Goal: Task Accomplishment & Management: Use online tool/utility

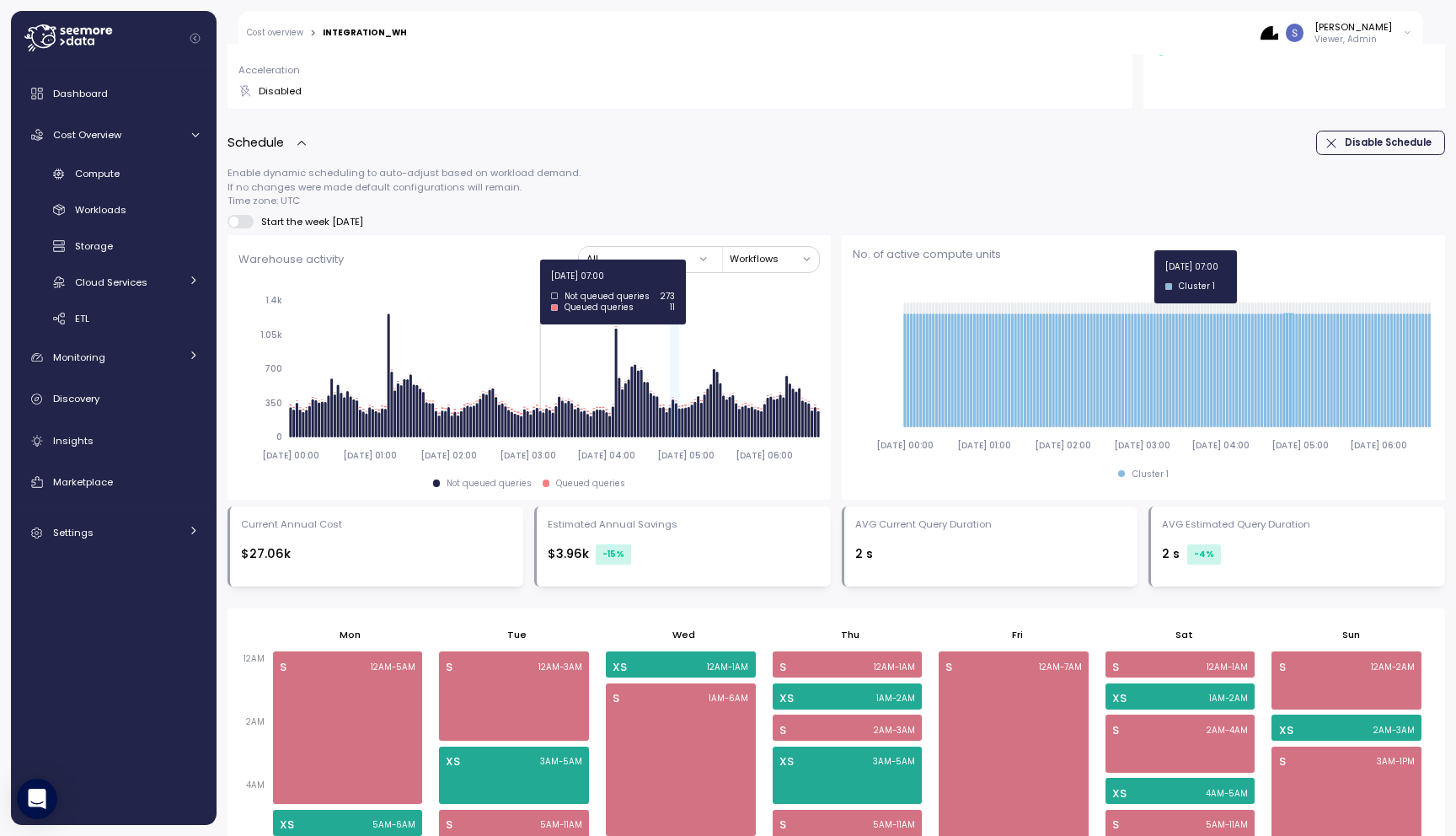
scroll to position [494, 0]
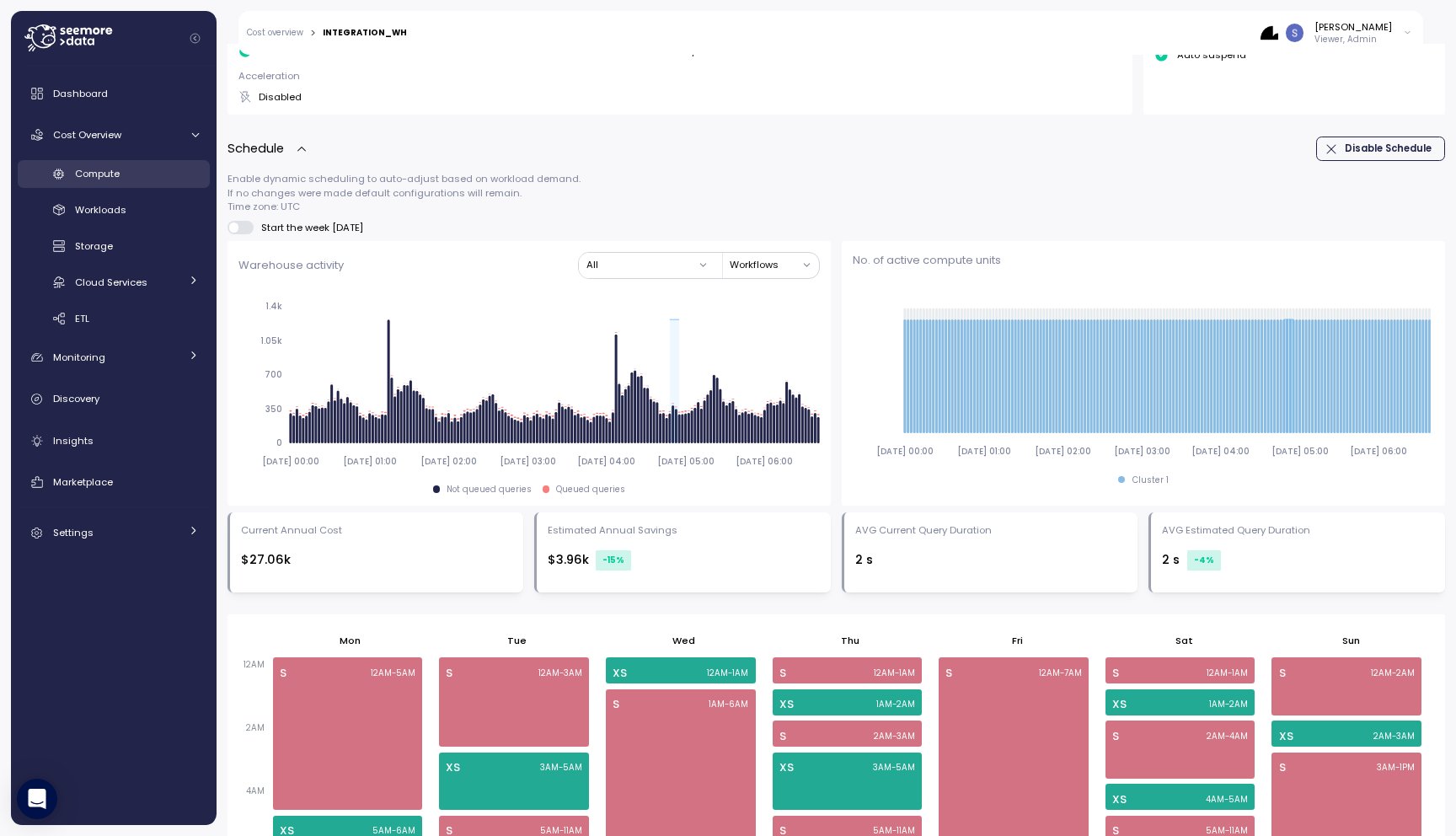
click at [139, 179] on div "Compute" at bounding box center [137, 174] width 124 height 17
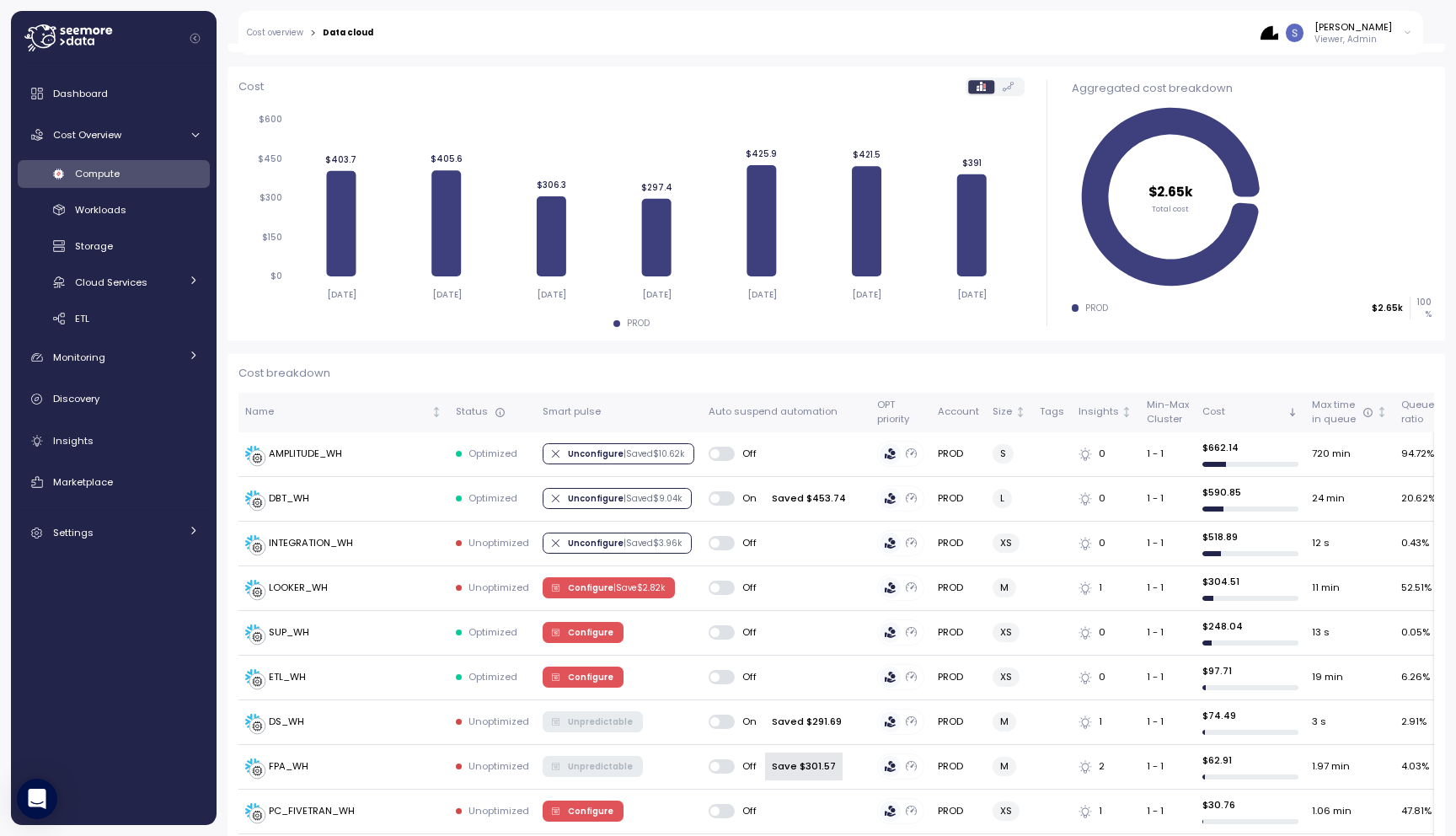
scroll to position [217, 0]
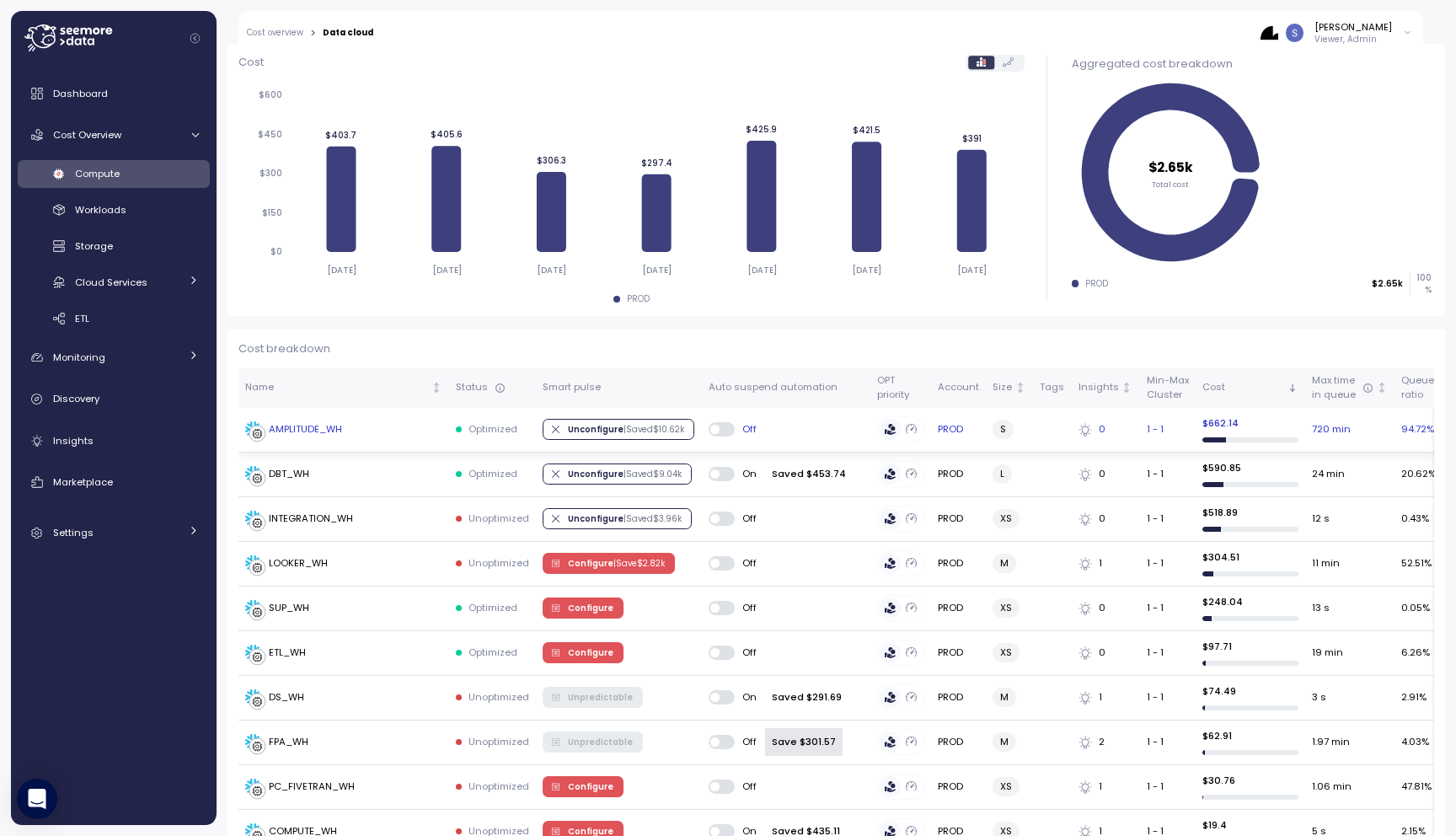
click at [320, 432] on div "AMPLITUDE_WH" at bounding box center [305, 429] width 73 height 15
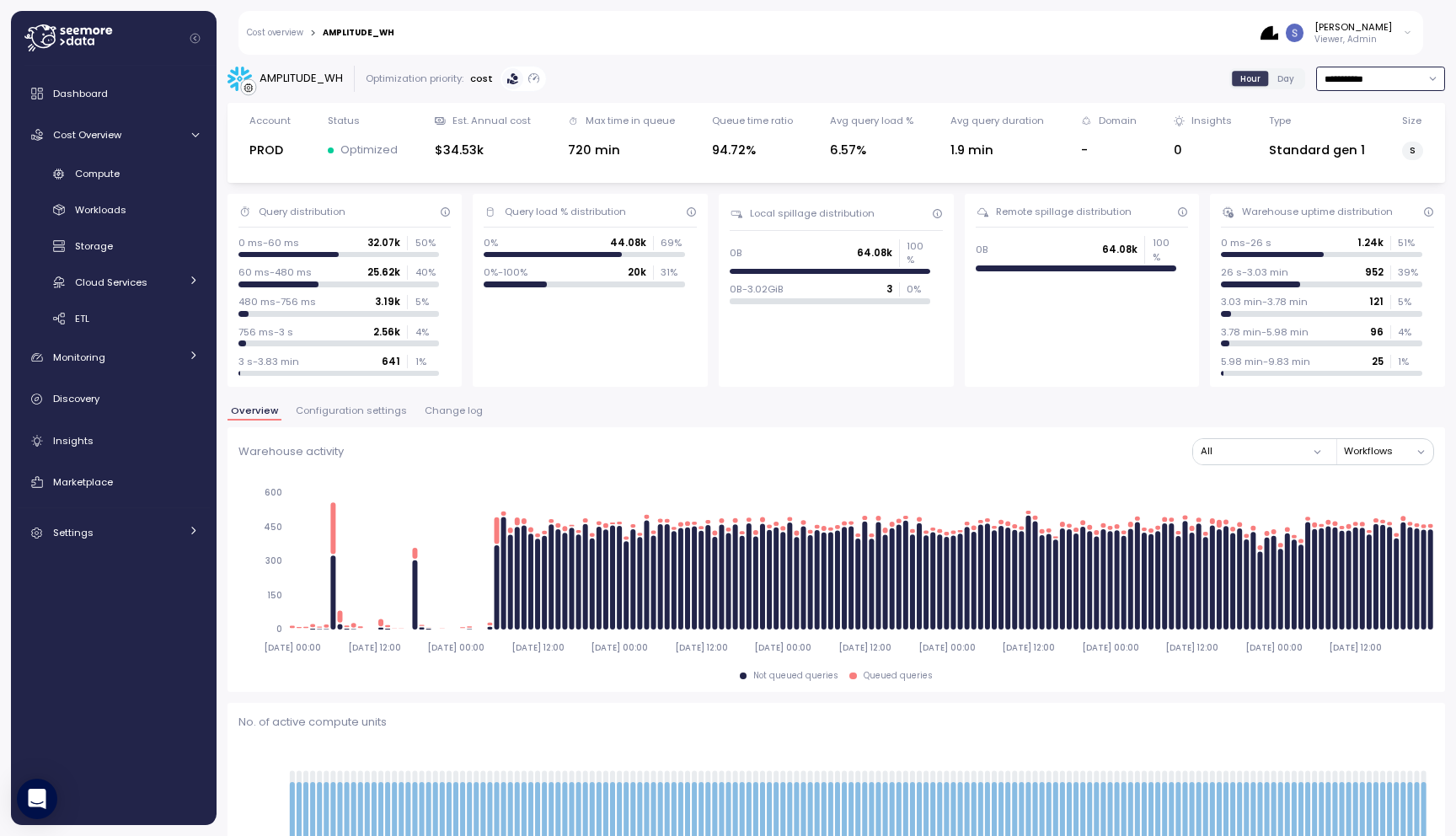
click at [1371, 82] on input "**********" at bounding box center [1380, 79] width 129 height 24
click at [1379, 142] on div "Last 3 days" at bounding box center [1379, 134] width 123 height 22
type input "**********"
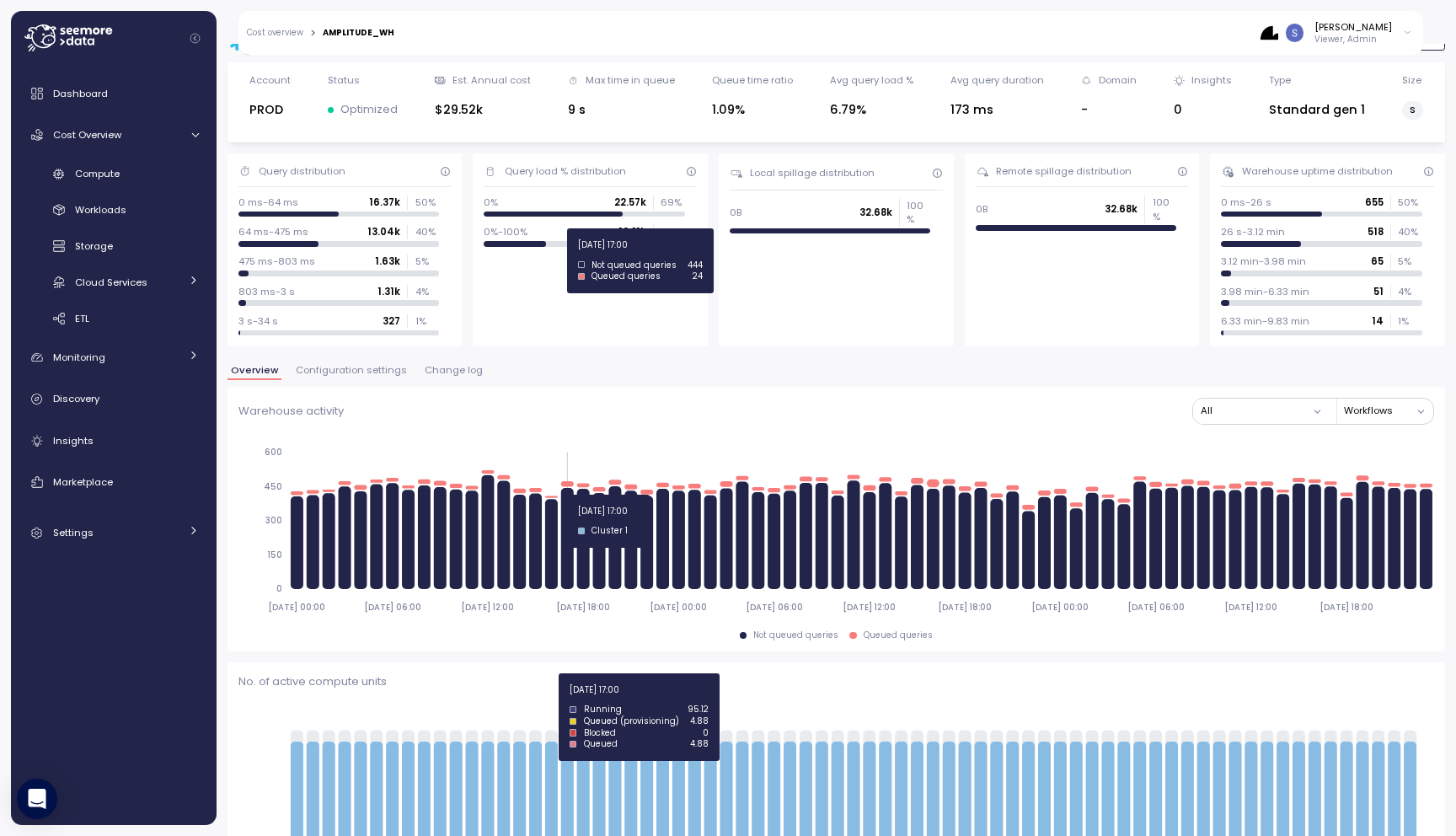
scroll to position [12, 0]
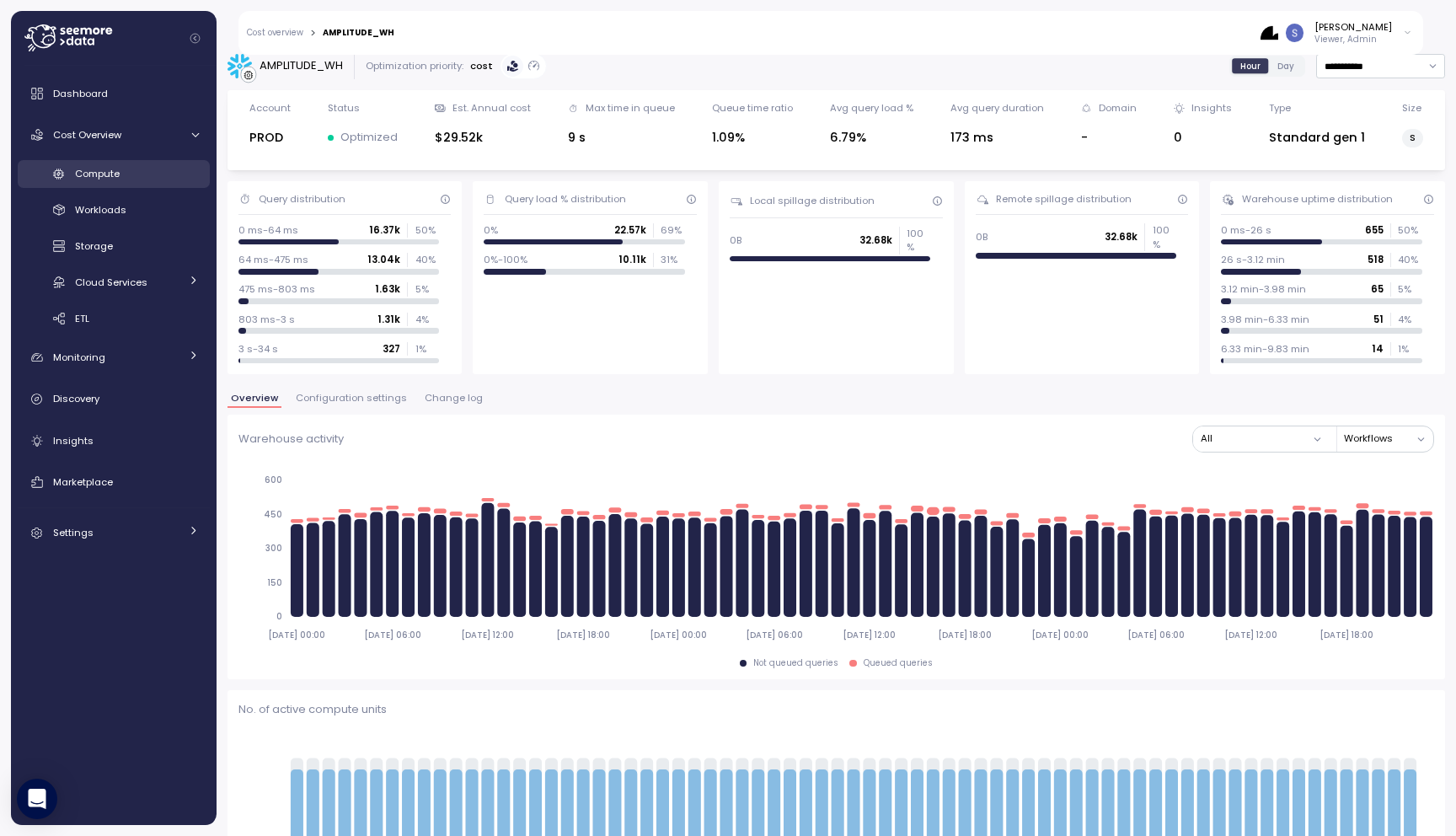
click at [119, 177] on span "Compute" at bounding box center [98, 174] width 45 height 13
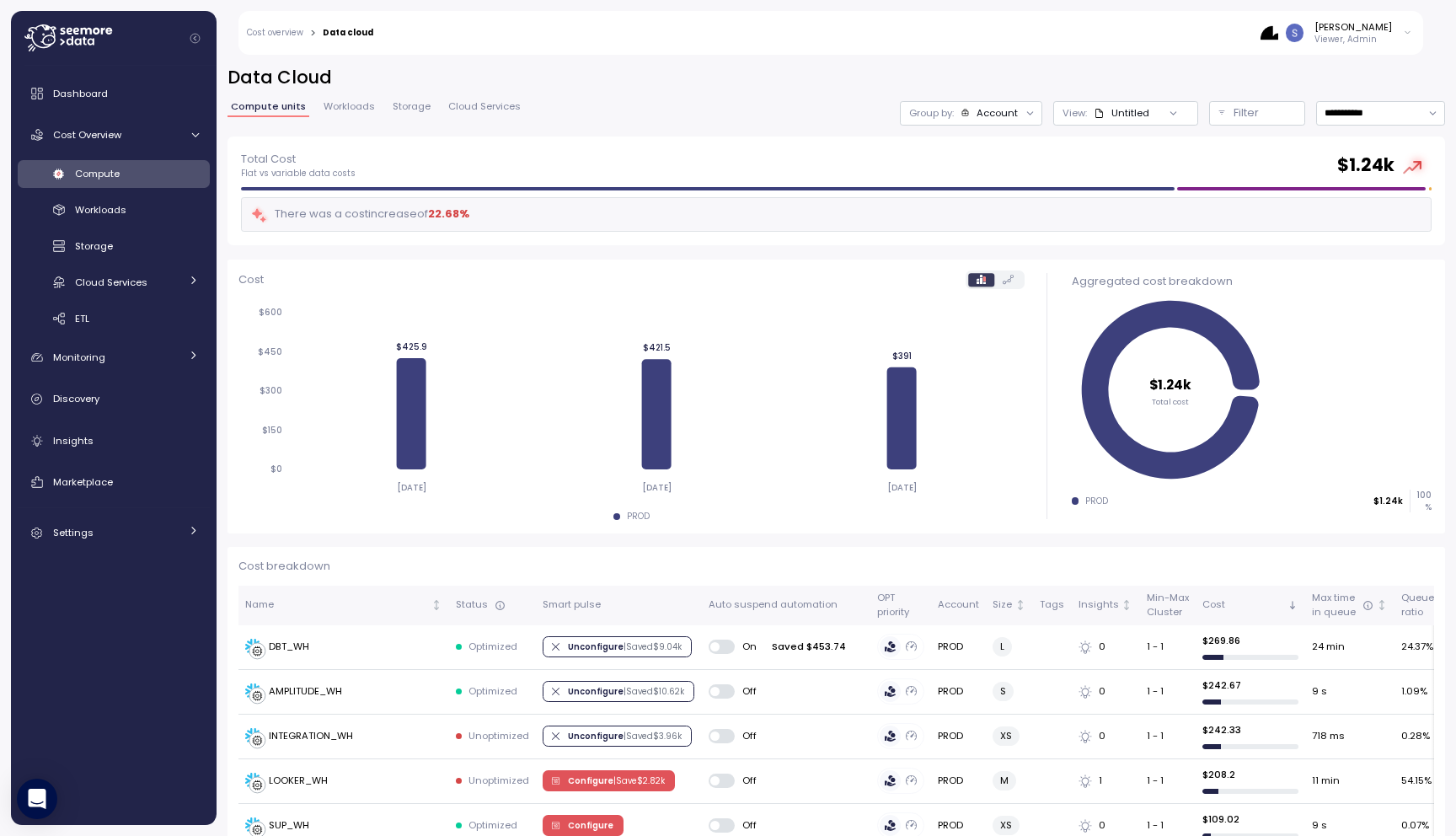
click at [1020, 111] on div at bounding box center [1030, 113] width 23 height 23
click at [1031, 113] on icon at bounding box center [1030, 114] width 11 height 11
click at [1001, 209] on p "Compute unit" at bounding box center [982, 207] width 67 height 13
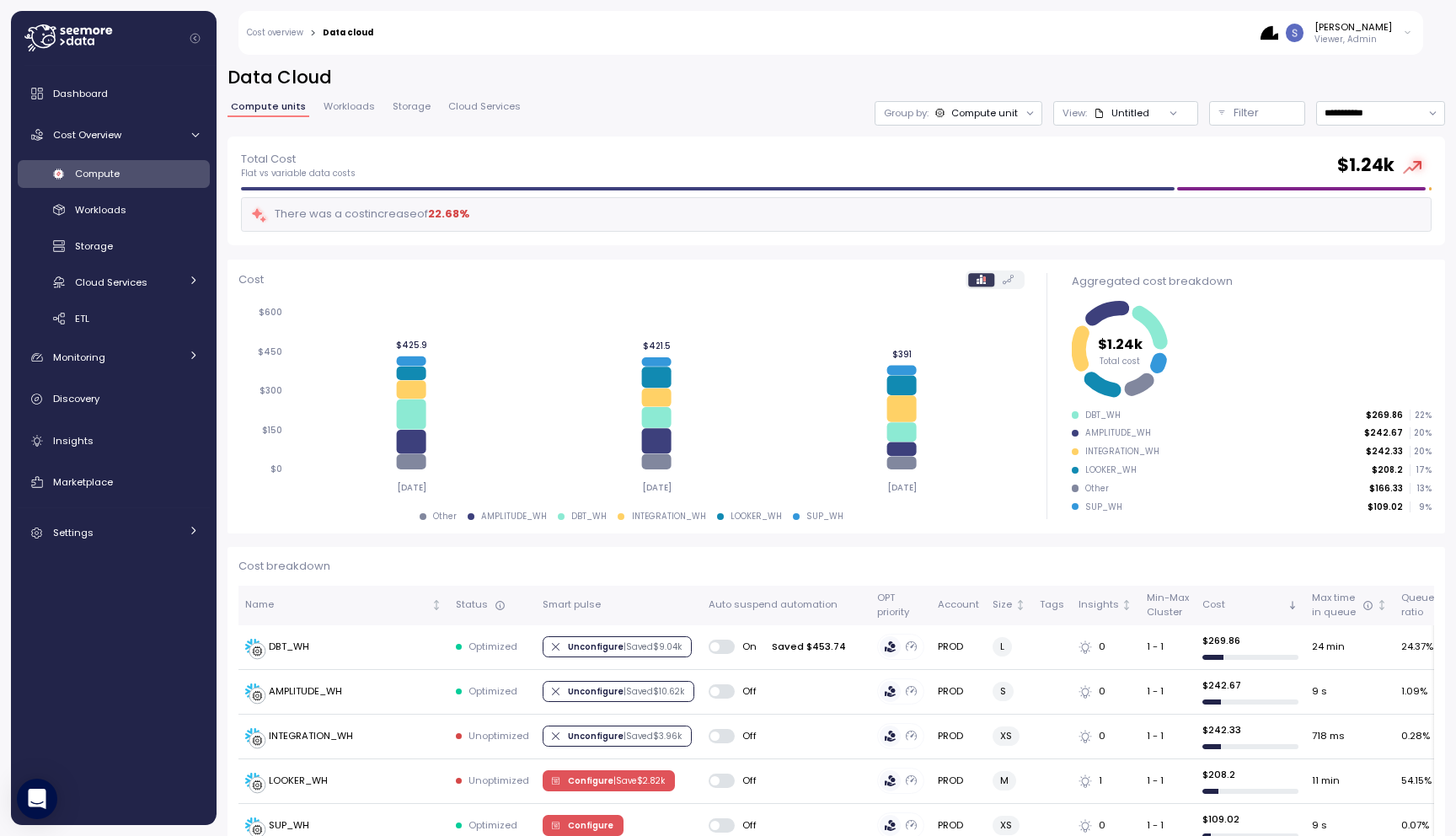
click at [1162, 112] on div at bounding box center [1173, 113] width 48 height 23
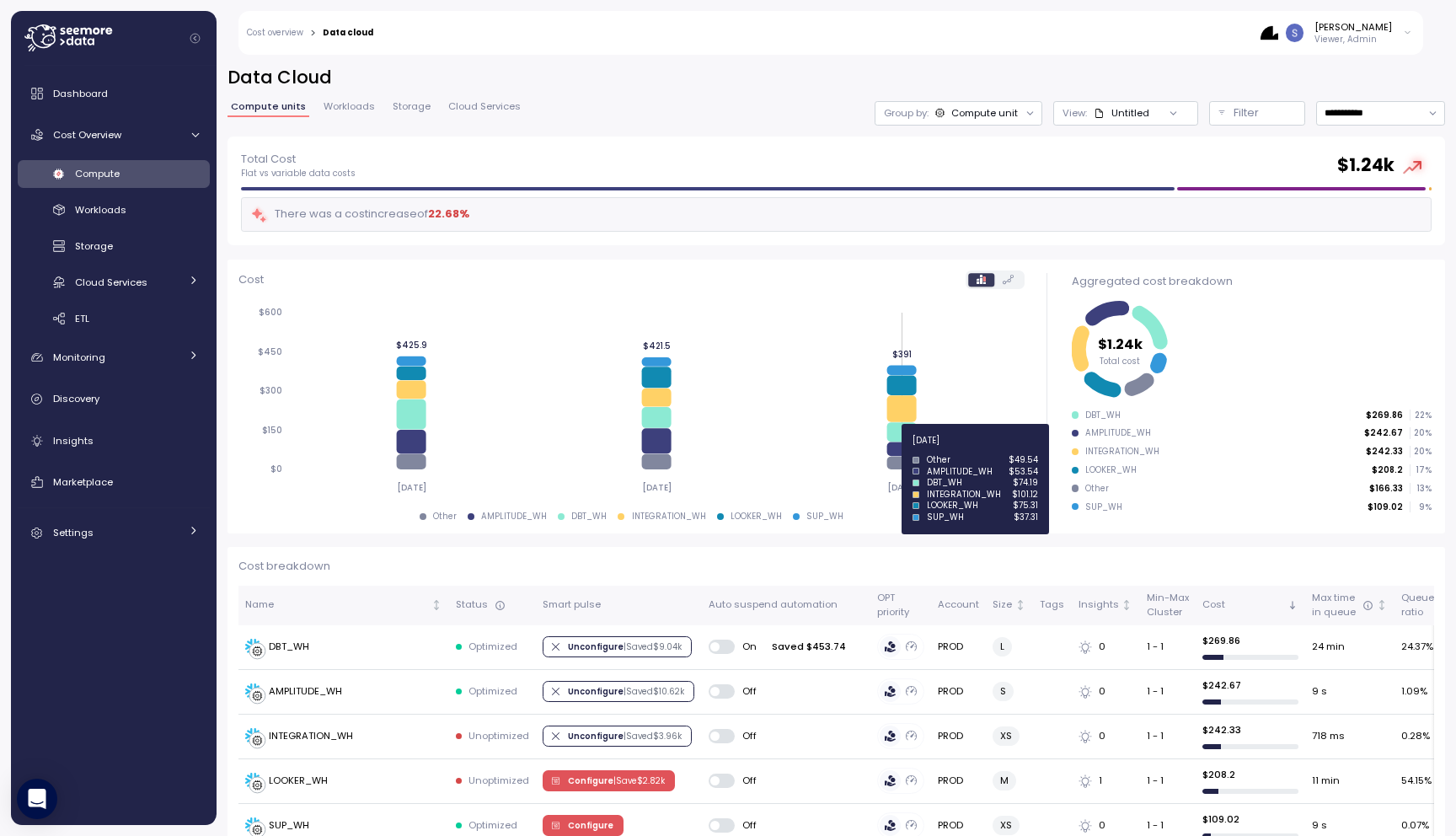
click at [896, 449] on icon at bounding box center [901, 449] width 29 height 14
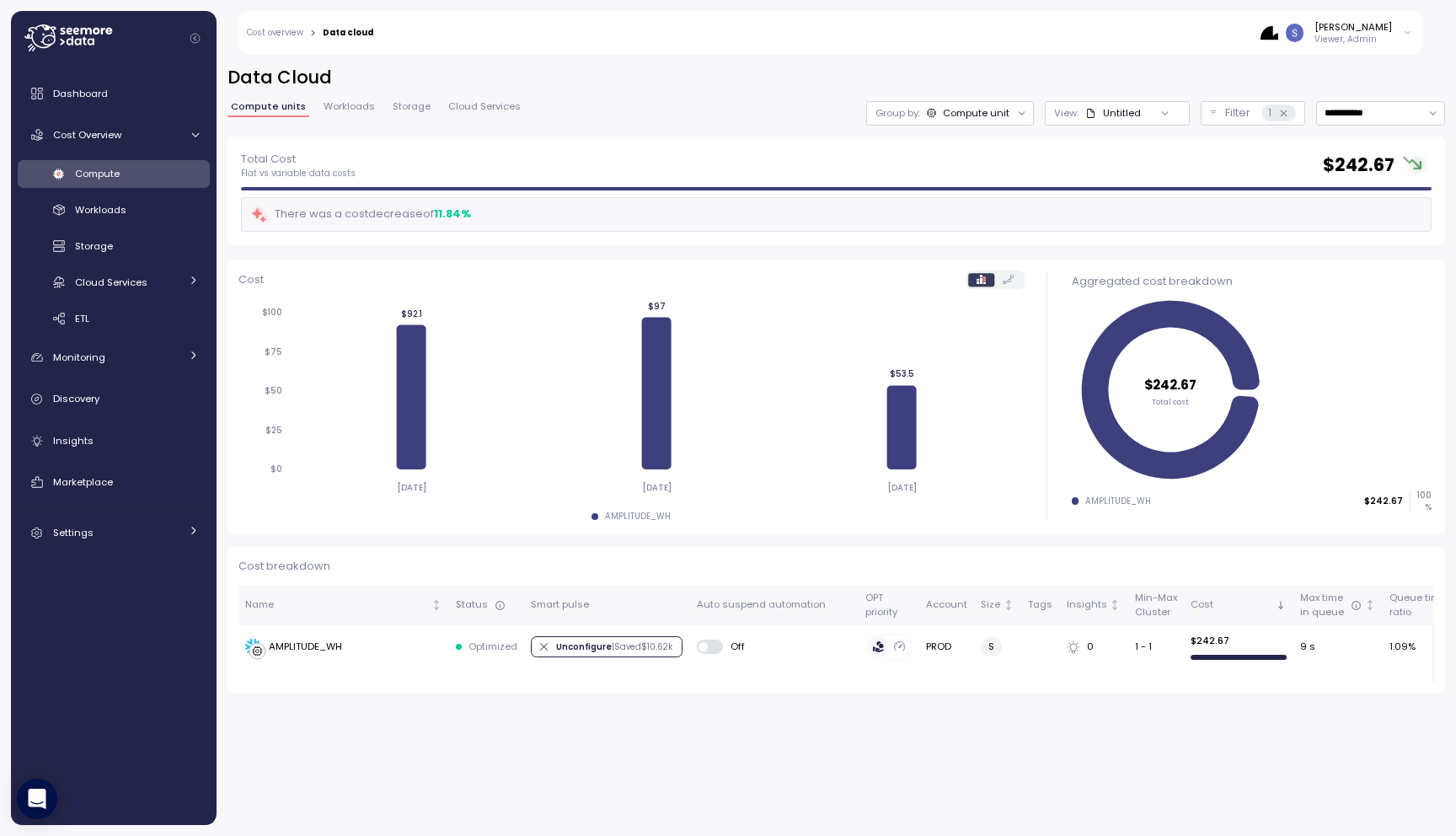
click at [141, 178] on div "Compute" at bounding box center [137, 174] width 124 height 17
click at [654, 140] on div "Total Cost Flat vs variable data costs $ 242.67 There was a cost decrease of 11…" at bounding box center [836, 191] width 1217 height 110
click at [117, 174] on span "Compute" at bounding box center [98, 174] width 45 height 13
click at [85, 141] on span "Cost Overview" at bounding box center [87, 134] width 69 height 13
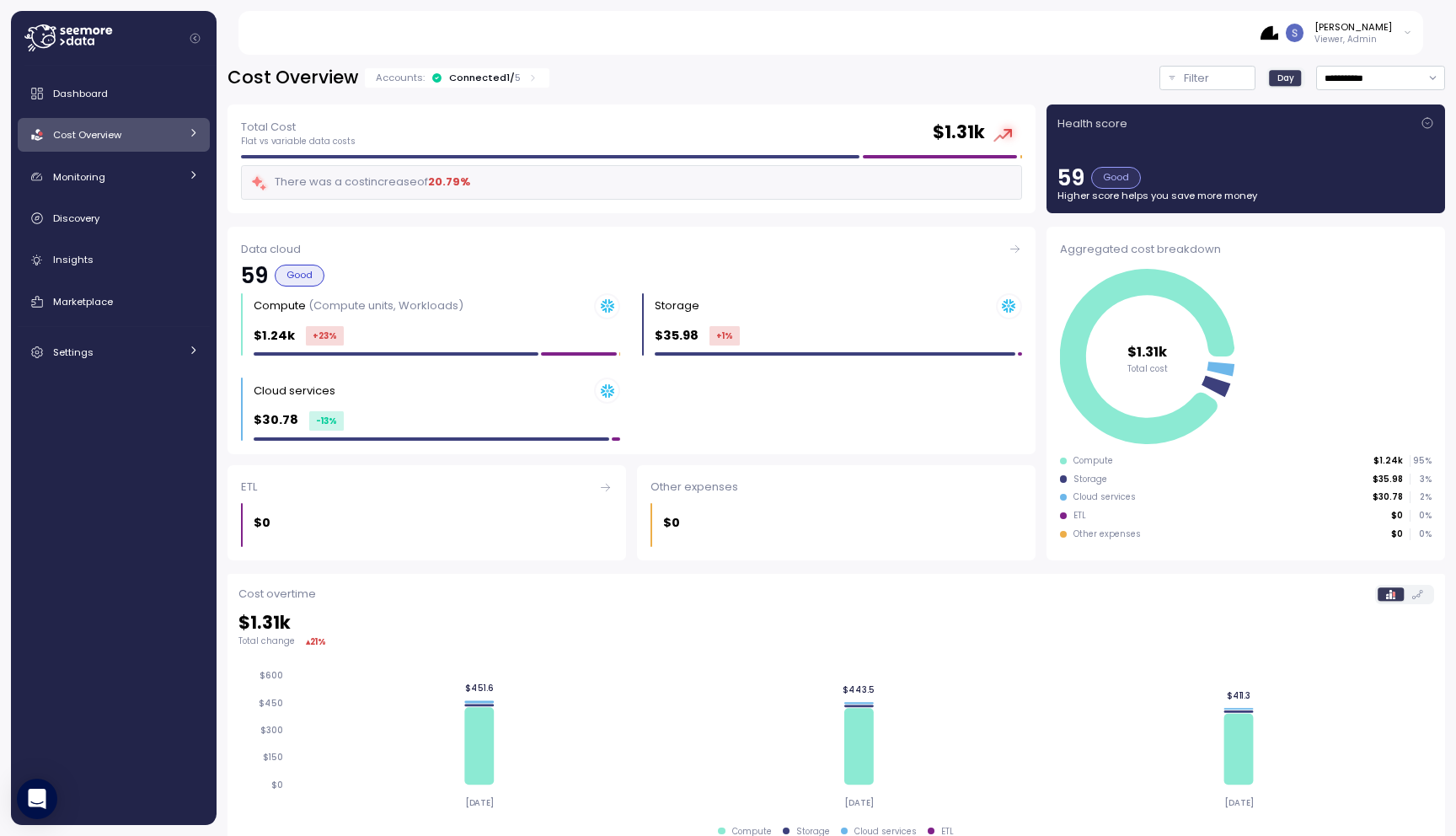
click at [85, 141] on span "Cost Overview" at bounding box center [87, 134] width 69 height 13
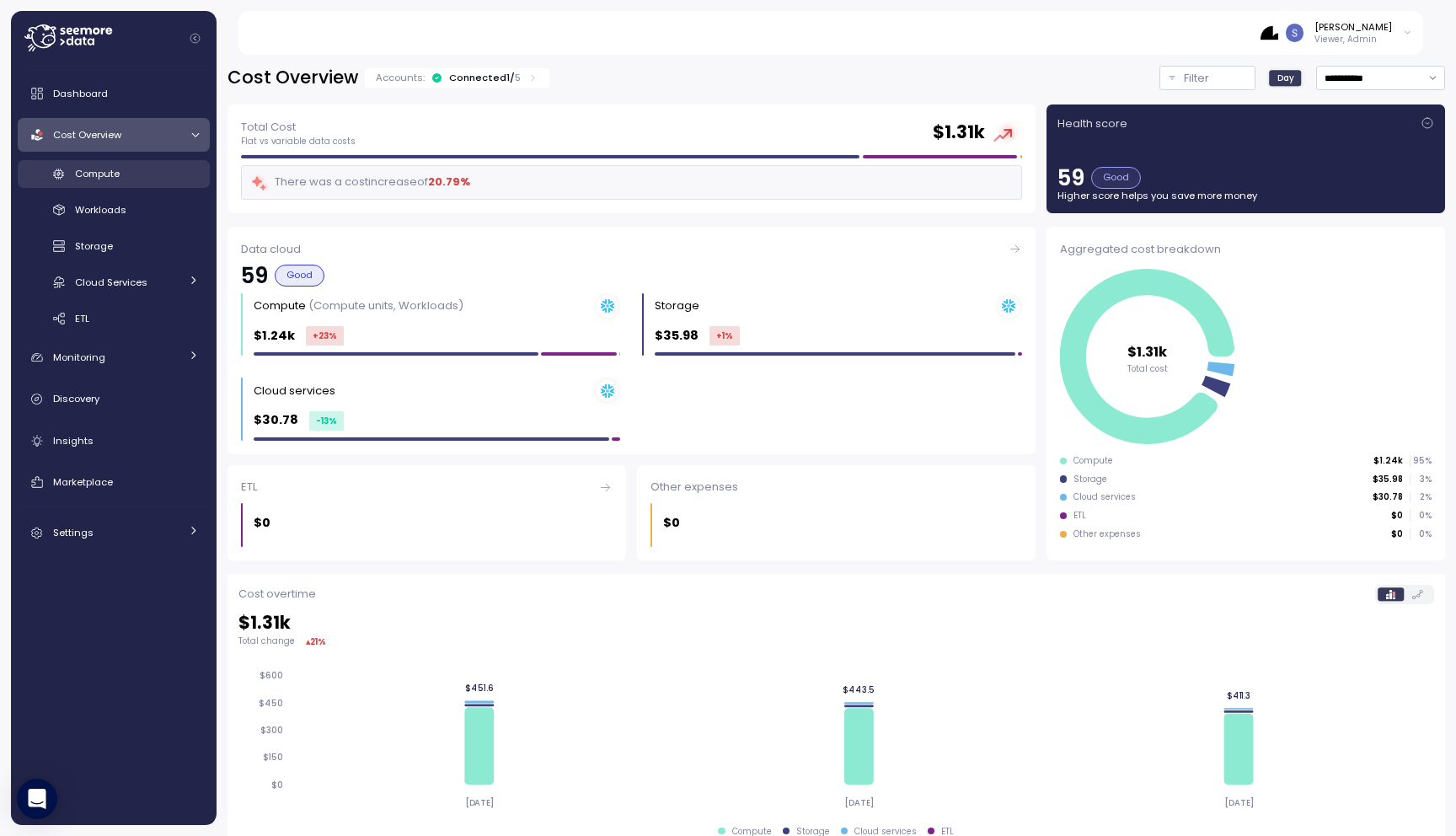
click at [85, 170] on span "Compute" at bounding box center [98, 174] width 45 height 13
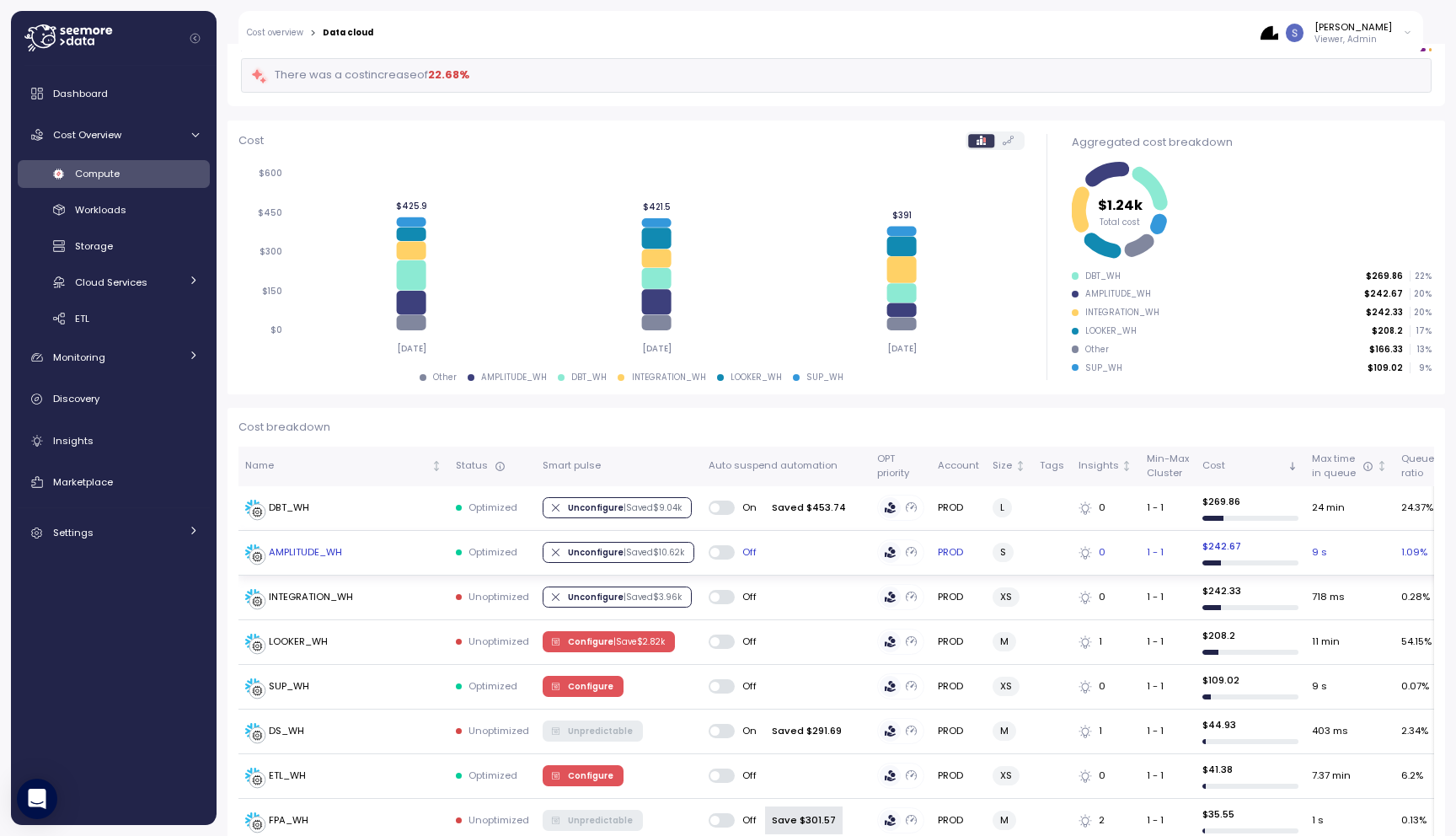
scroll to position [183, 0]
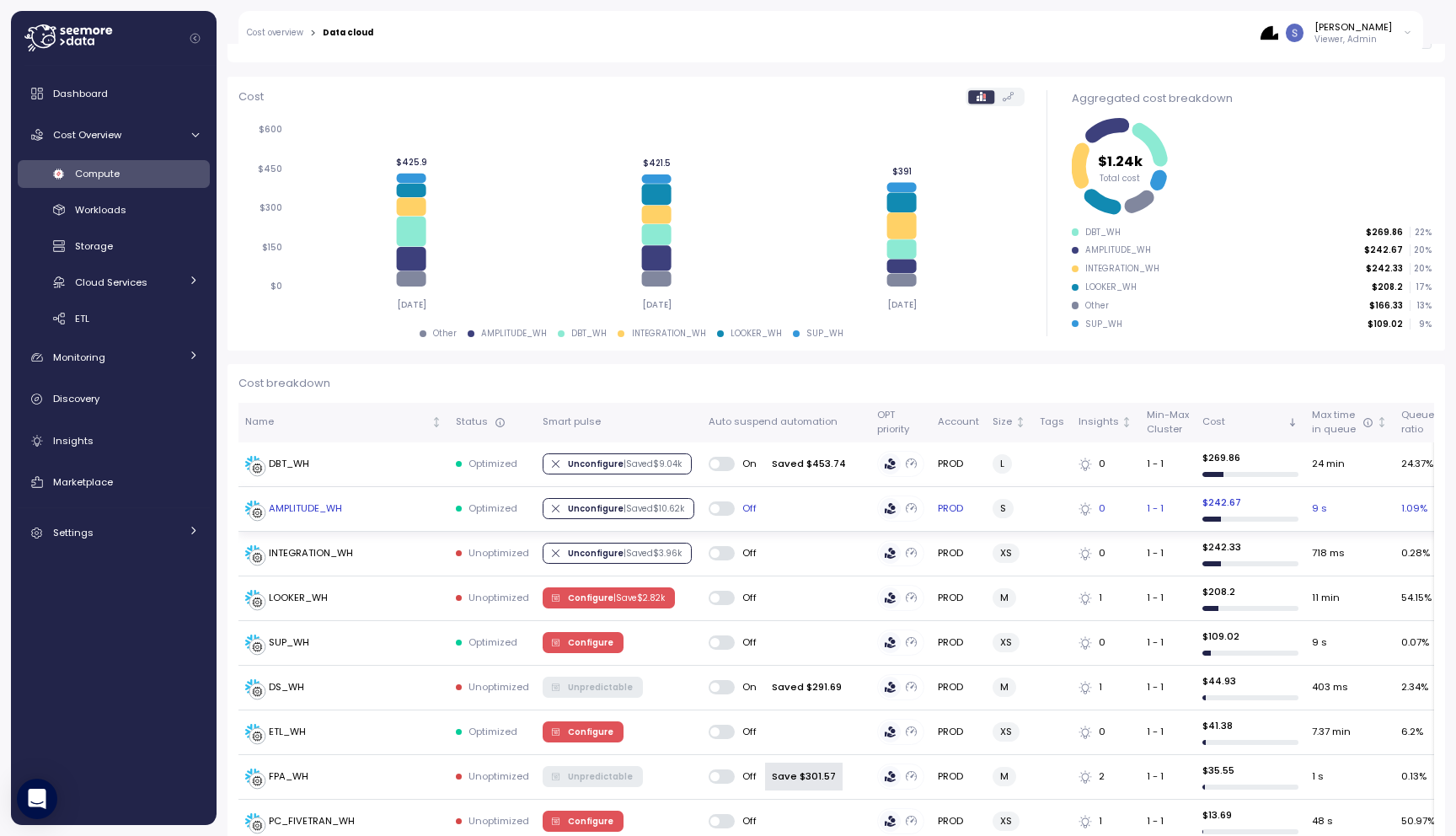
click at [333, 515] on div "AMPLITUDE_WH" at bounding box center [305, 509] width 73 height 15
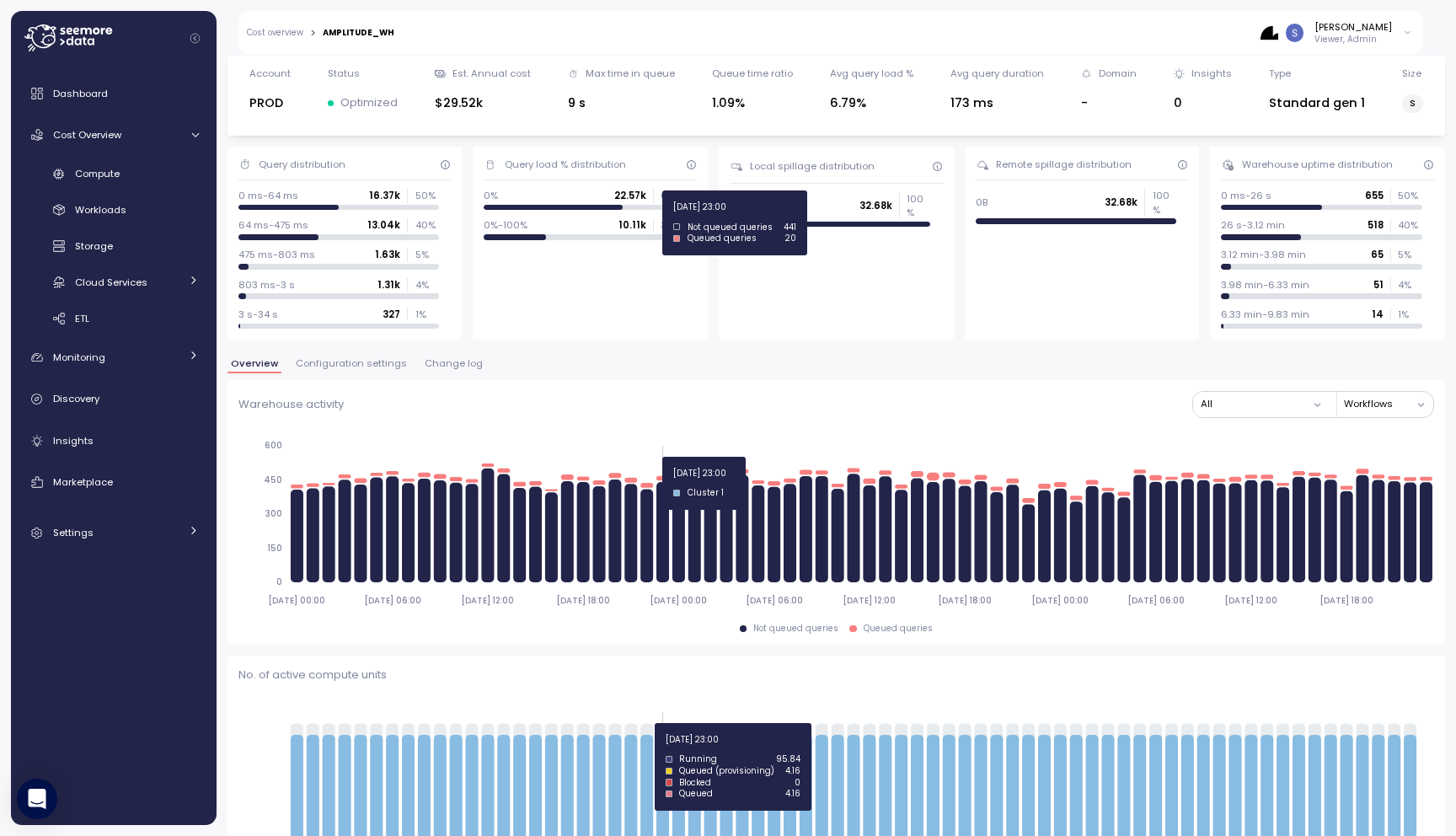
scroll to position [37, 0]
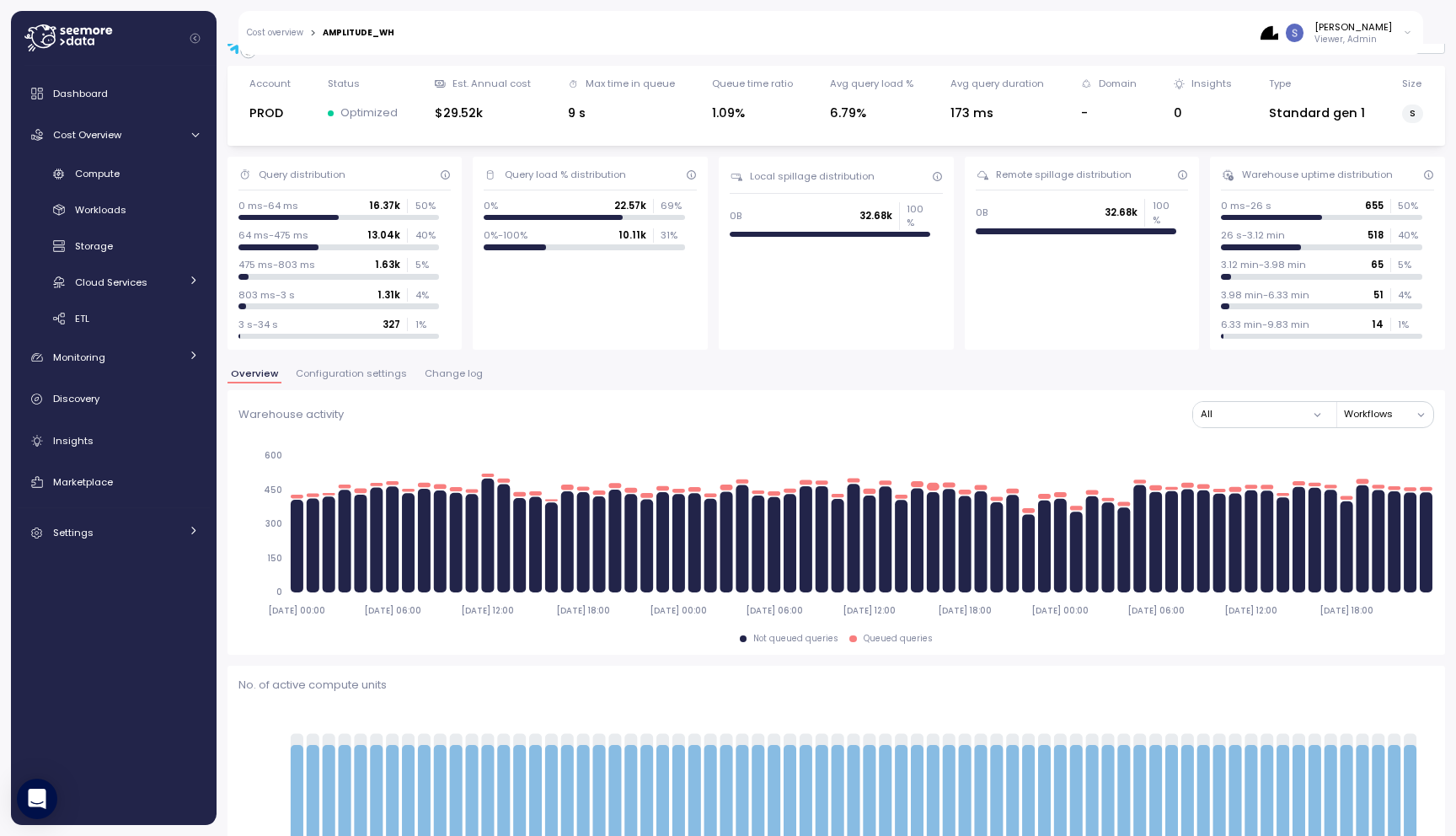
click at [335, 373] on span "Configuration settings" at bounding box center [351, 374] width 111 height 9
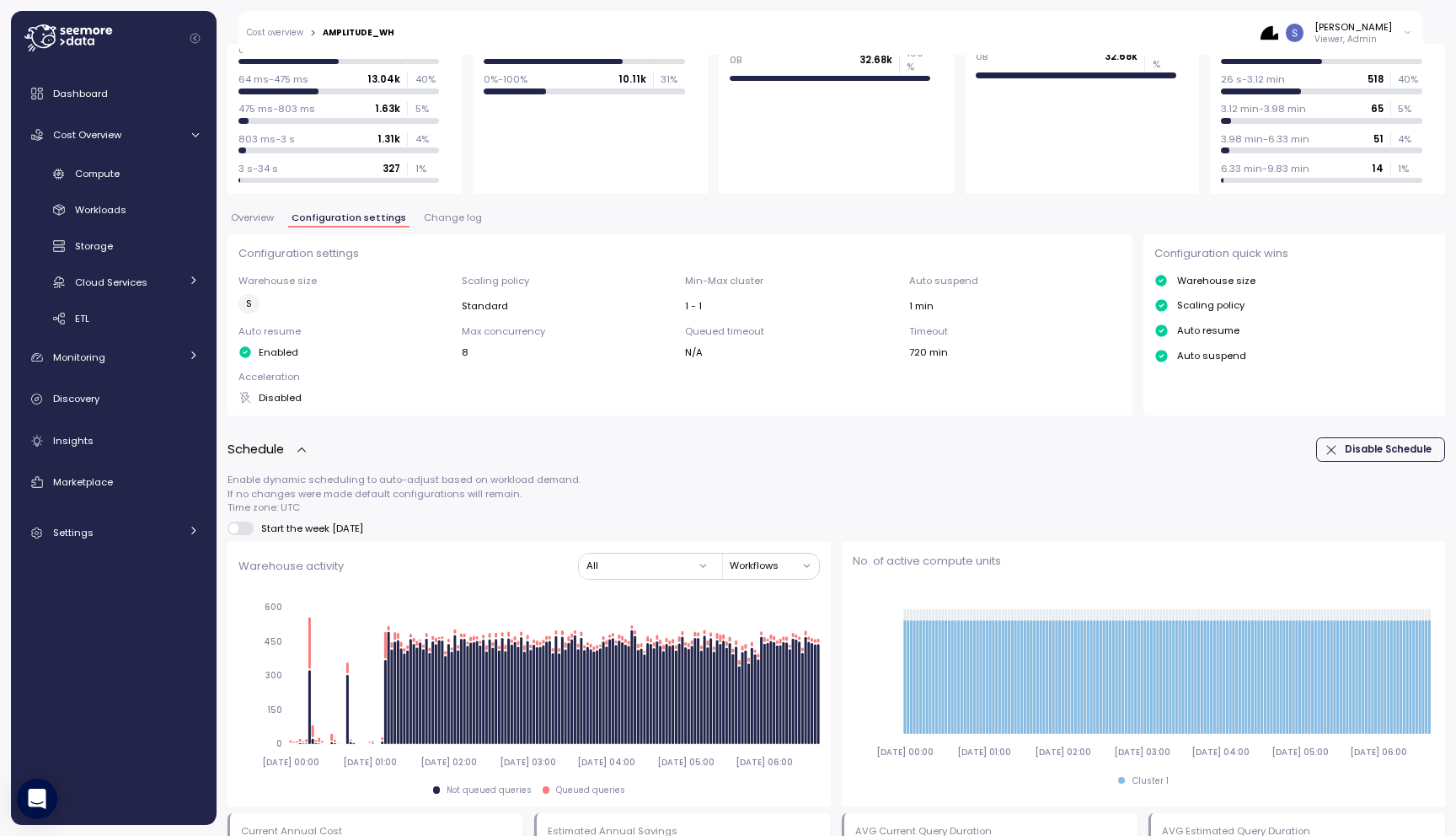
scroll to position [192, 0]
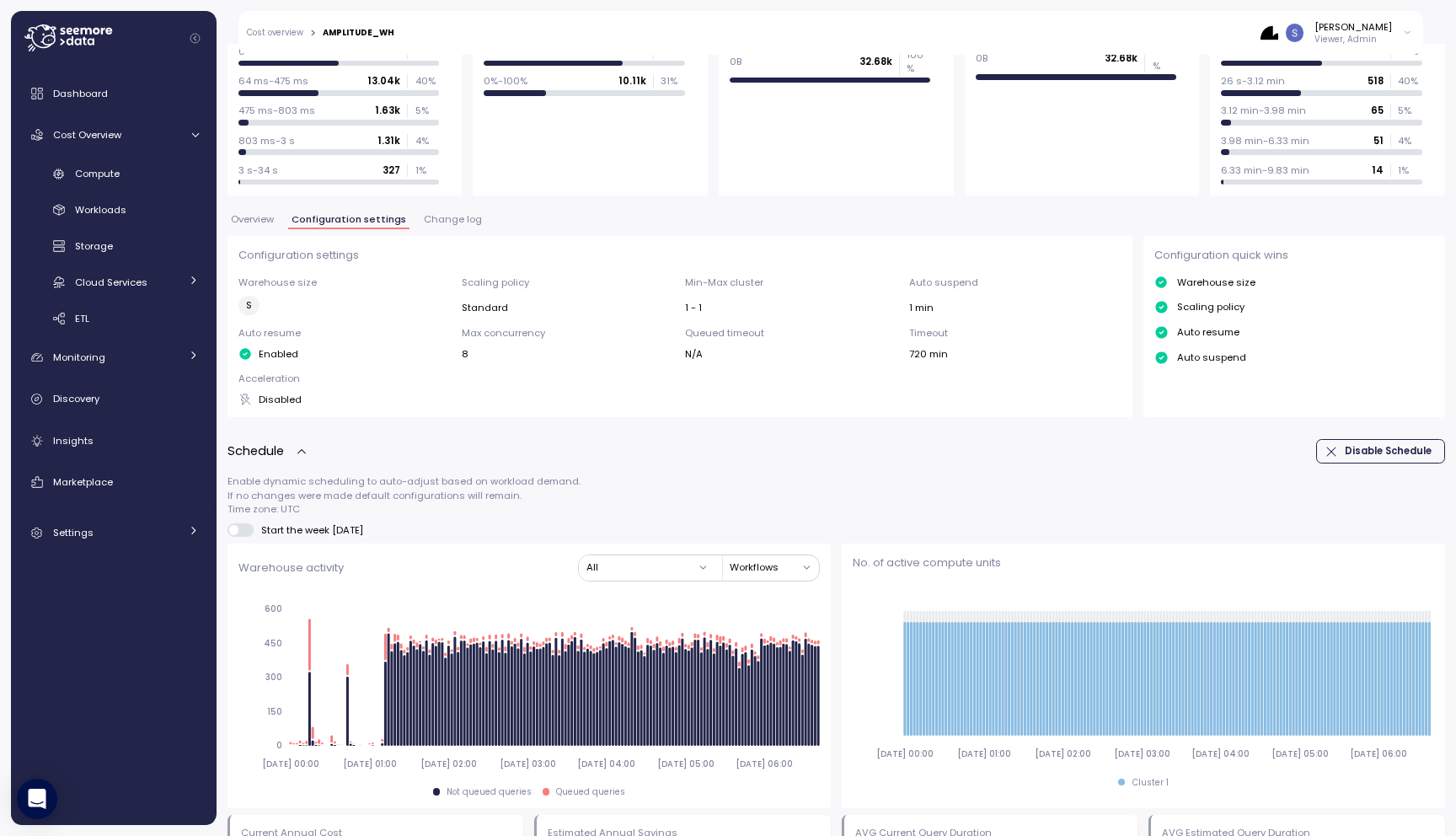
click at [437, 220] on span "Change log" at bounding box center [453, 220] width 58 height 9
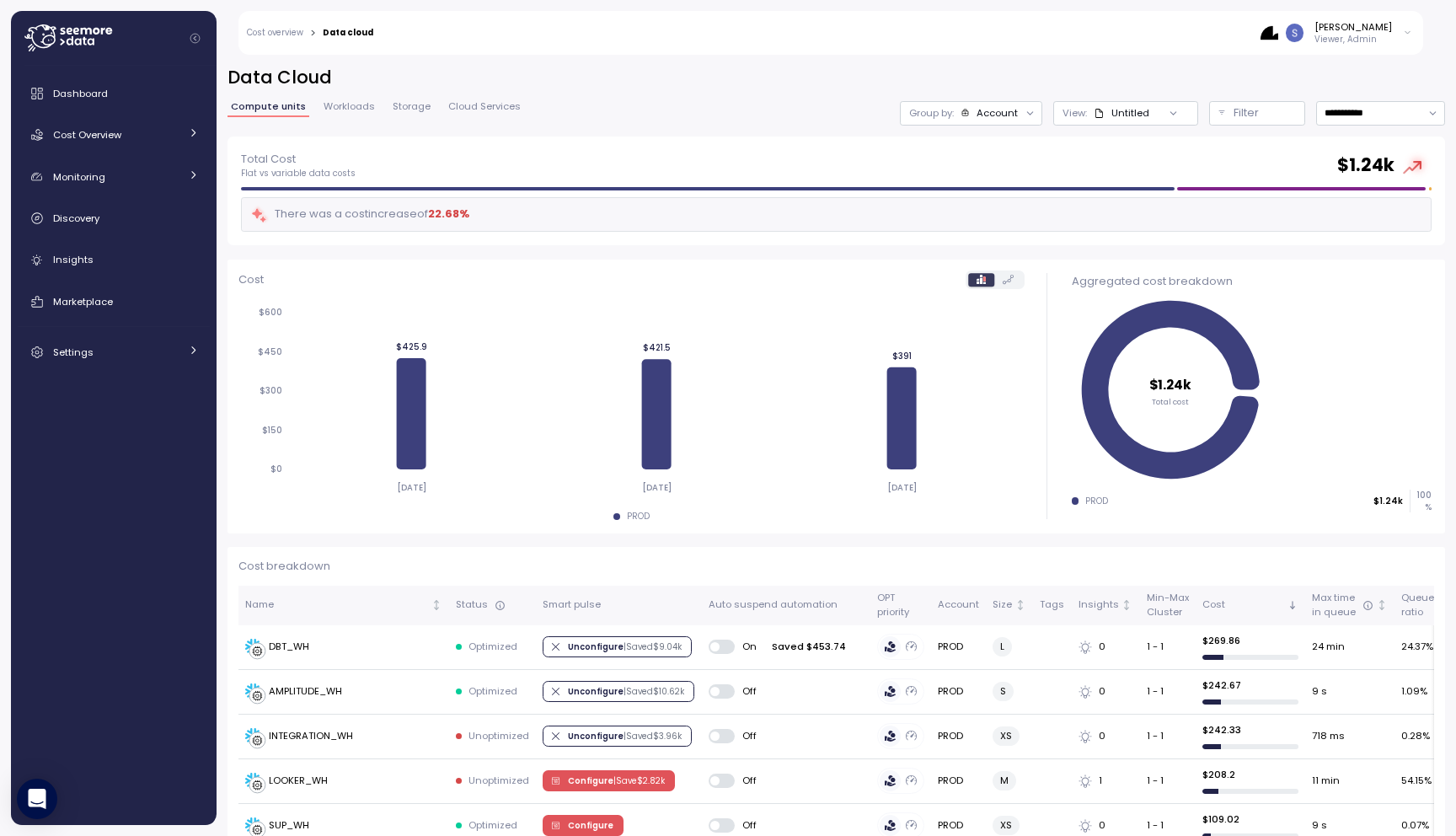
click at [1026, 109] on icon at bounding box center [1030, 114] width 11 height 11
click at [999, 202] on p "Compute unit" at bounding box center [982, 207] width 67 height 13
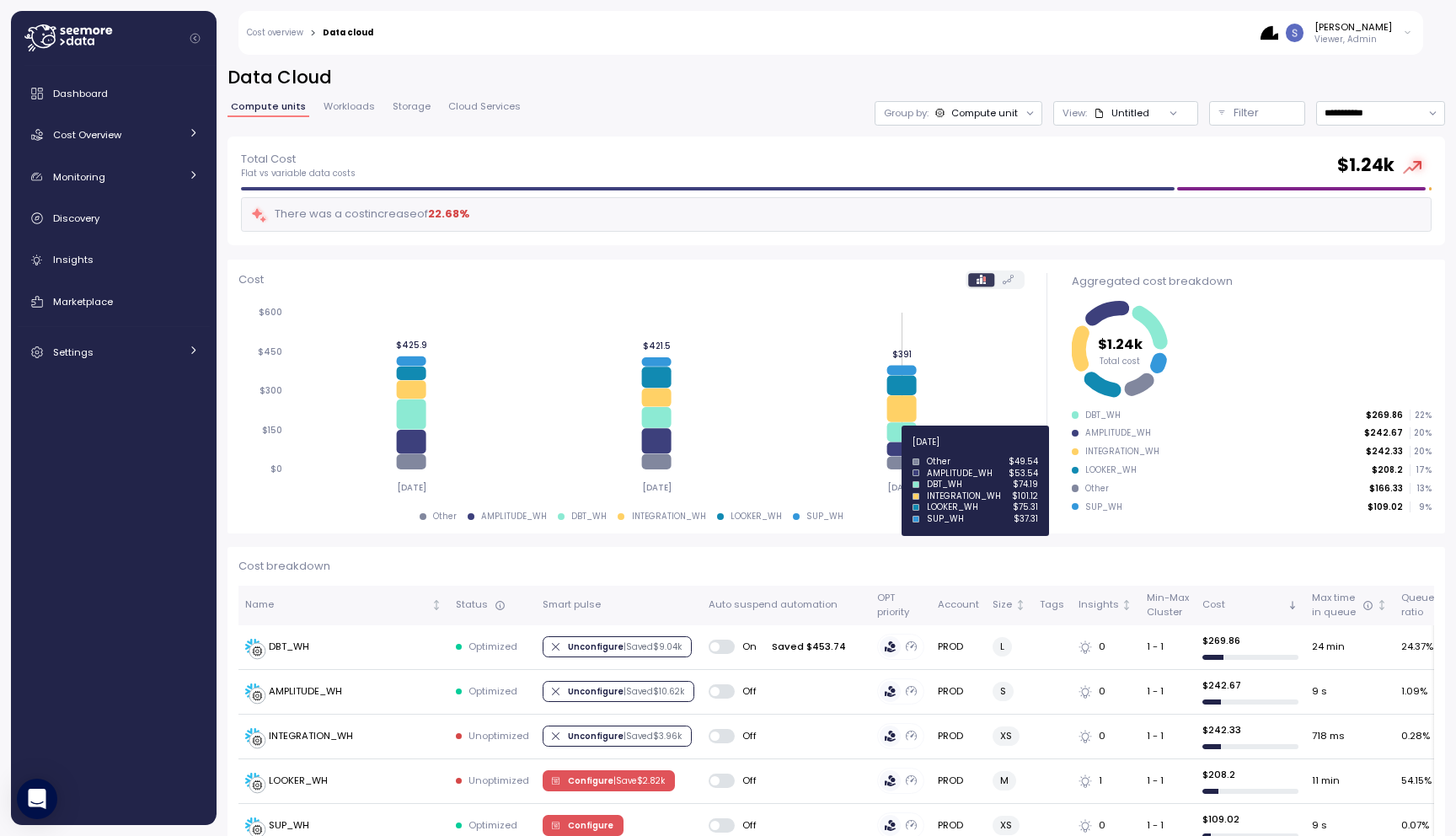
click at [895, 451] on icon at bounding box center [901, 449] width 29 height 14
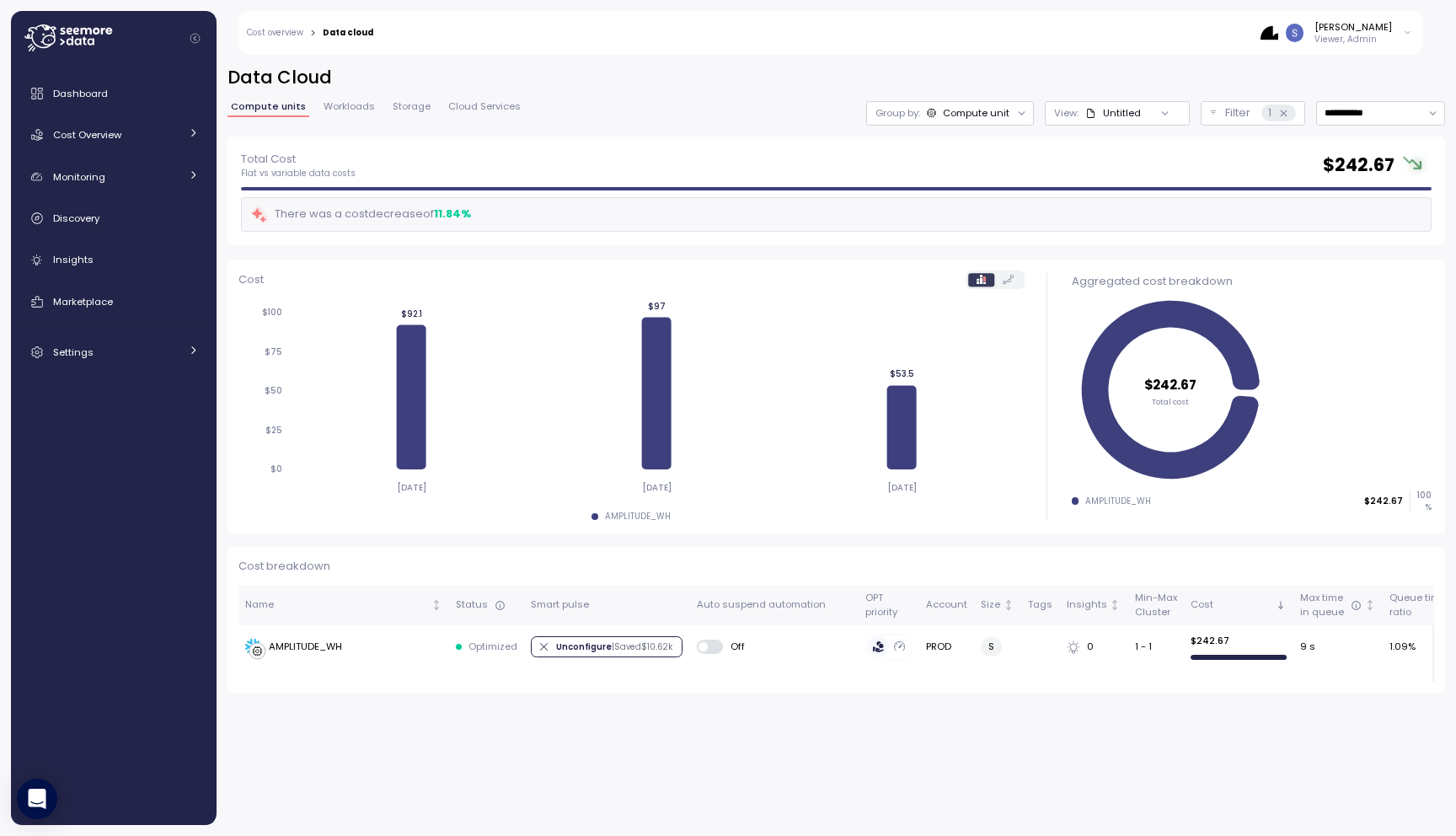
click at [1404, 29] on icon at bounding box center [1408, 33] width 9 height 21
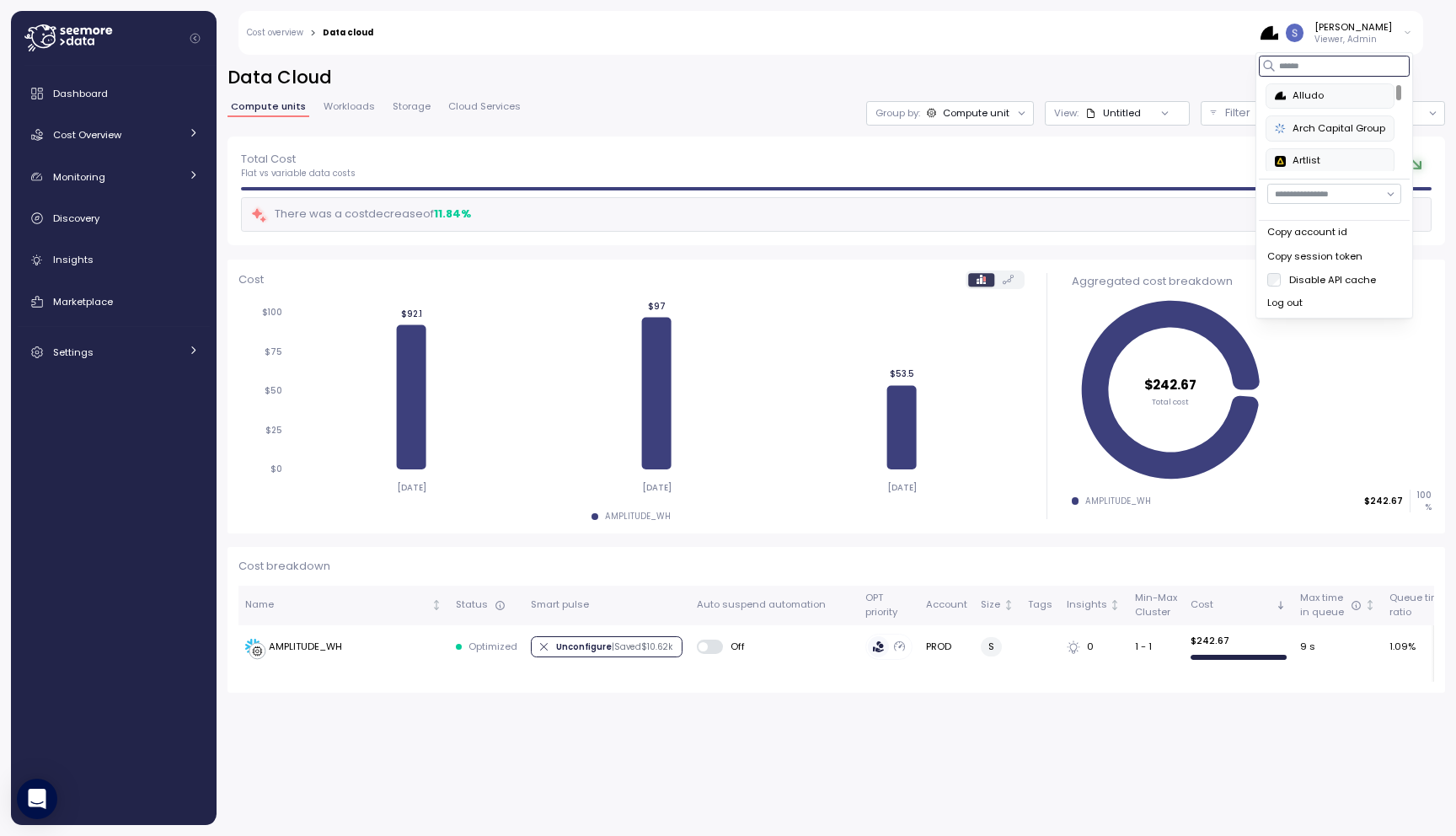
click at [1320, 66] on input at bounding box center [1334, 66] width 151 height 21
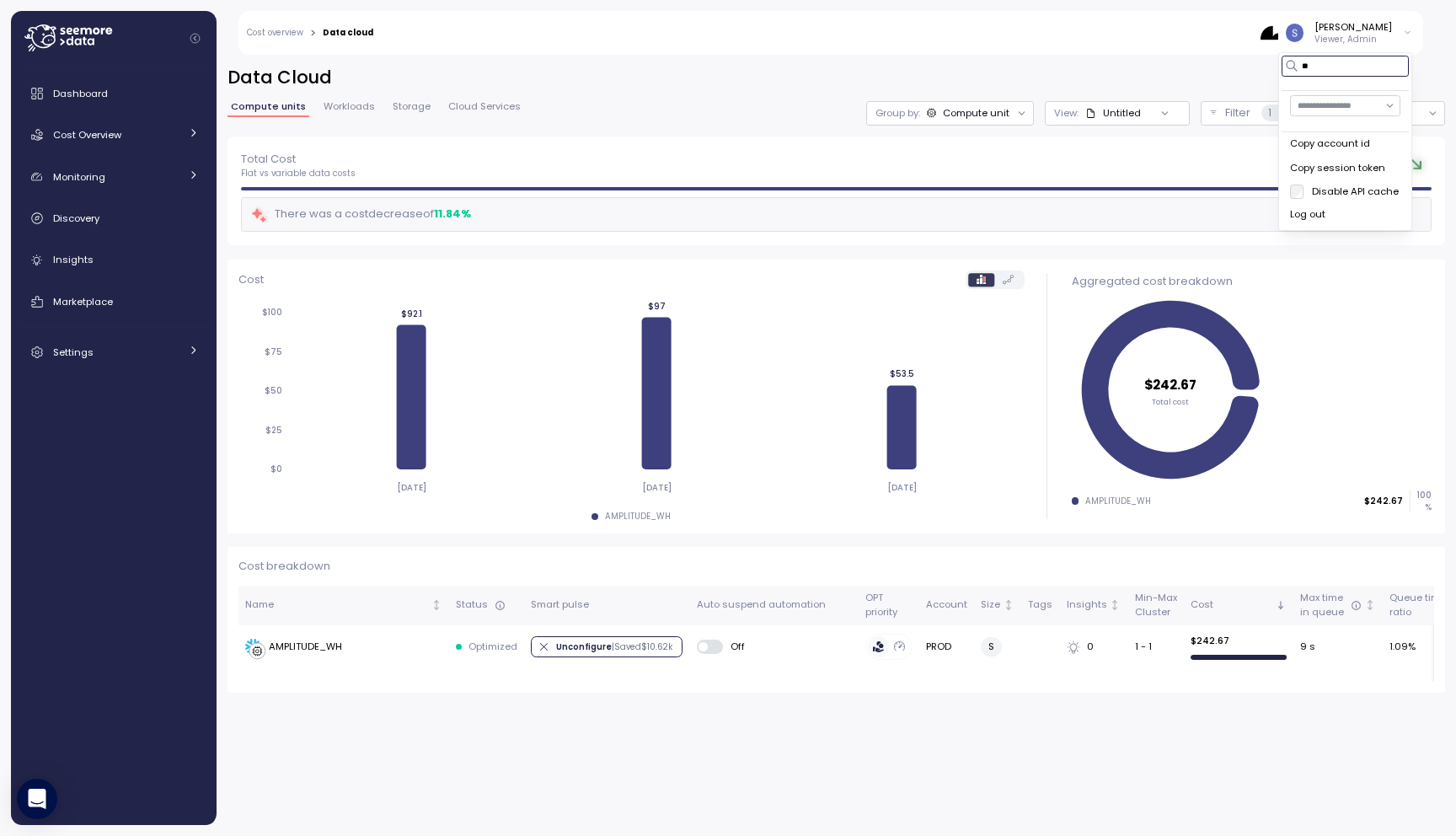
type input "*"
click at [1355, 127] on div "Paychex" at bounding box center [1341, 129] width 86 height 15
type input "**"
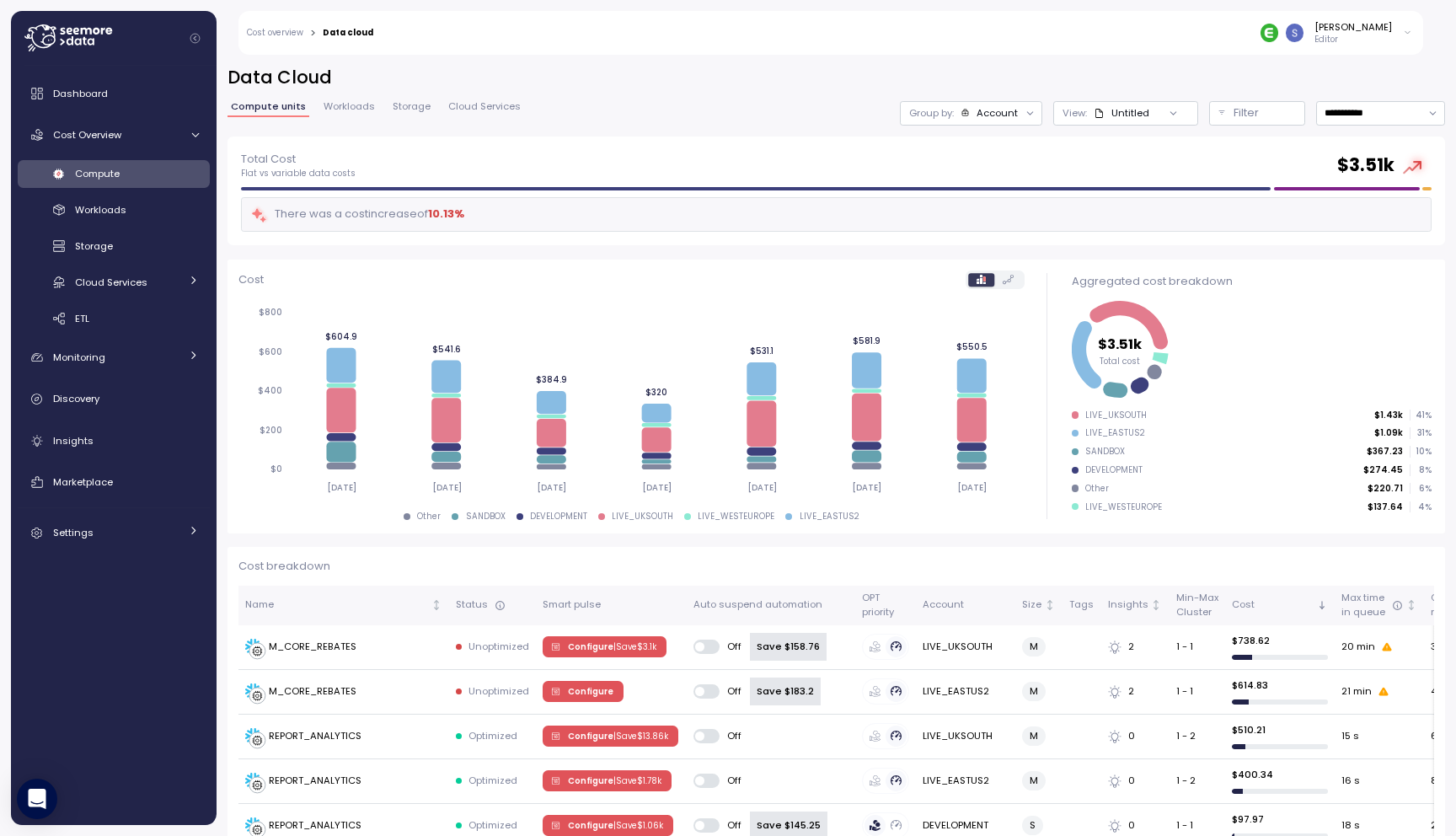
click at [1404, 32] on icon at bounding box center [1408, 33] width 9 height 21
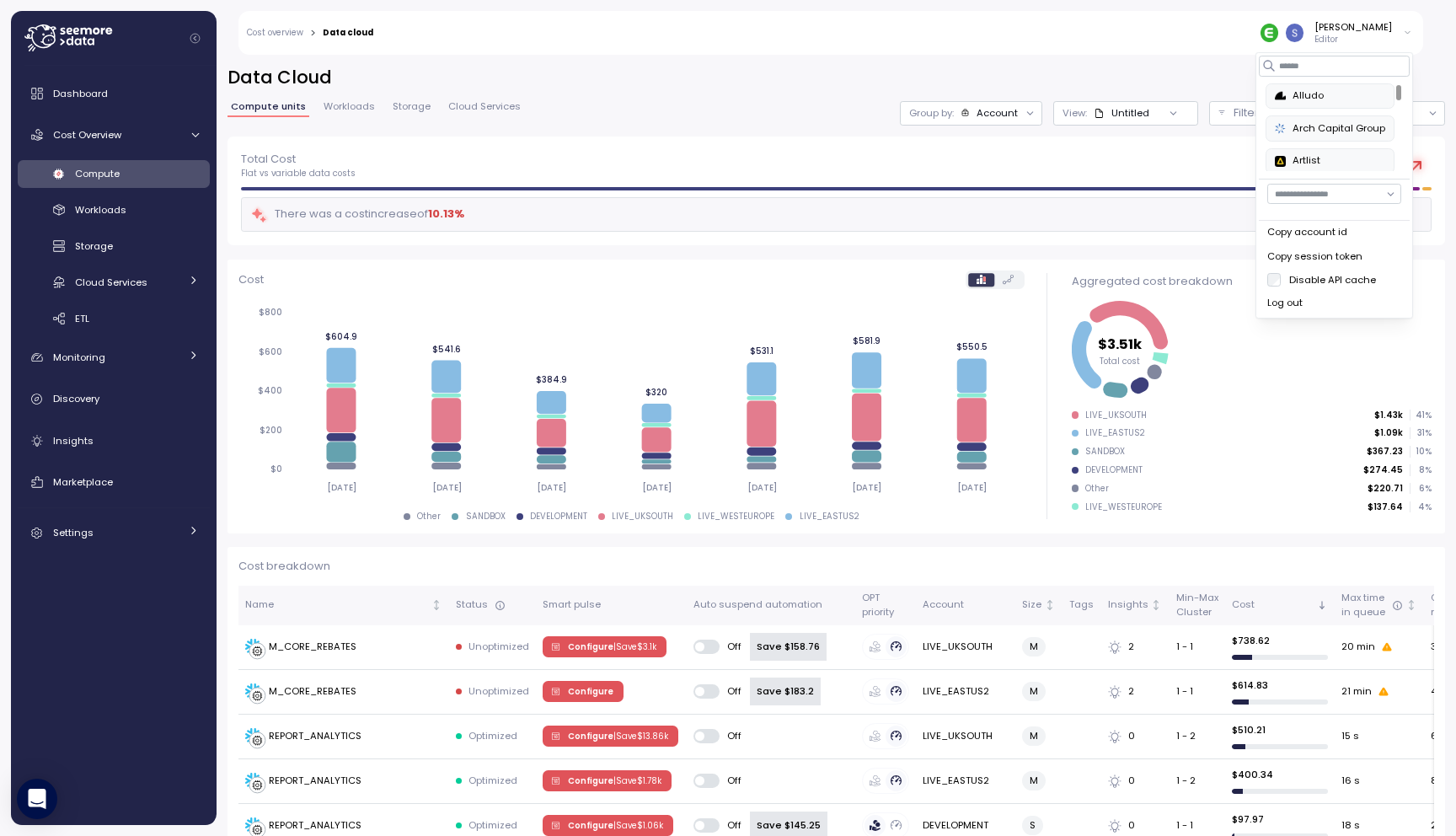
click at [1298, 94] on div "Alludo" at bounding box center [1330, 96] width 111 height 15
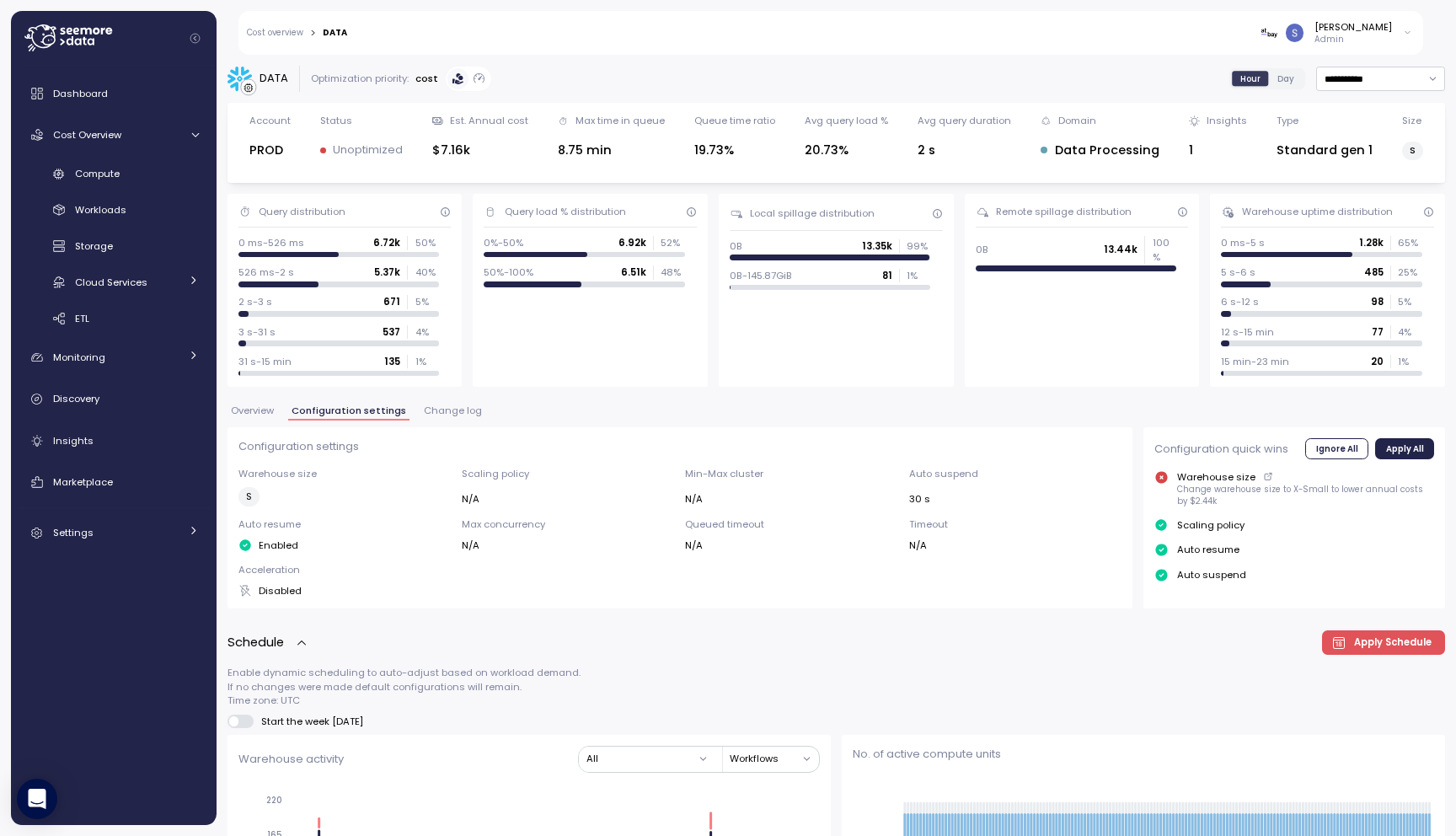
scroll to position [29, 0]
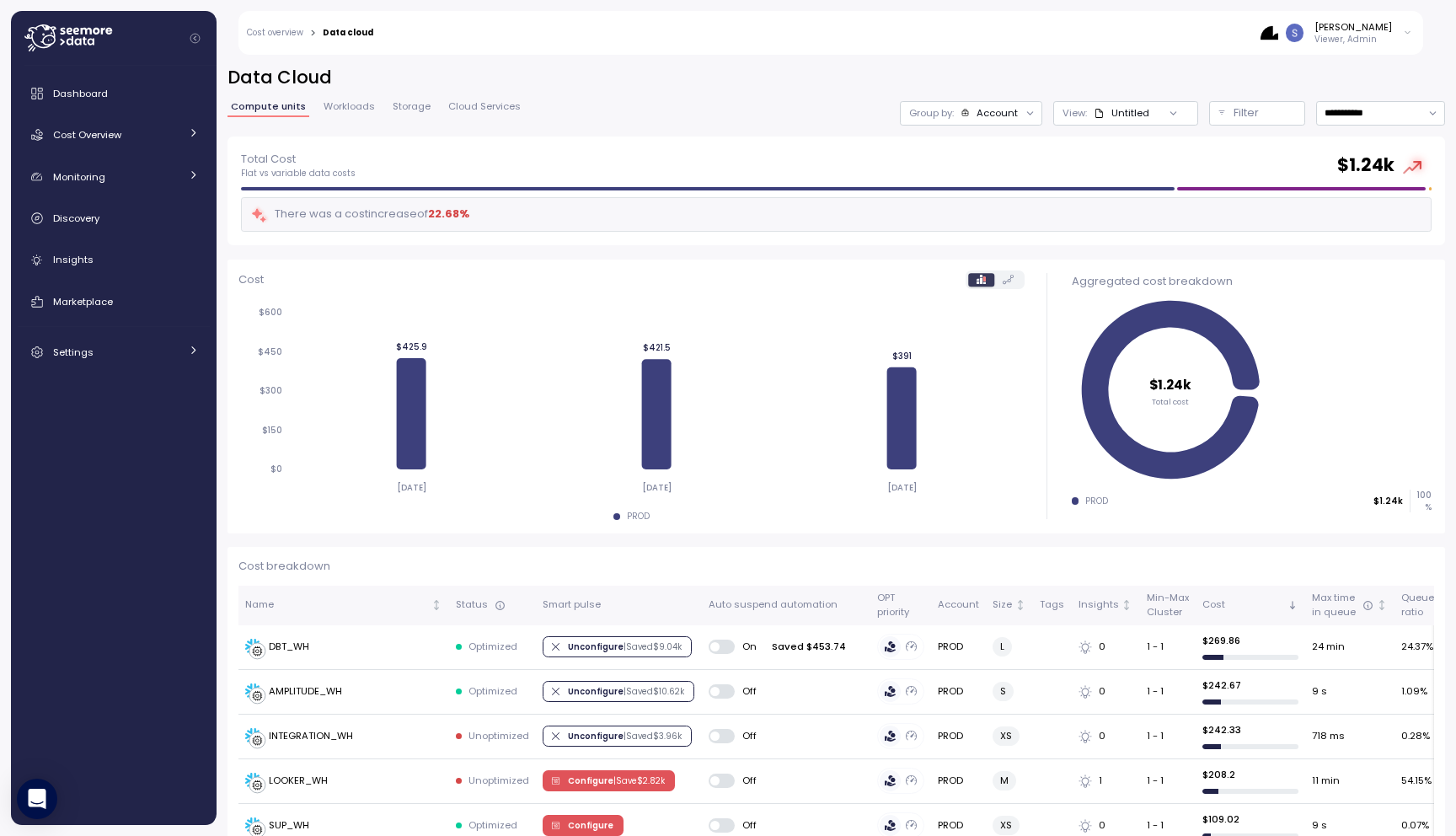
click at [1012, 116] on div "Account" at bounding box center [998, 113] width 41 height 13
click at [989, 209] on p "Compute unit" at bounding box center [982, 207] width 67 height 13
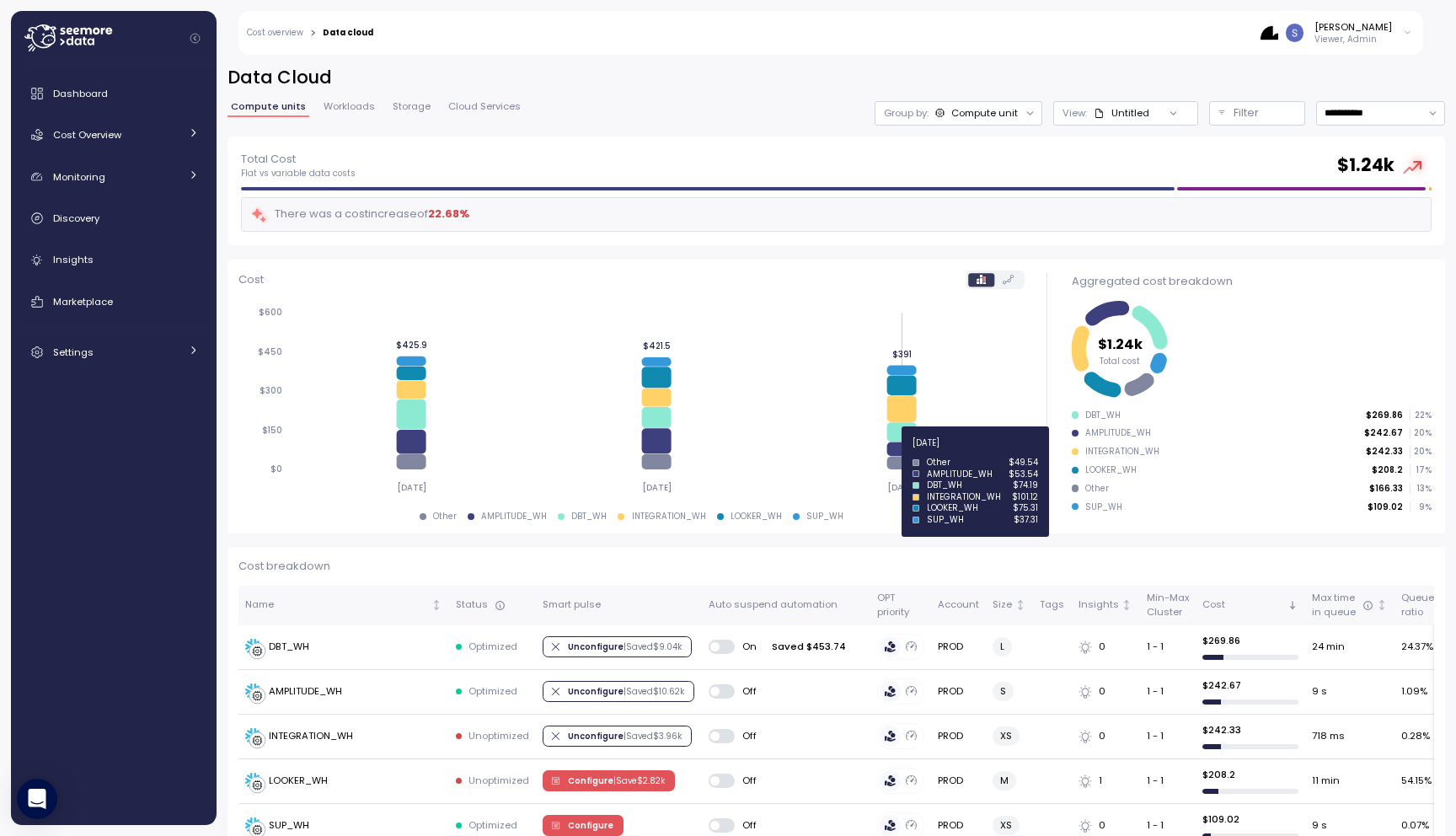
click at [893, 452] on icon at bounding box center [901, 449] width 29 height 14
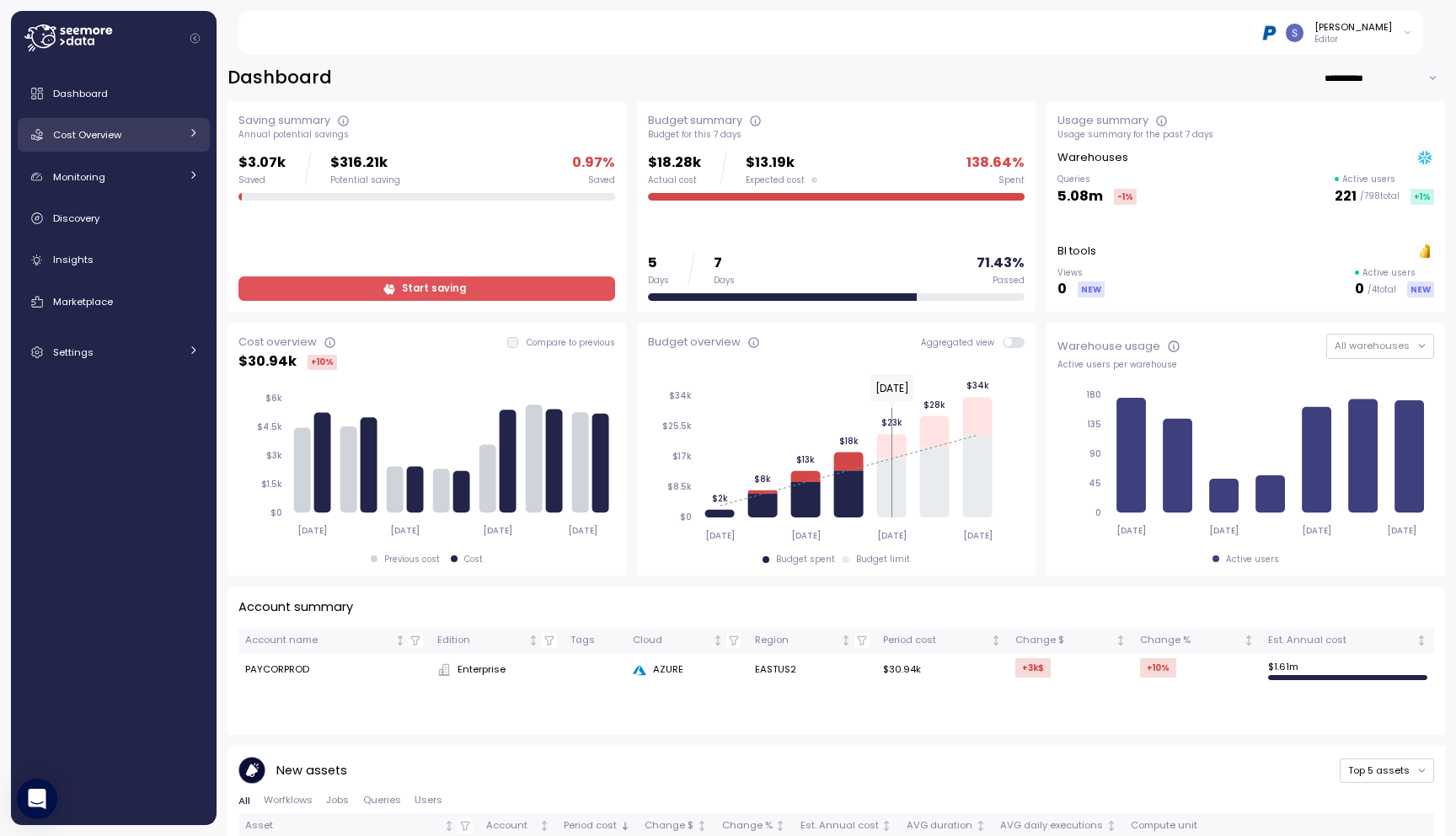
click at [113, 139] on span "Cost Overview" at bounding box center [87, 134] width 69 height 13
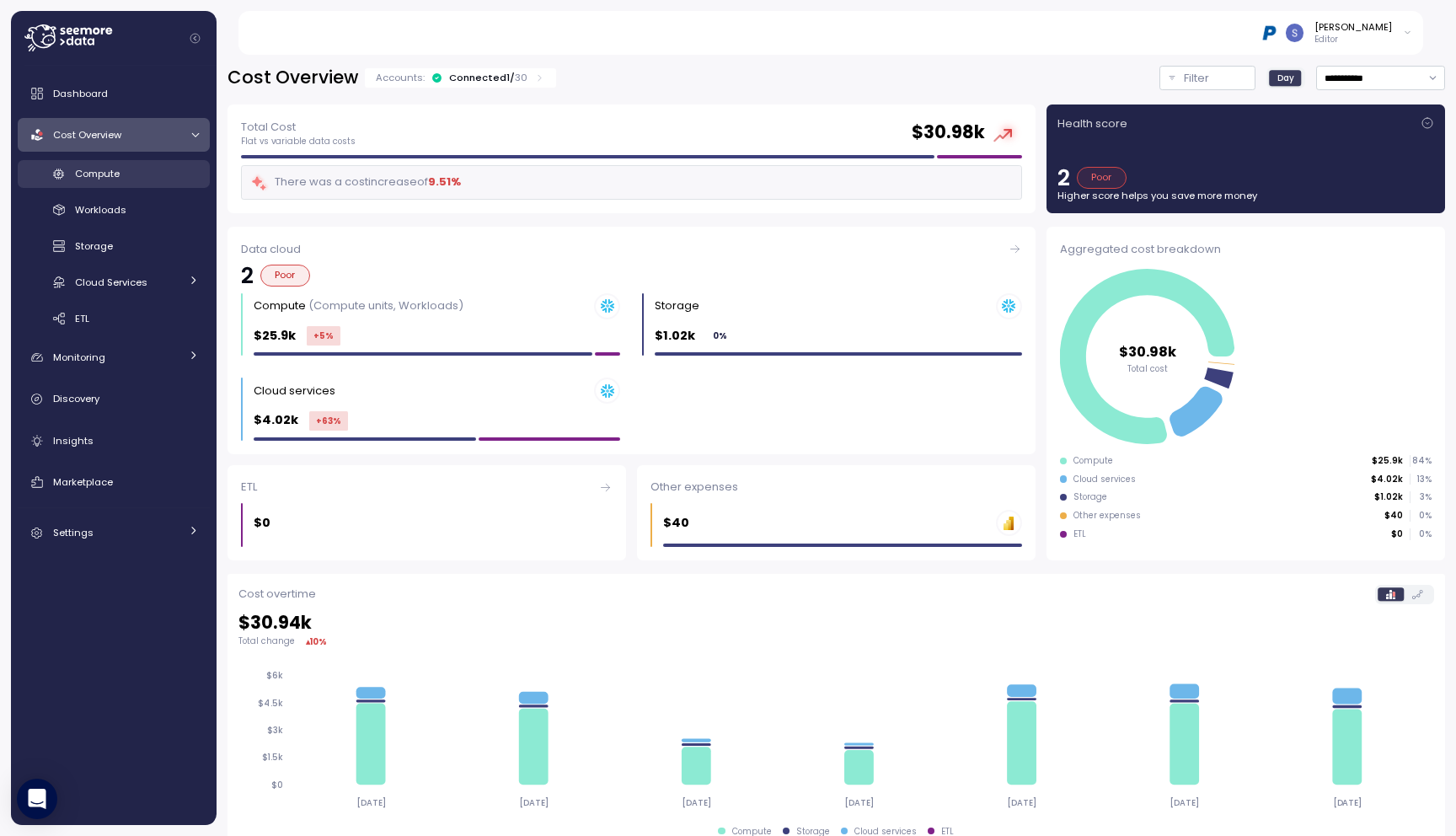
click at [118, 182] on link "Compute" at bounding box center [114, 174] width 193 height 28
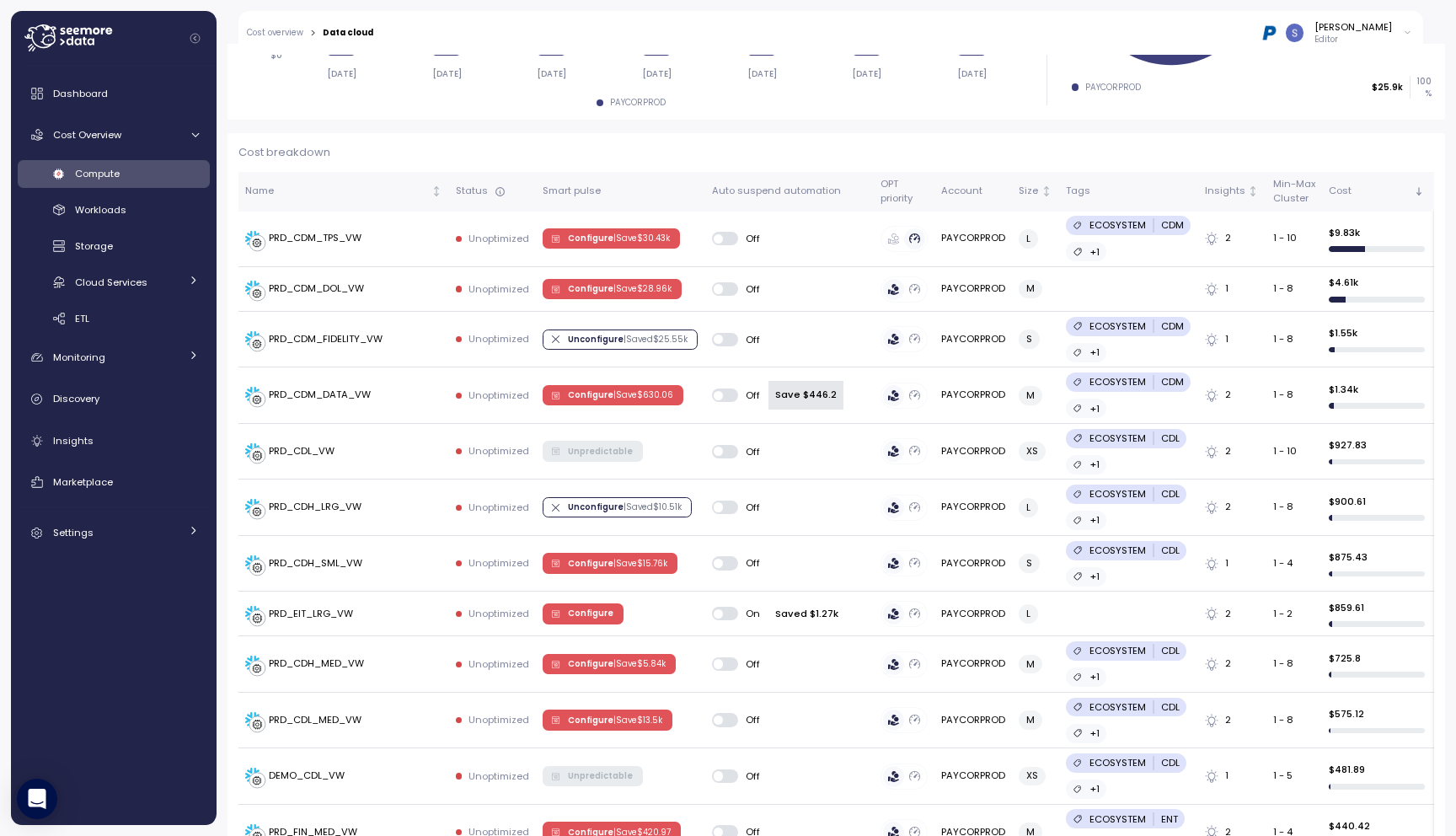
scroll to position [435, 0]
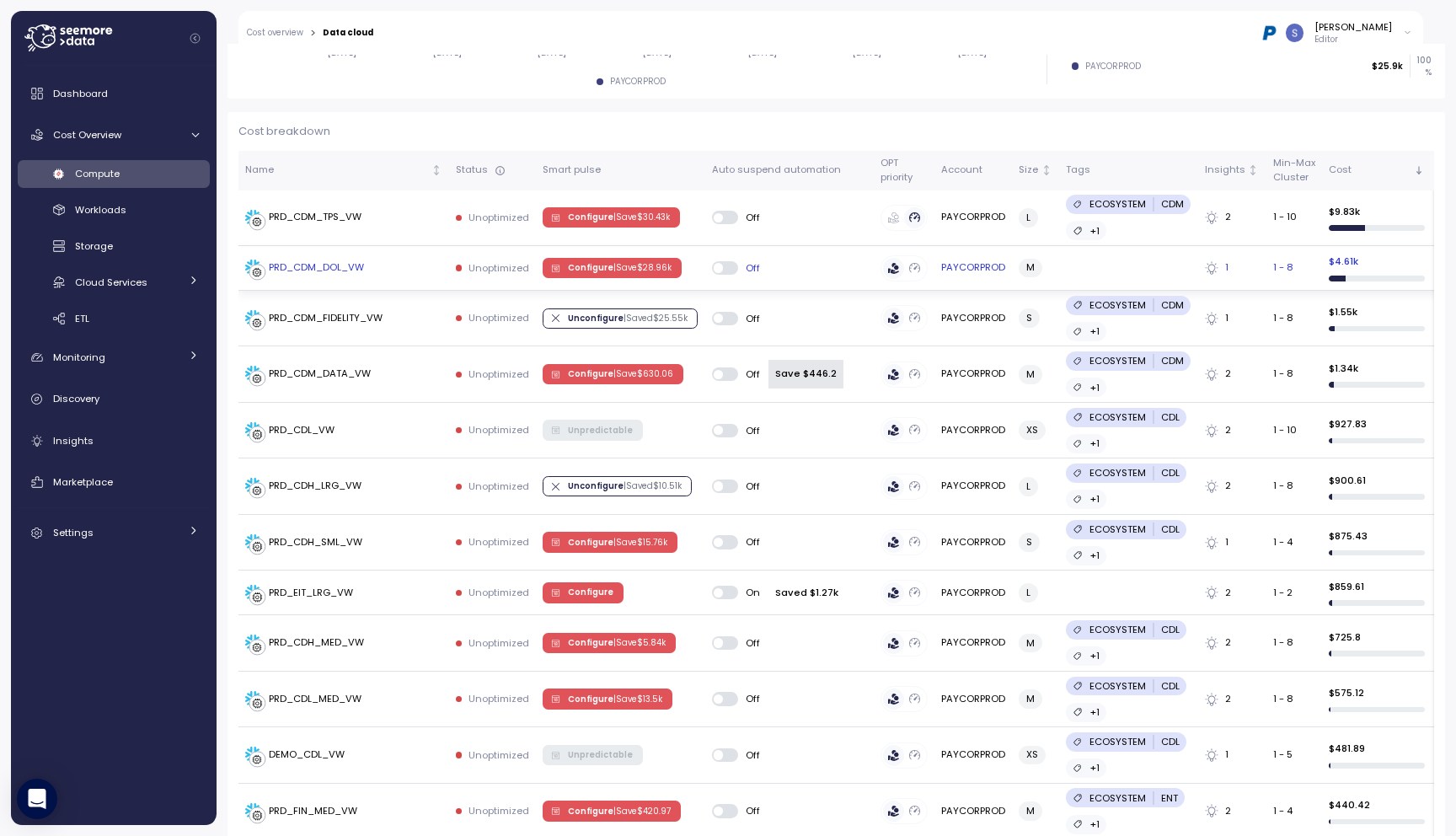
click at [598, 261] on span "Configure | Save $ 28.96k" at bounding box center [620, 268] width 103 height 19
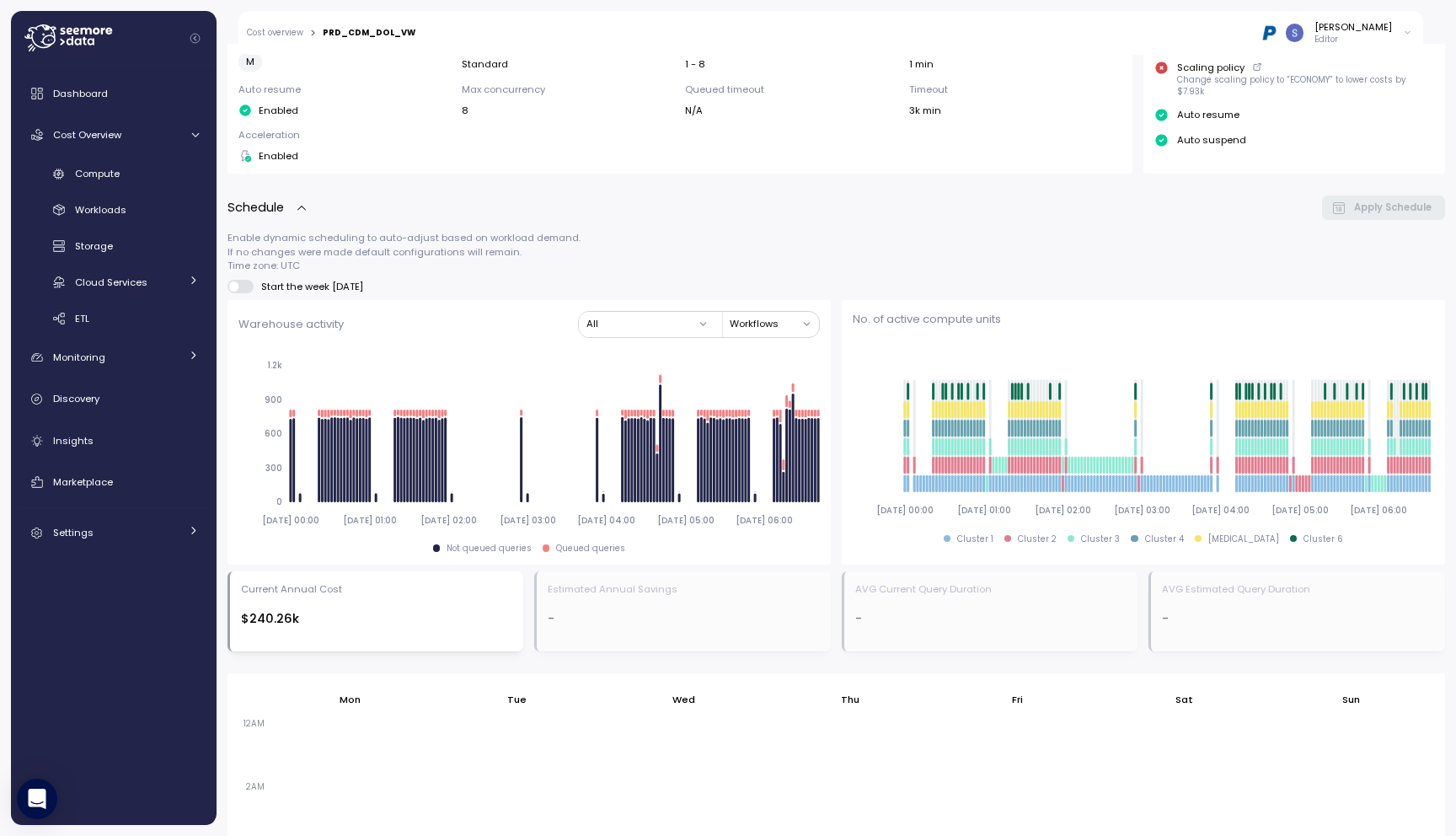
scroll to position [748, 0]
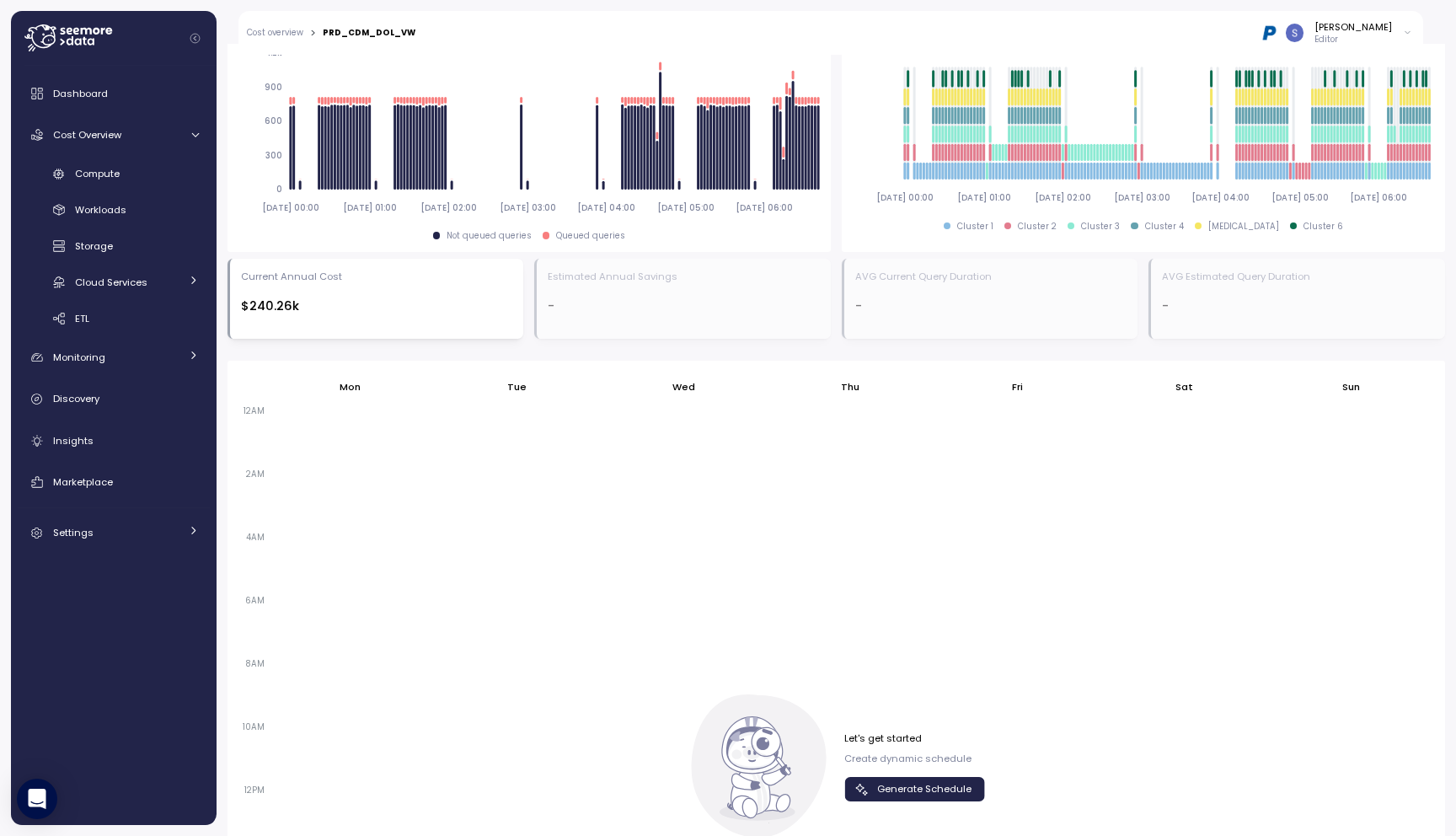
click at [884, 791] on span "Generate Schedule" at bounding box center [924, 789] width 94 height 23
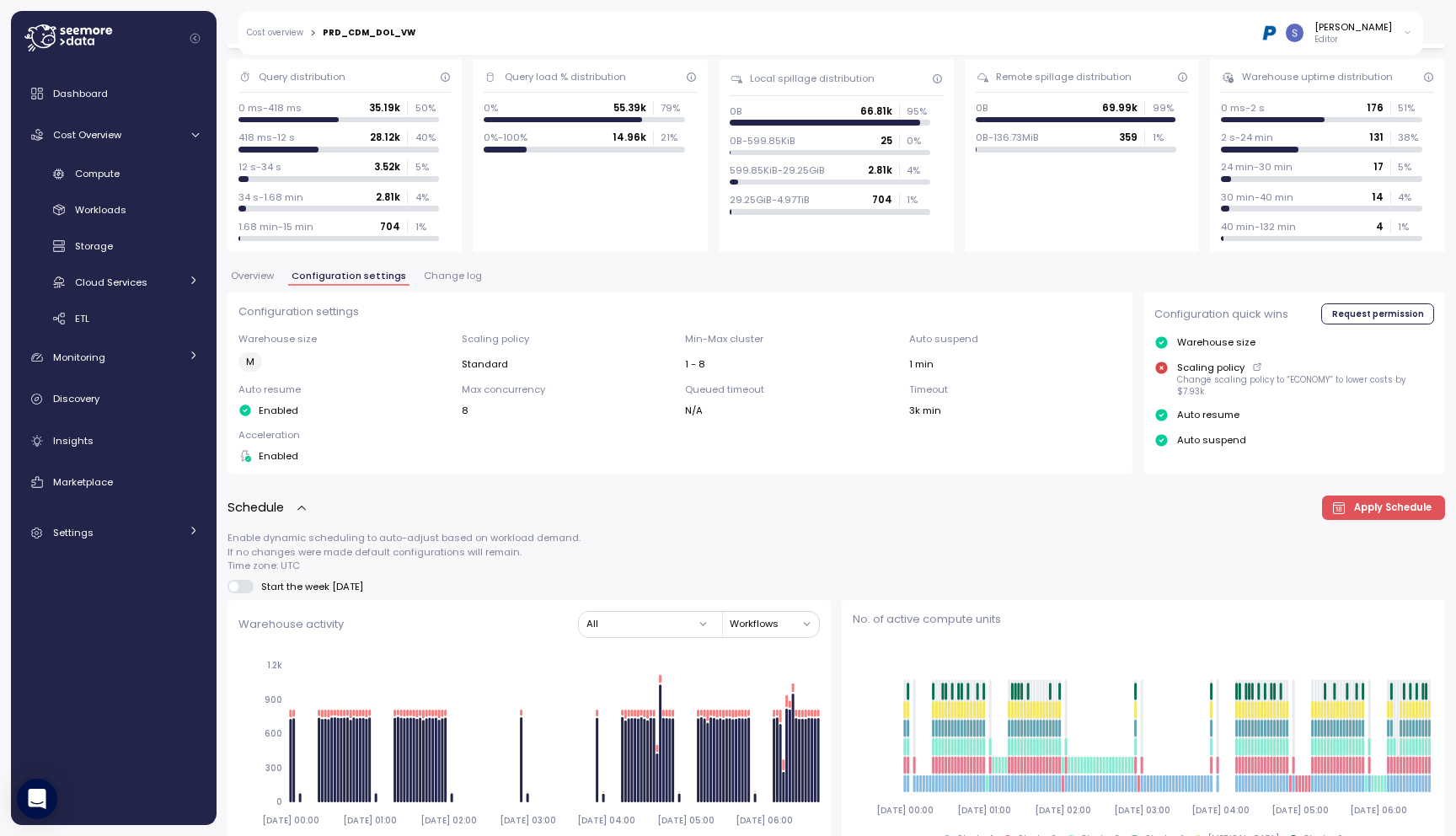
scroll to position [126, 0]
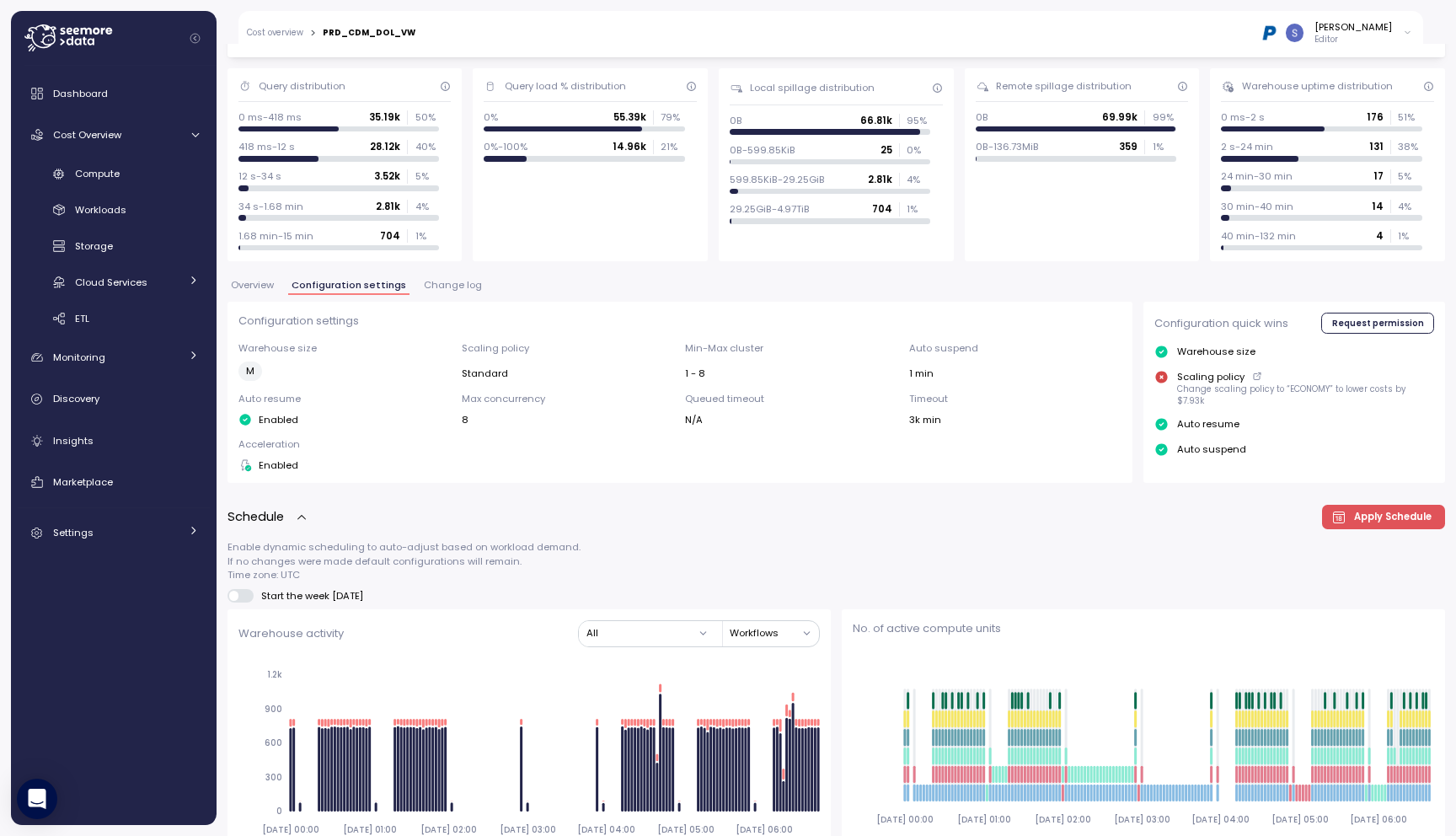
click at [436, 285] on span "Change log" at bounding box center [453, 286] width 58 height 9
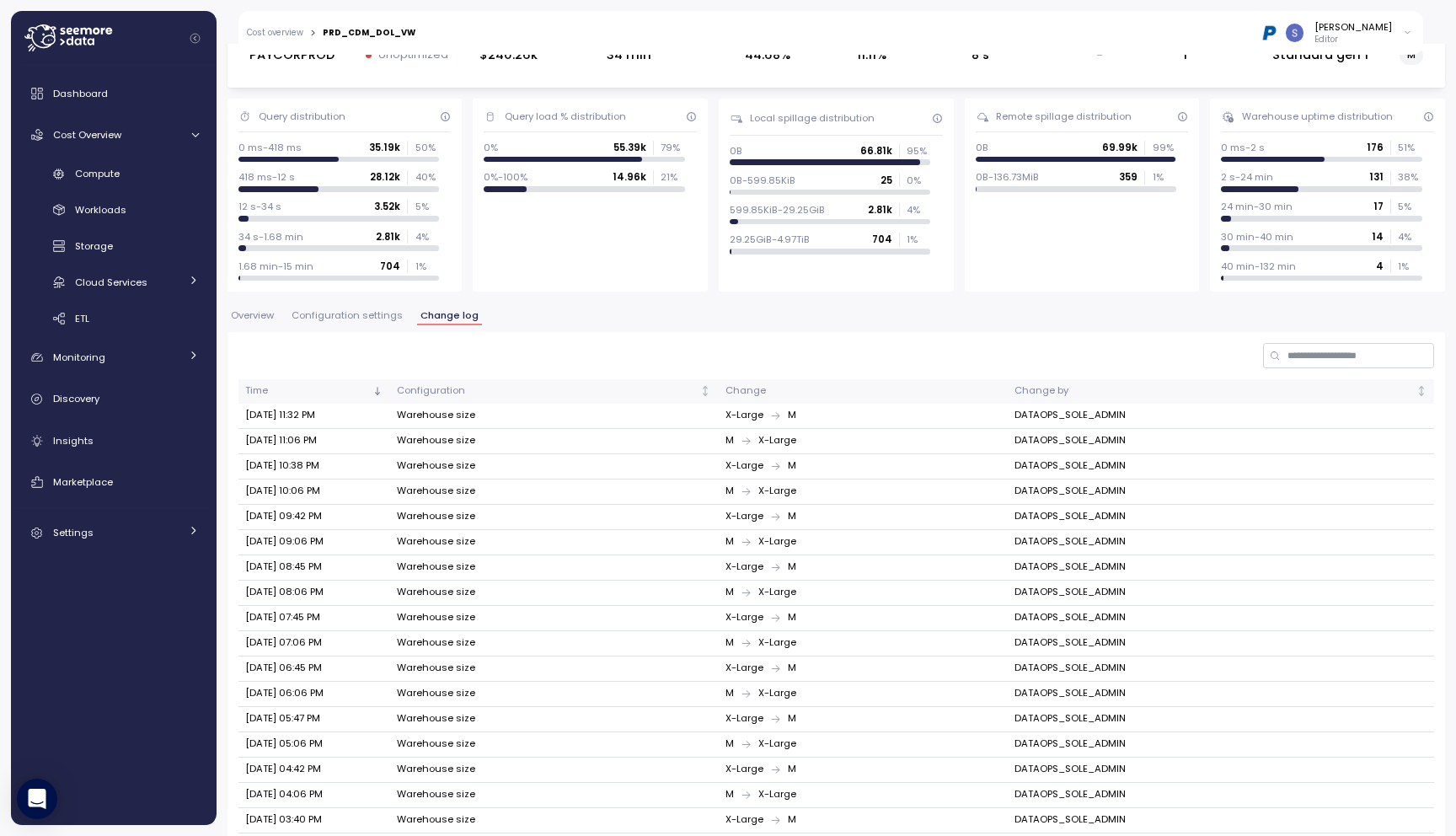
scroll to position [224, 0]
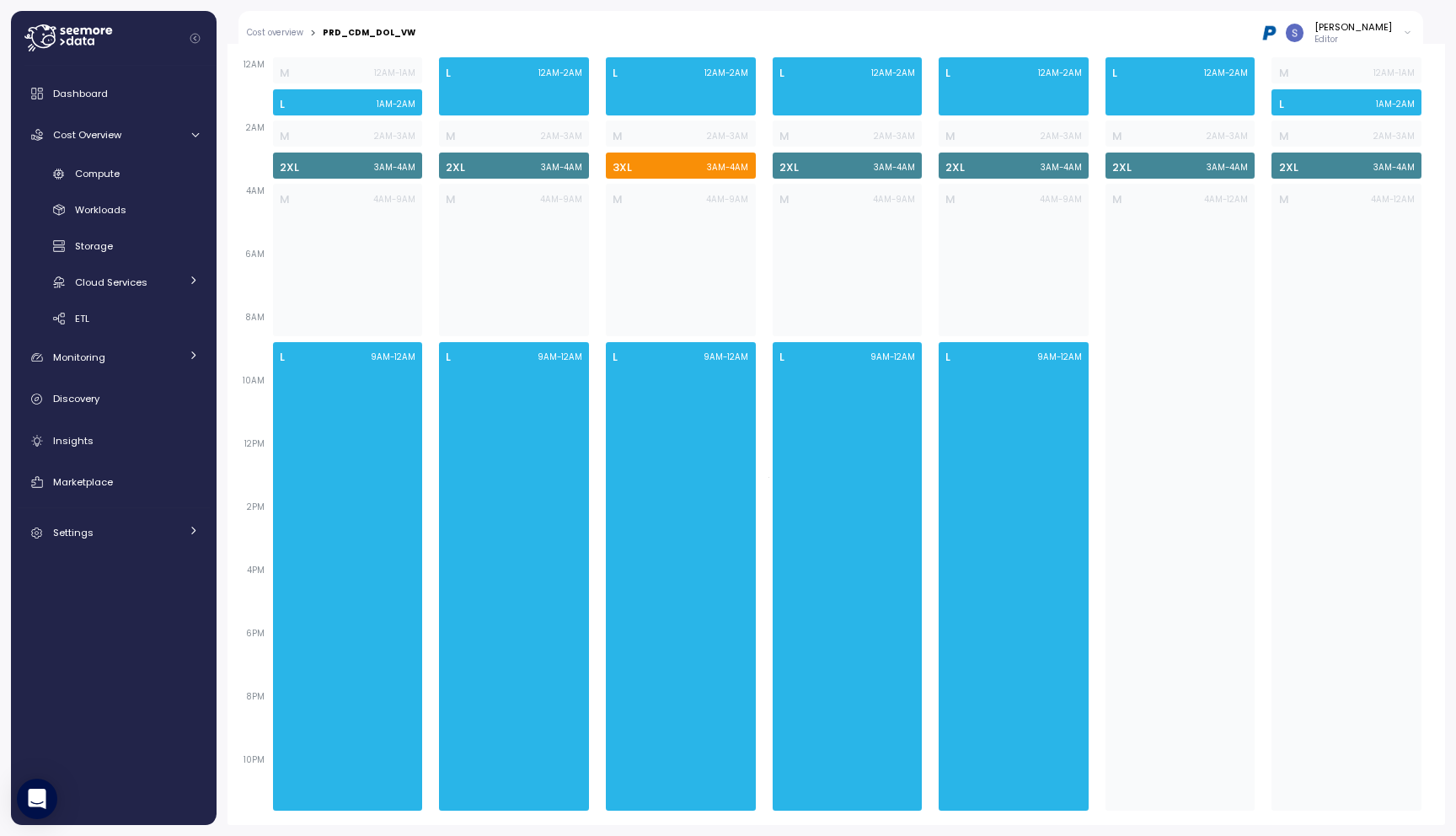
scroll to position [20, 0]
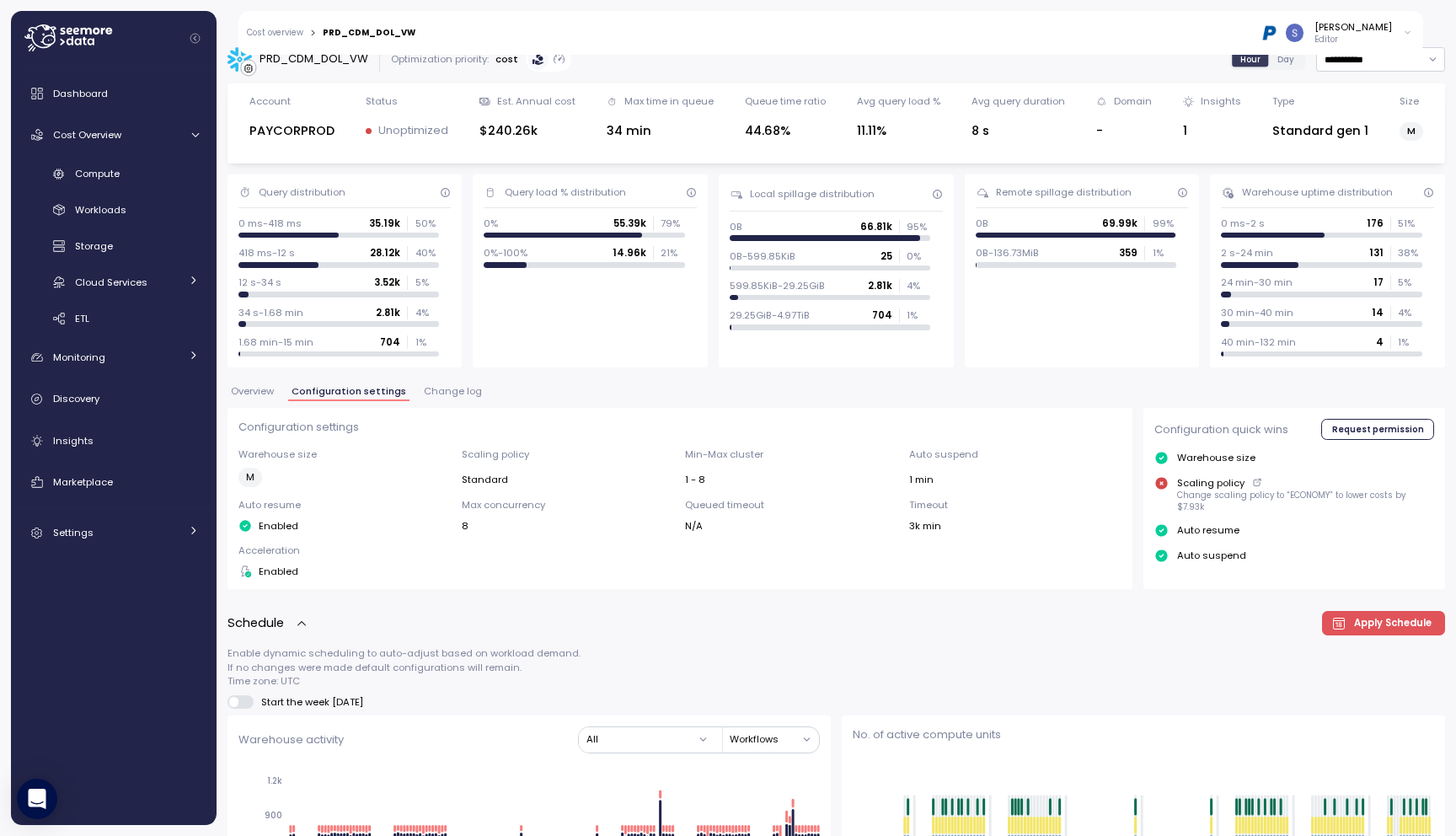
click at [263, 387] on span "Overview" at bounding box center [253, 392] width 43 height 9
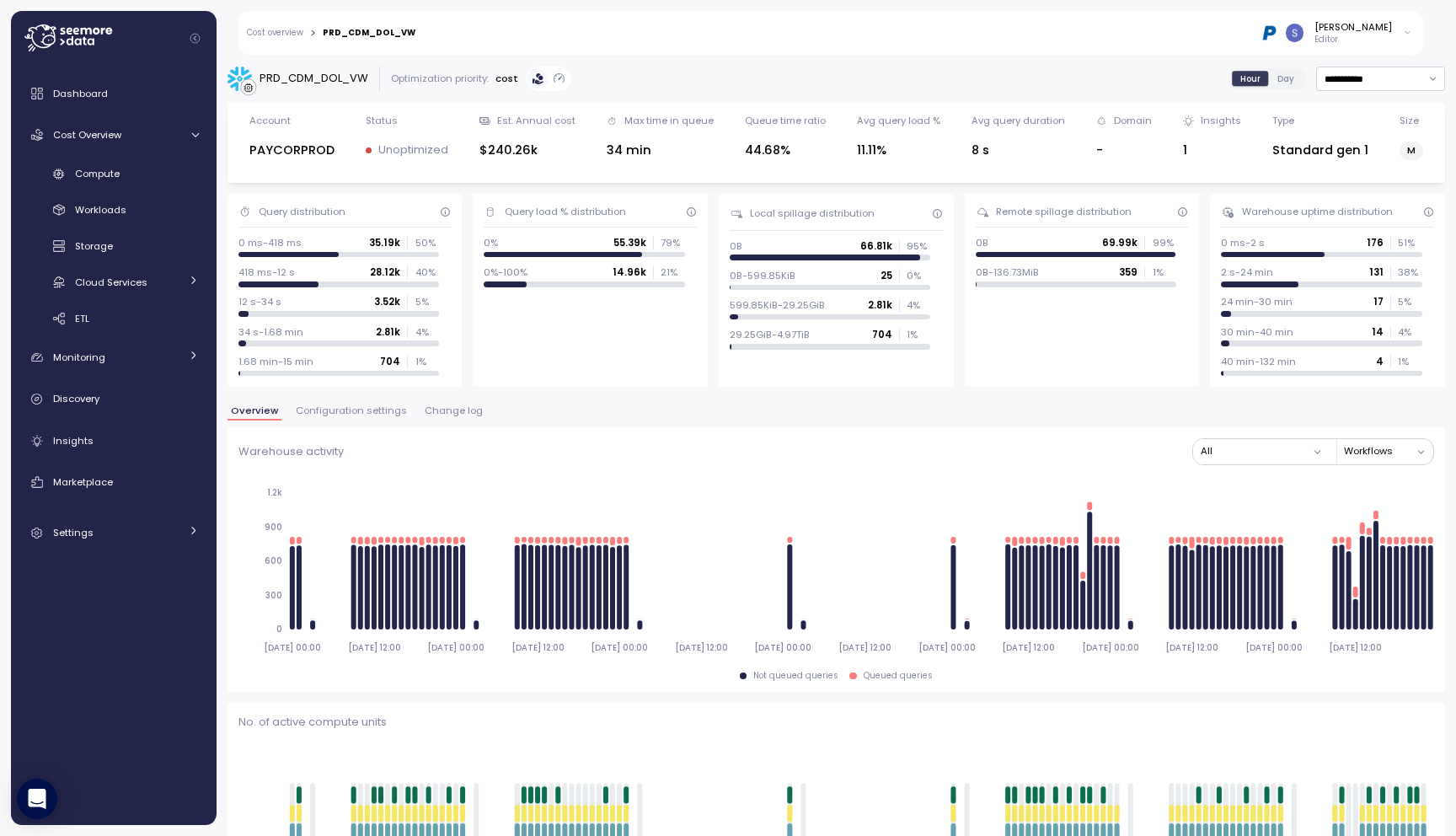
click at [361, 410] on span "Configuration settings" at bounding box center [351, 410] width 111 height 9
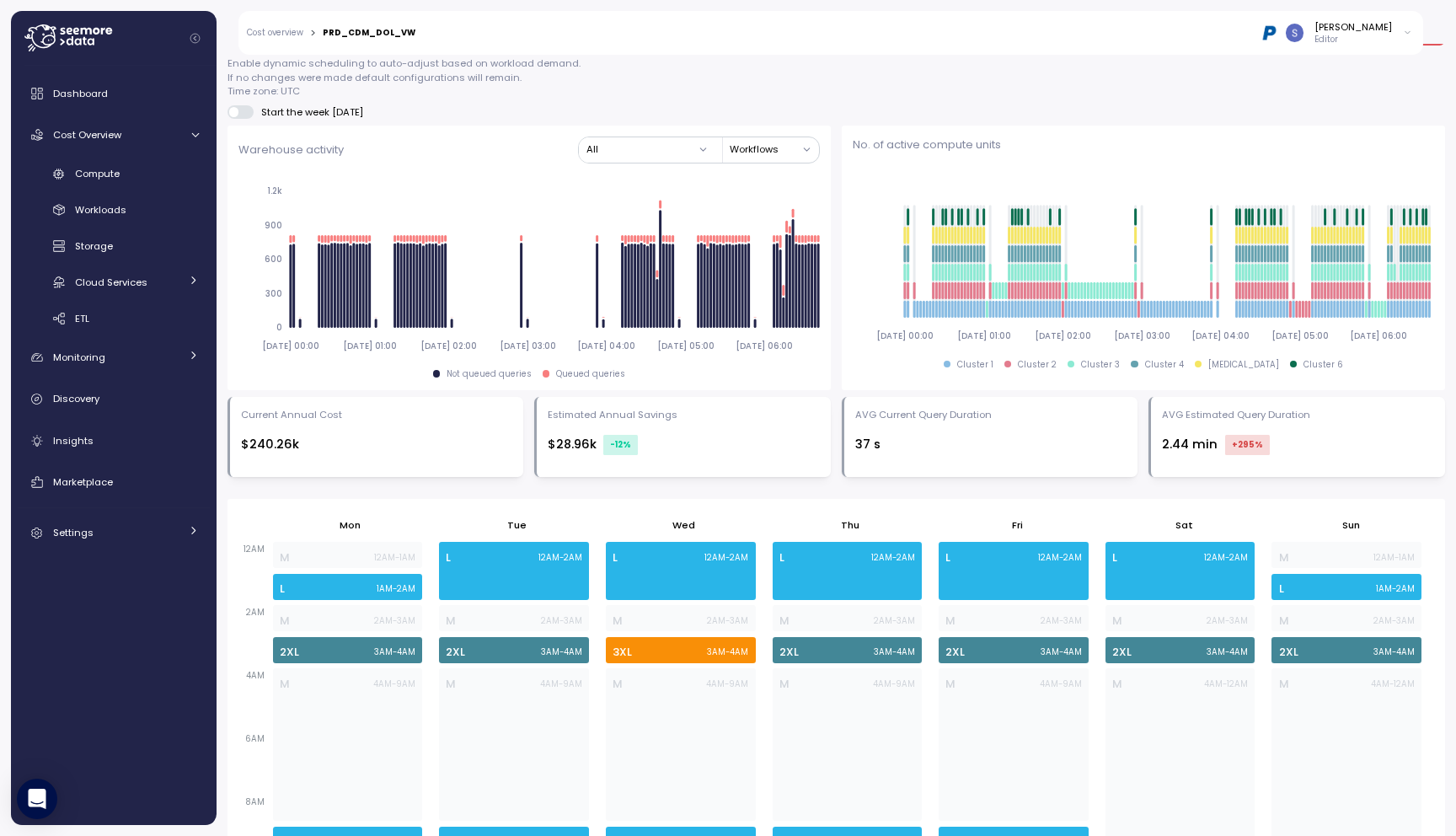
scroll to position [128, 0]
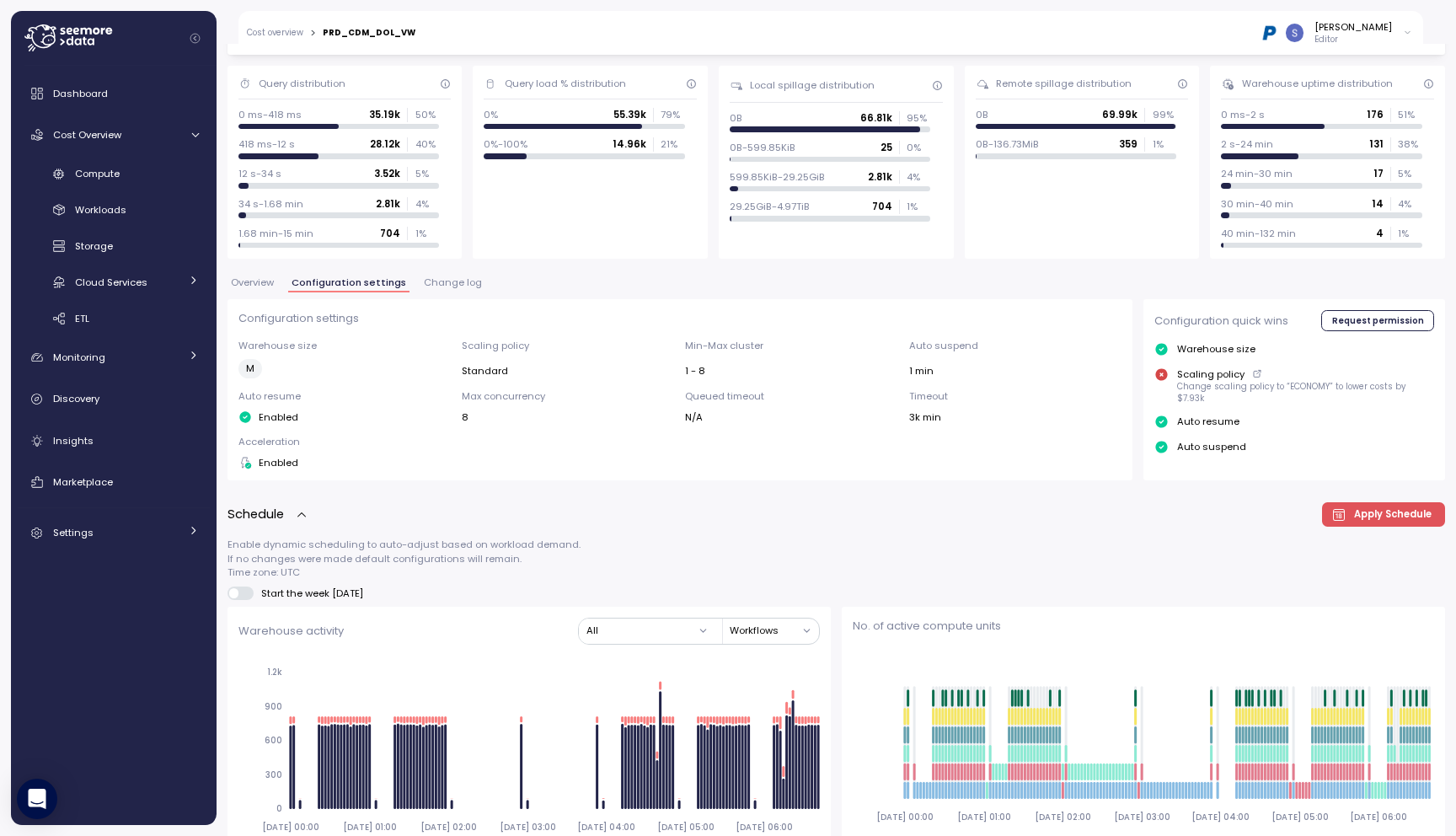
click at [249, 287] on span "Overview" at bounding box center [253, 283] width 43 height 9
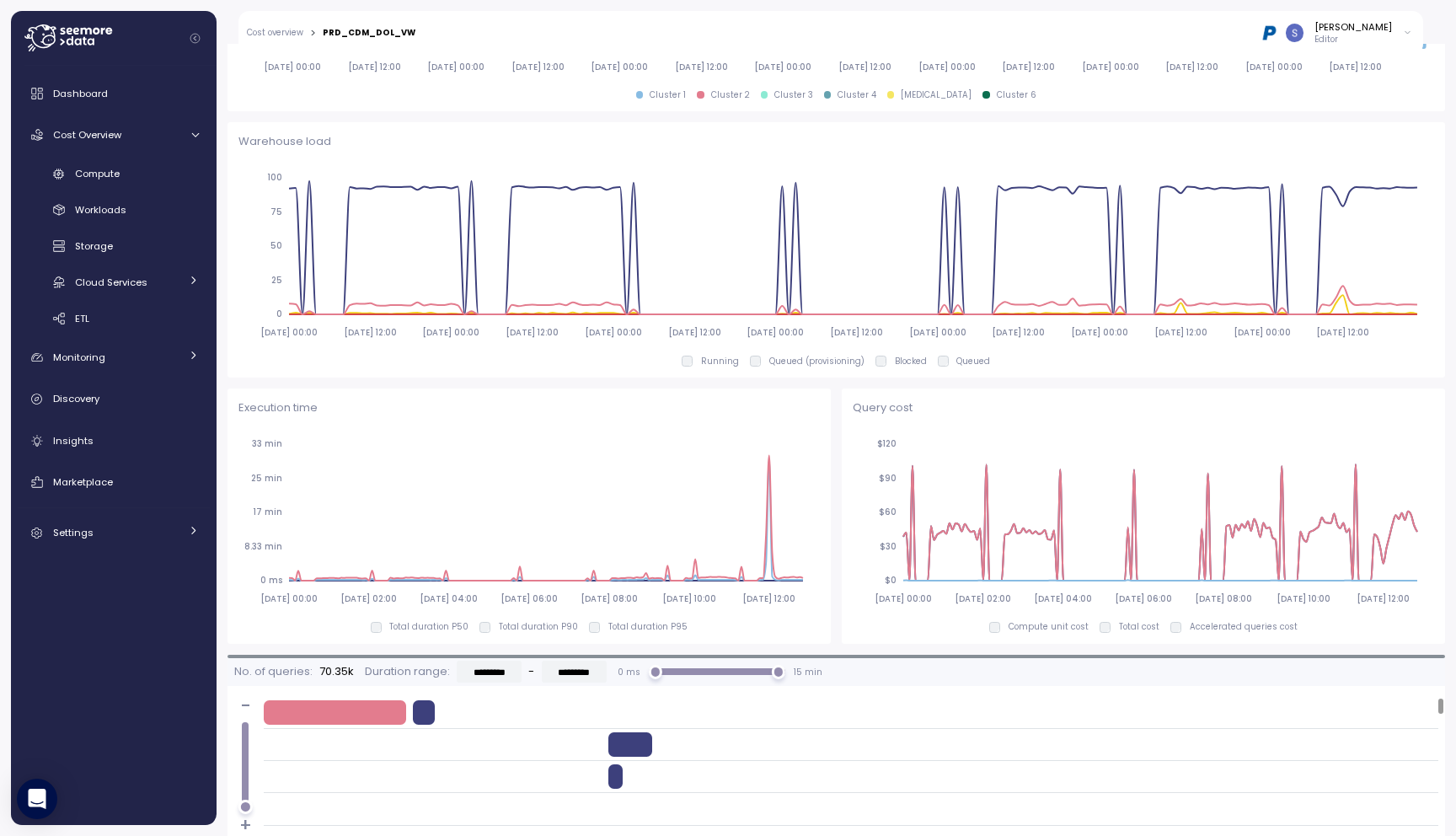
scroll to position [885, 0]
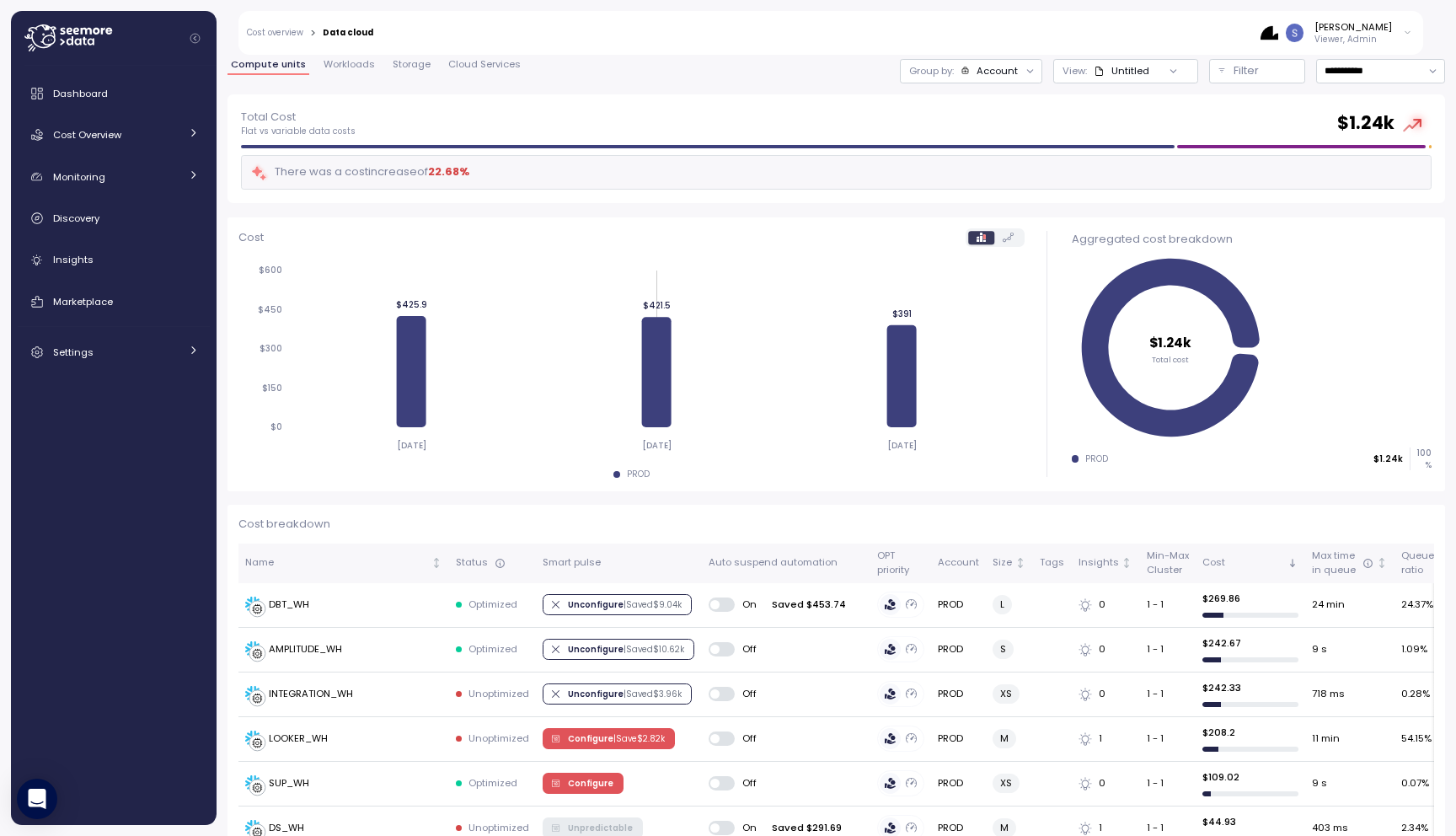
scroll to position [44, 0]
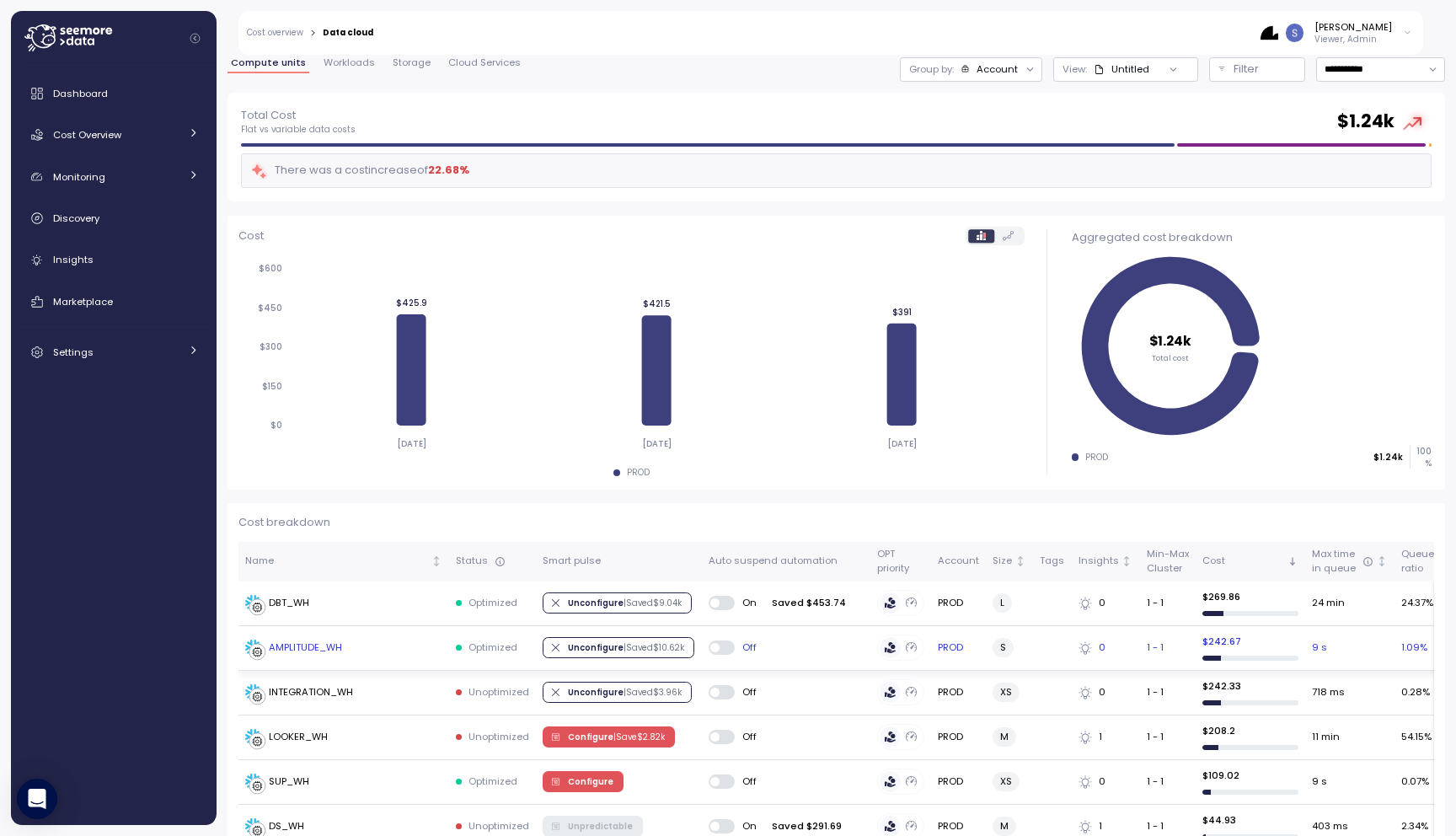
click at [305, 652] on div "AMPLITUDE_WH" at bounding box center [305, 648] width 73 height 15
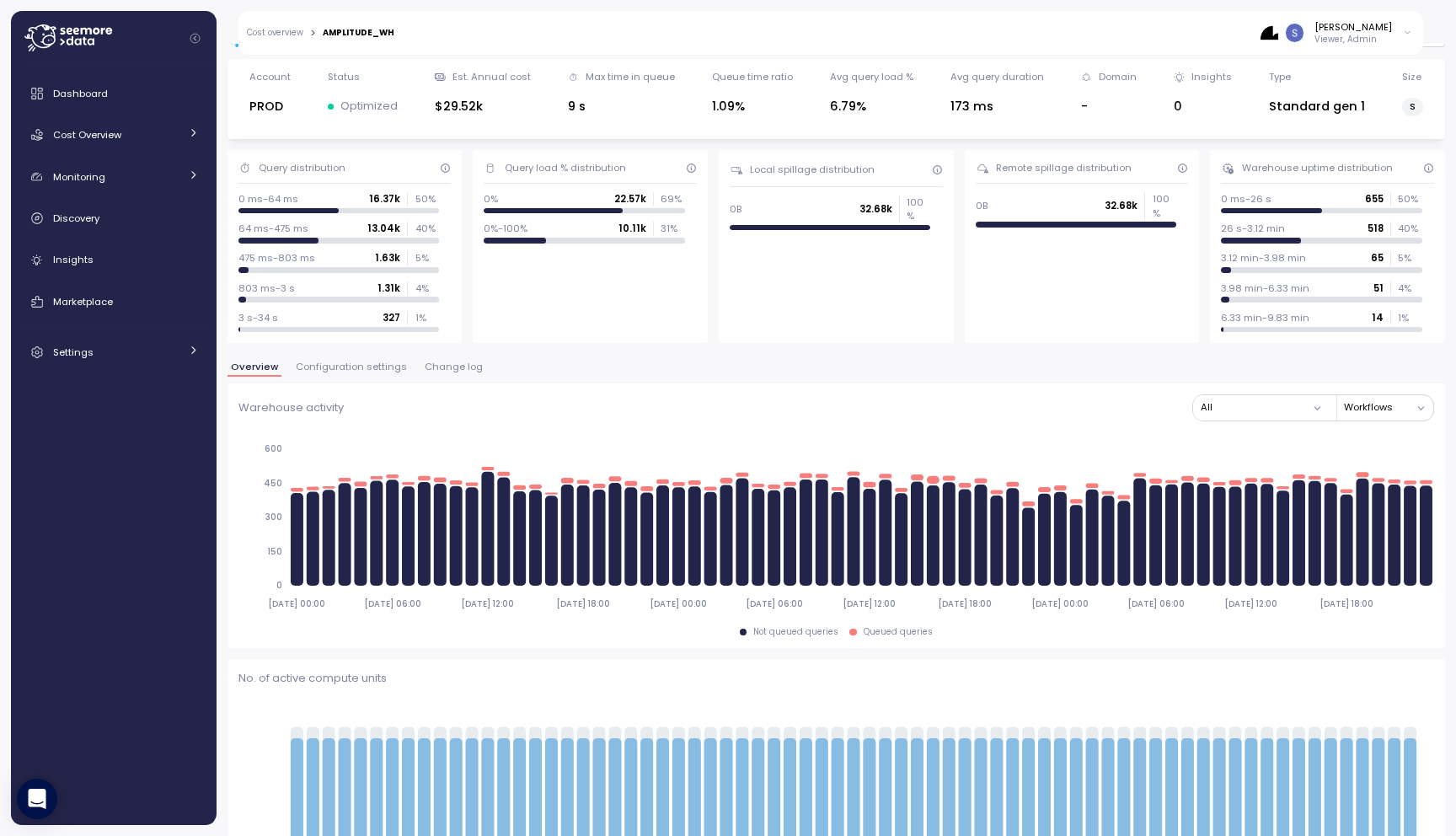
scroll to position [45, 0]
click at [459, 364] on span "Change log" at bounding box center [454, 366] width 58 height 9
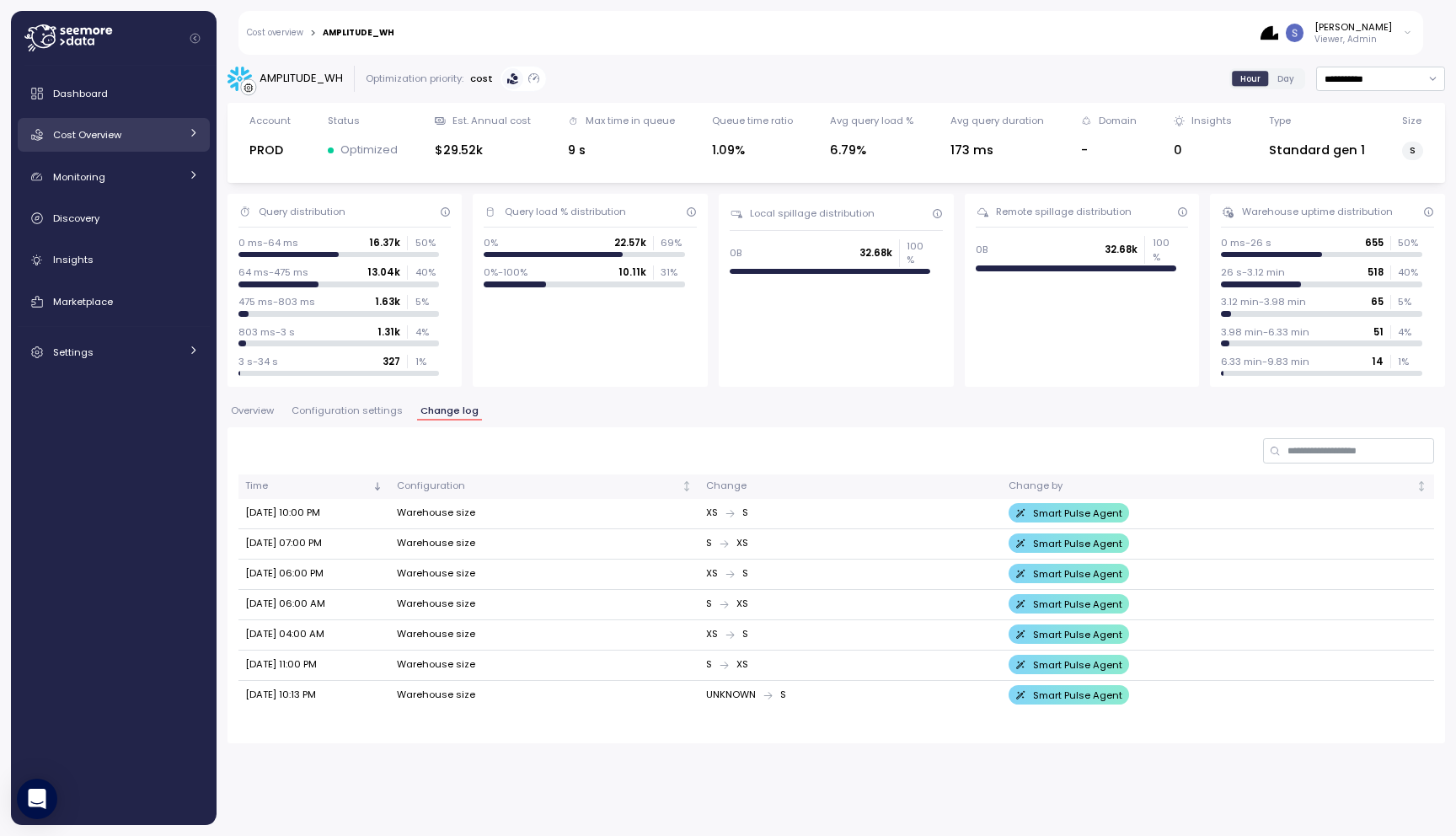
click at [105, 133] on span "Cost Overview" at bounding box center [87, 134] width 69 height 13
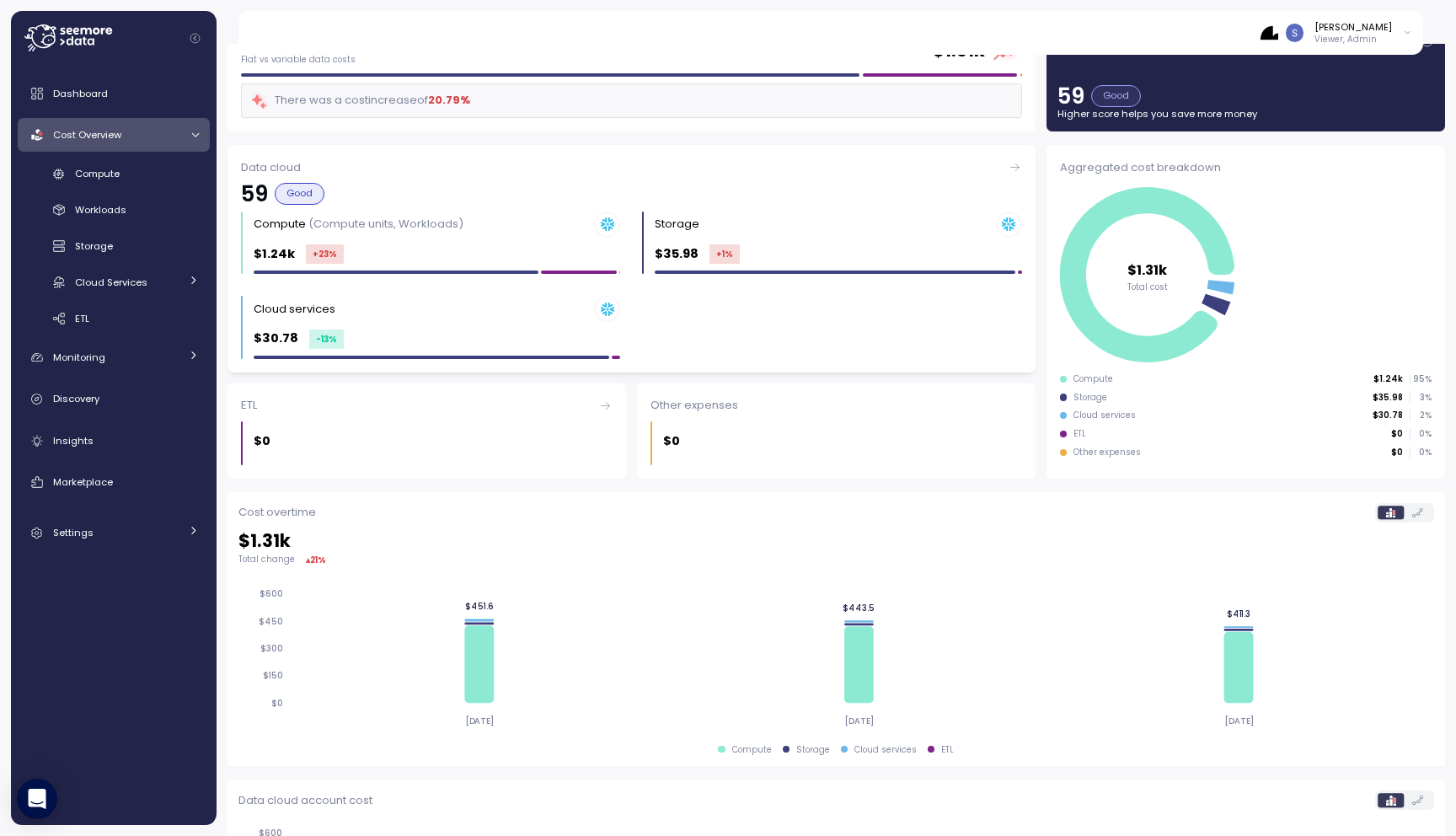
scroll to position [71, 0]
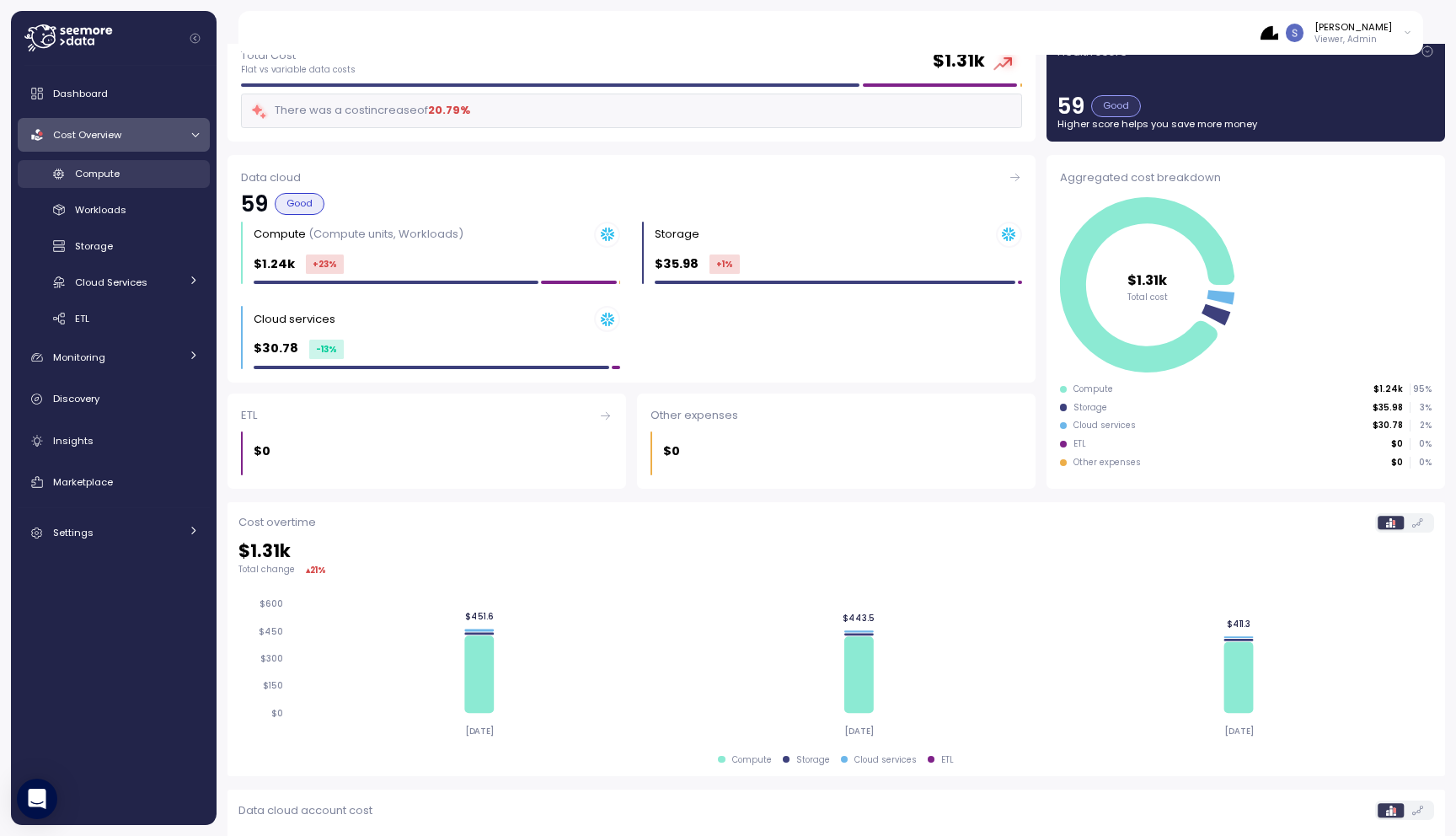
click at [135, 174] on div "Compute" at bounding box center [137, 174] width 124 height 17
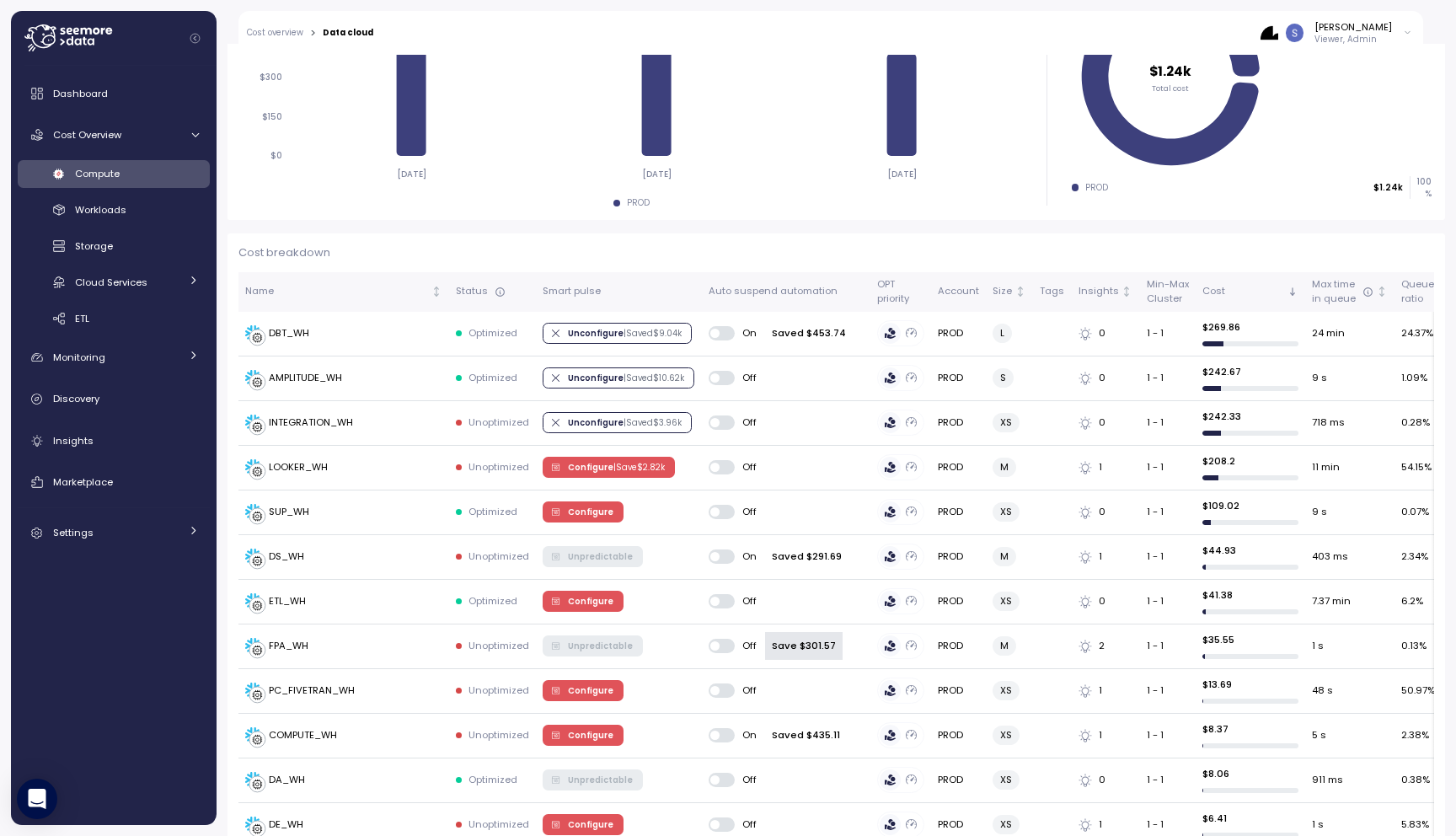
scroll to position [341, 0]
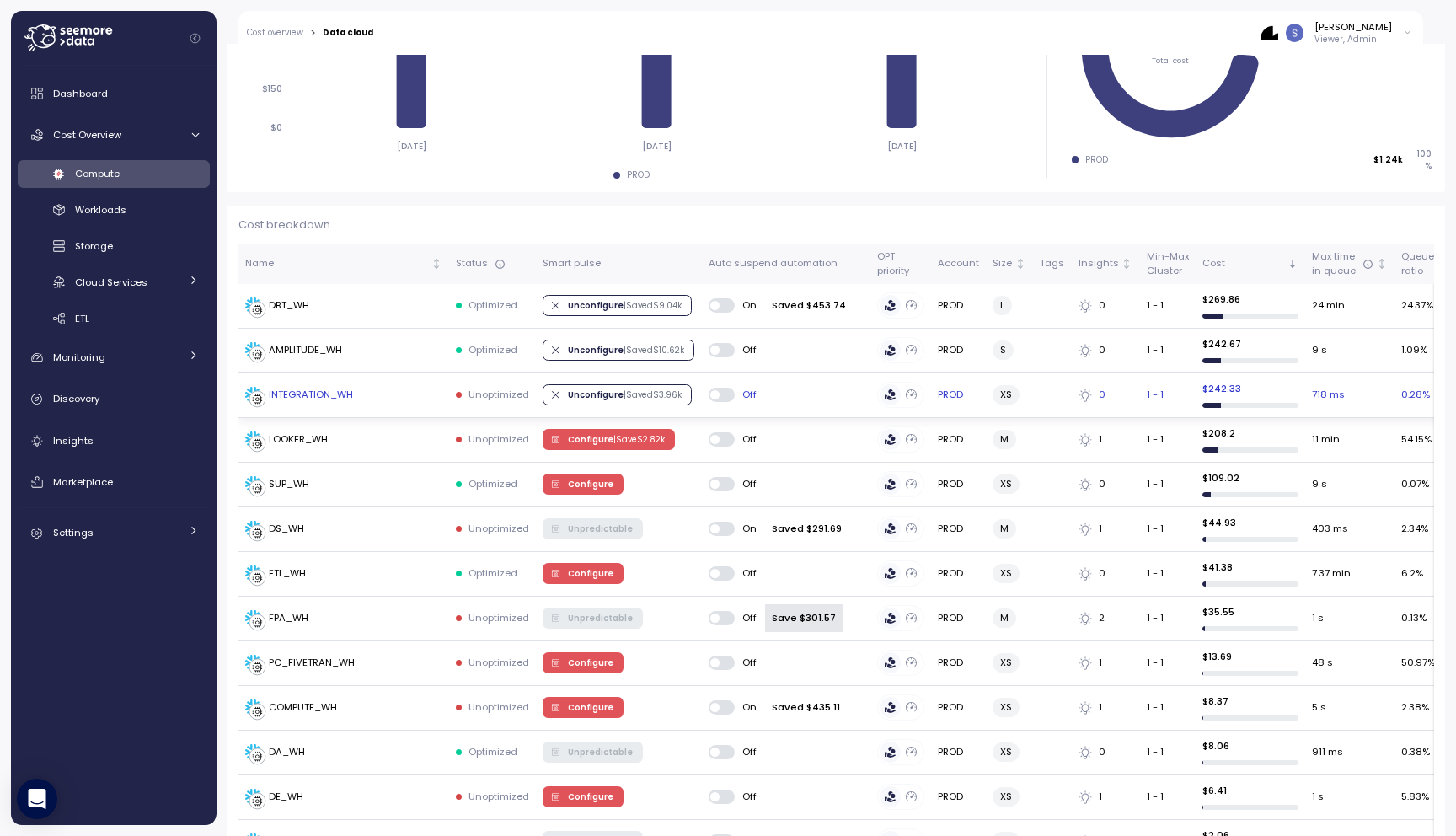
click at [326, 397] on div "INTEGRATION_WH" at bounding box center [311, 395] width 85 height 15
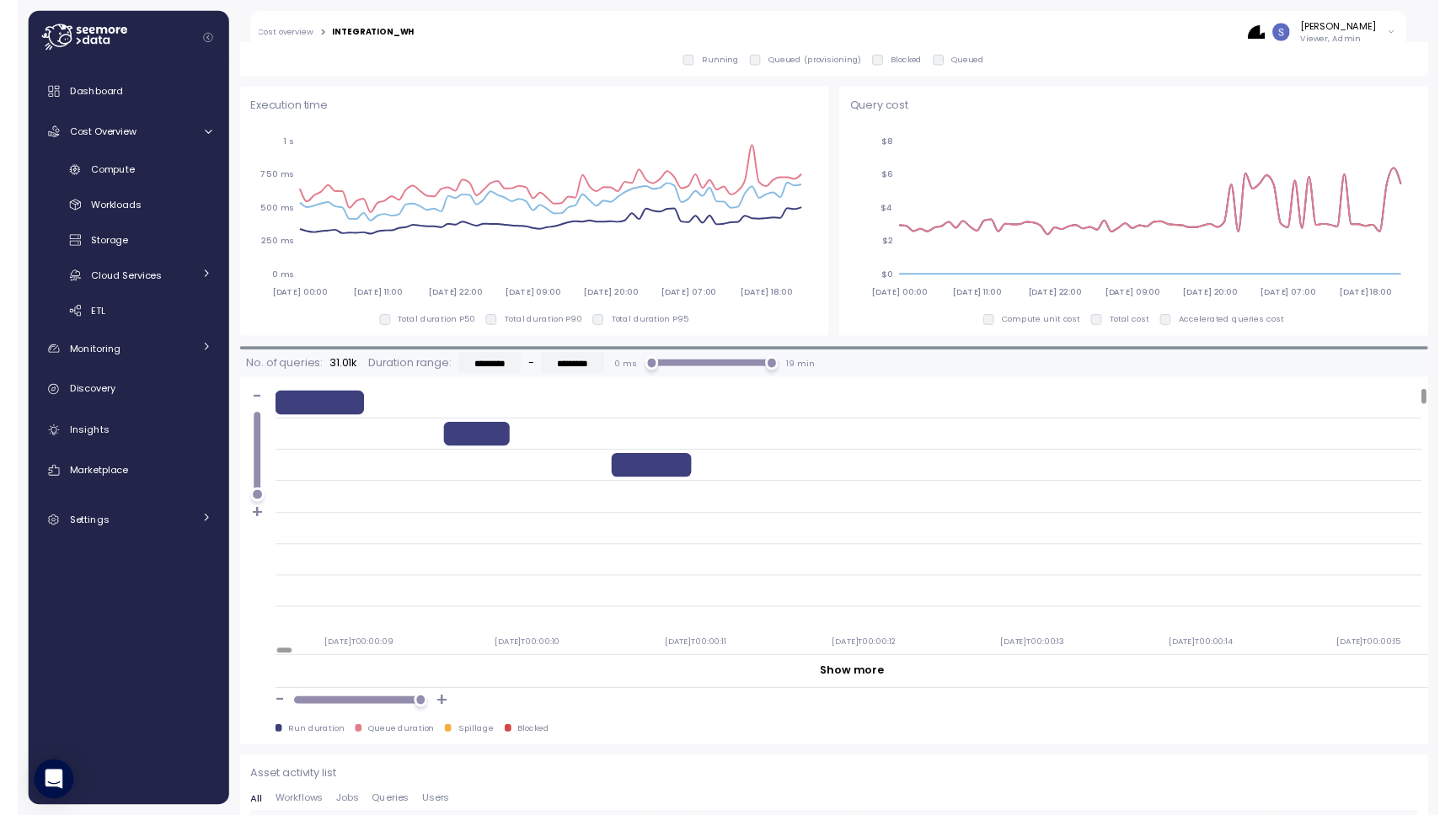
scroll to position [1176, 0]
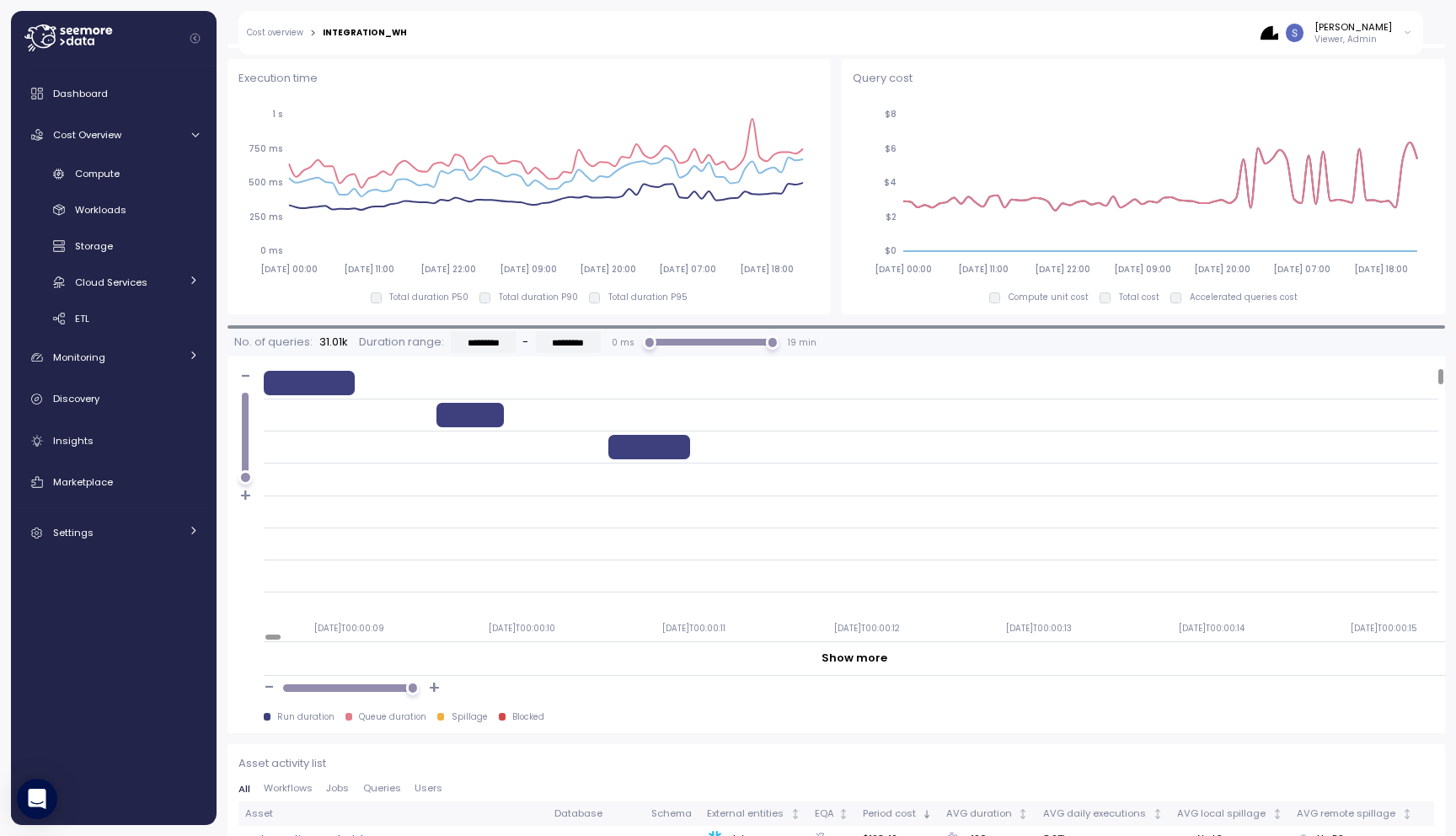
click at [839, 201] on div "Execution time 2025-09-08 00:00 2025-09-08 11:00 2025-09-08 22:00 2025-09-09 09…" at bounding box center [836, 187] width 1217 height 255
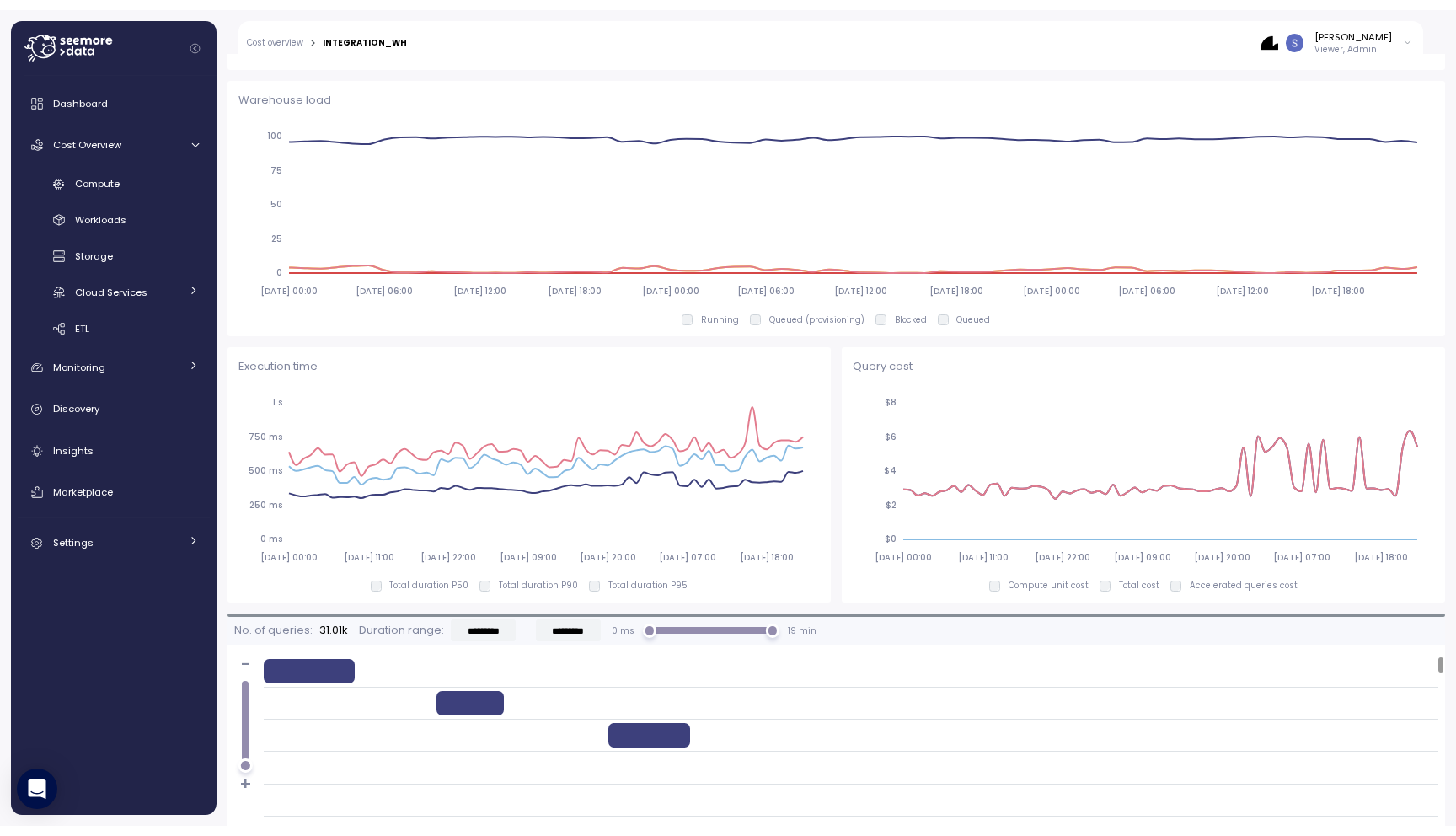
scroll to position [887, 0]
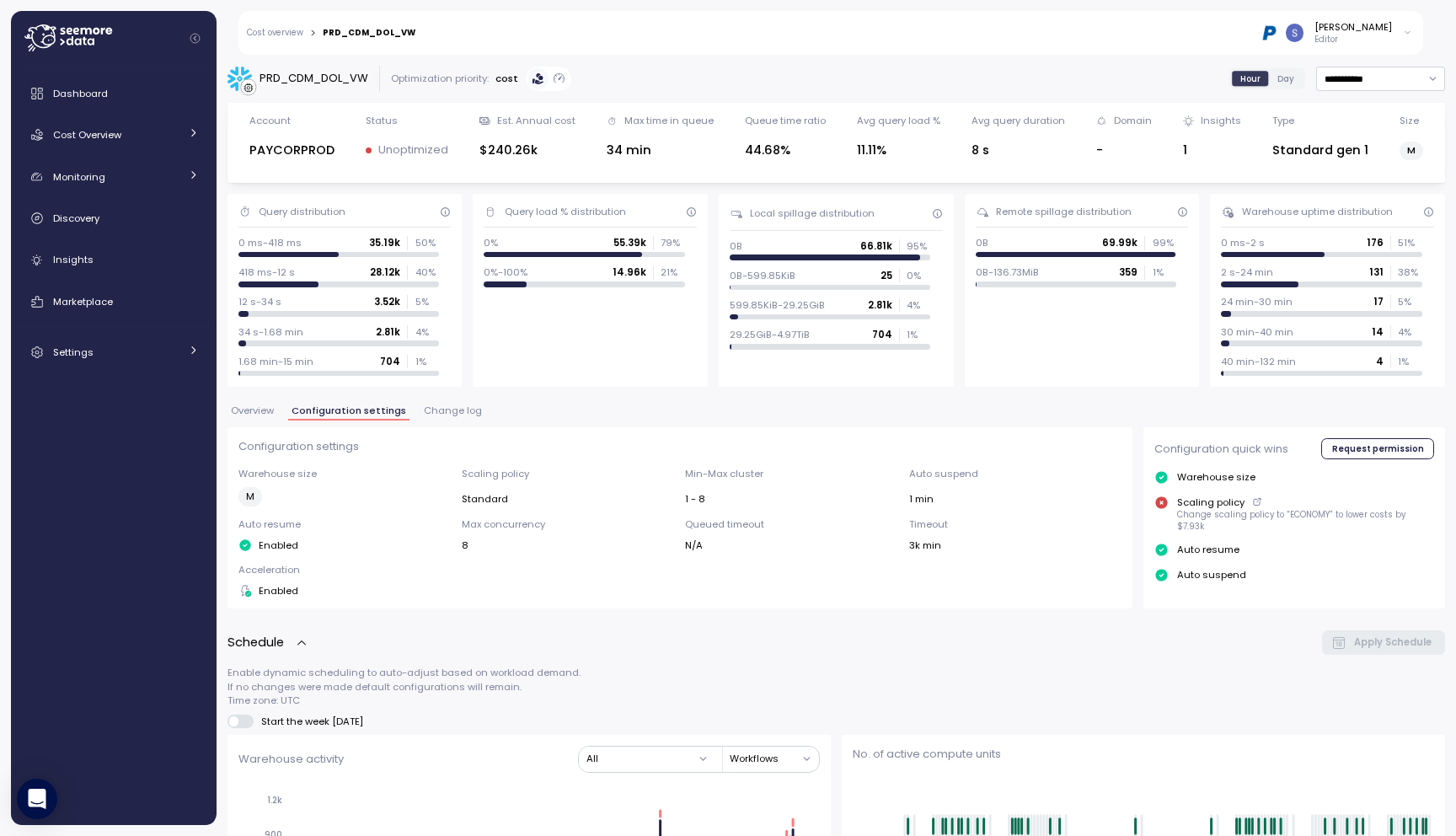
click at [456, 411] on span "Change log" at bounding box center [453, 410] width 58 height 9
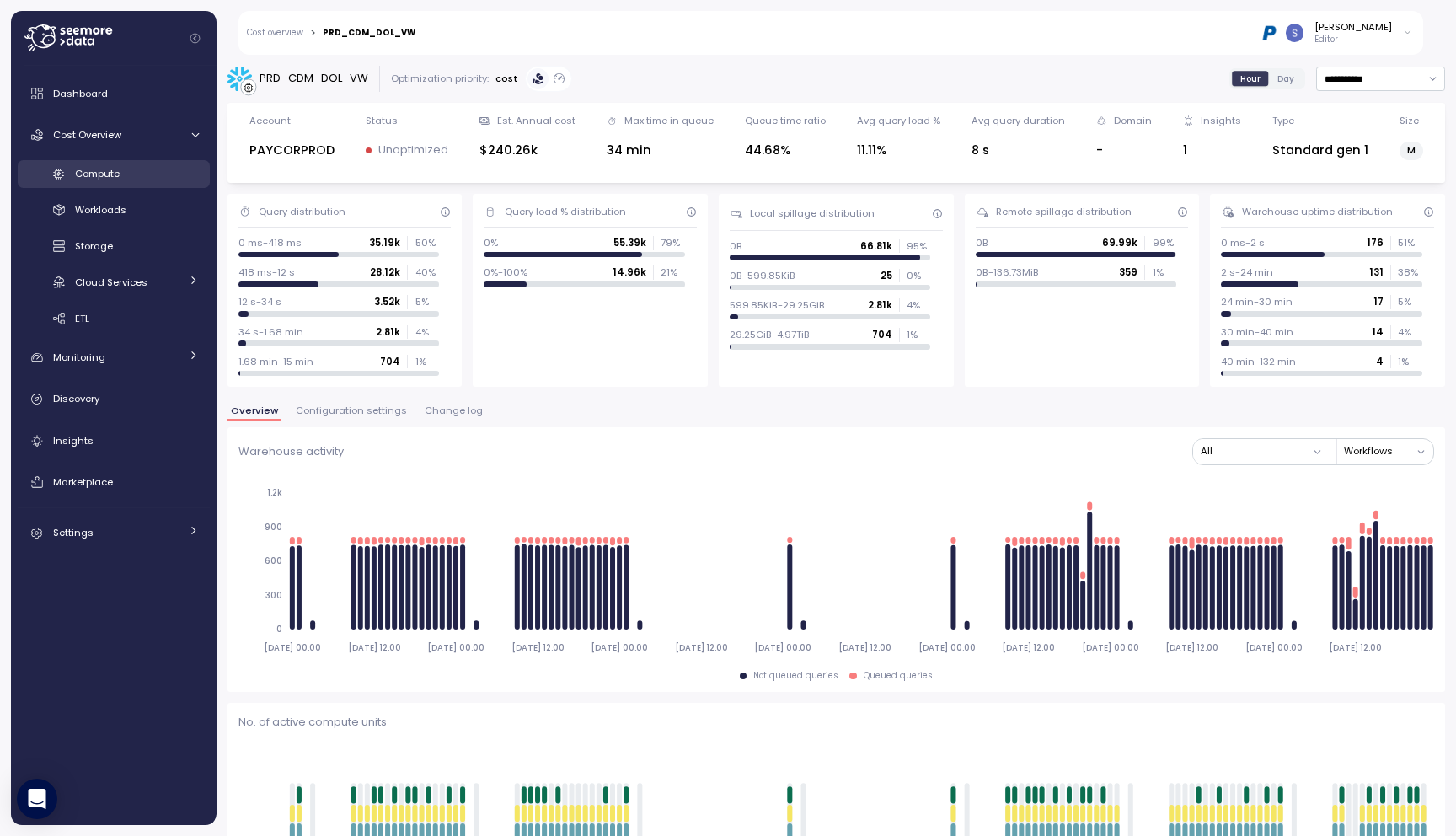
click at [111, 178] on span "Compute" at bounding box center [98, 174] width 45 height 13
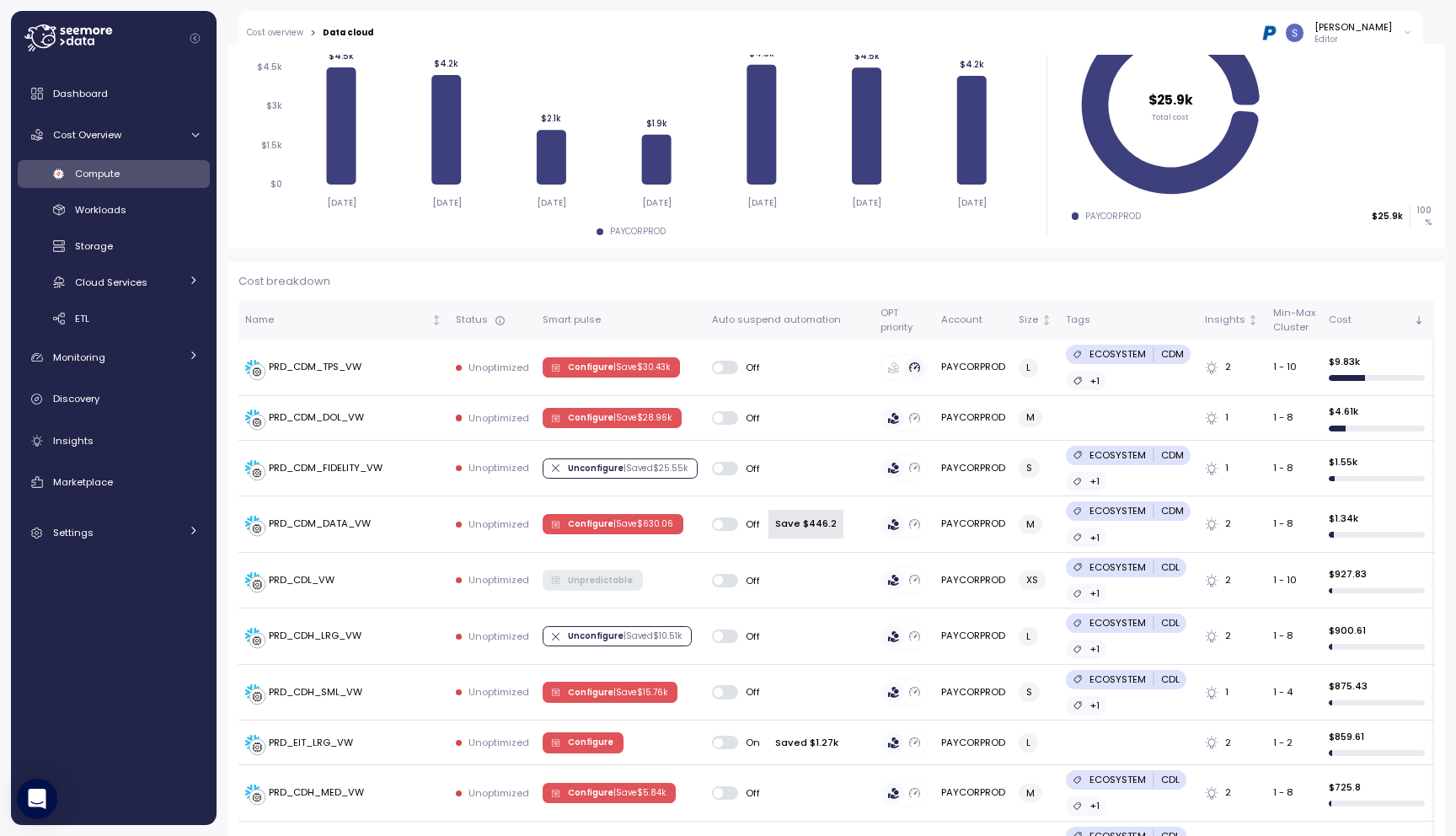
scroll to position [317, 0]
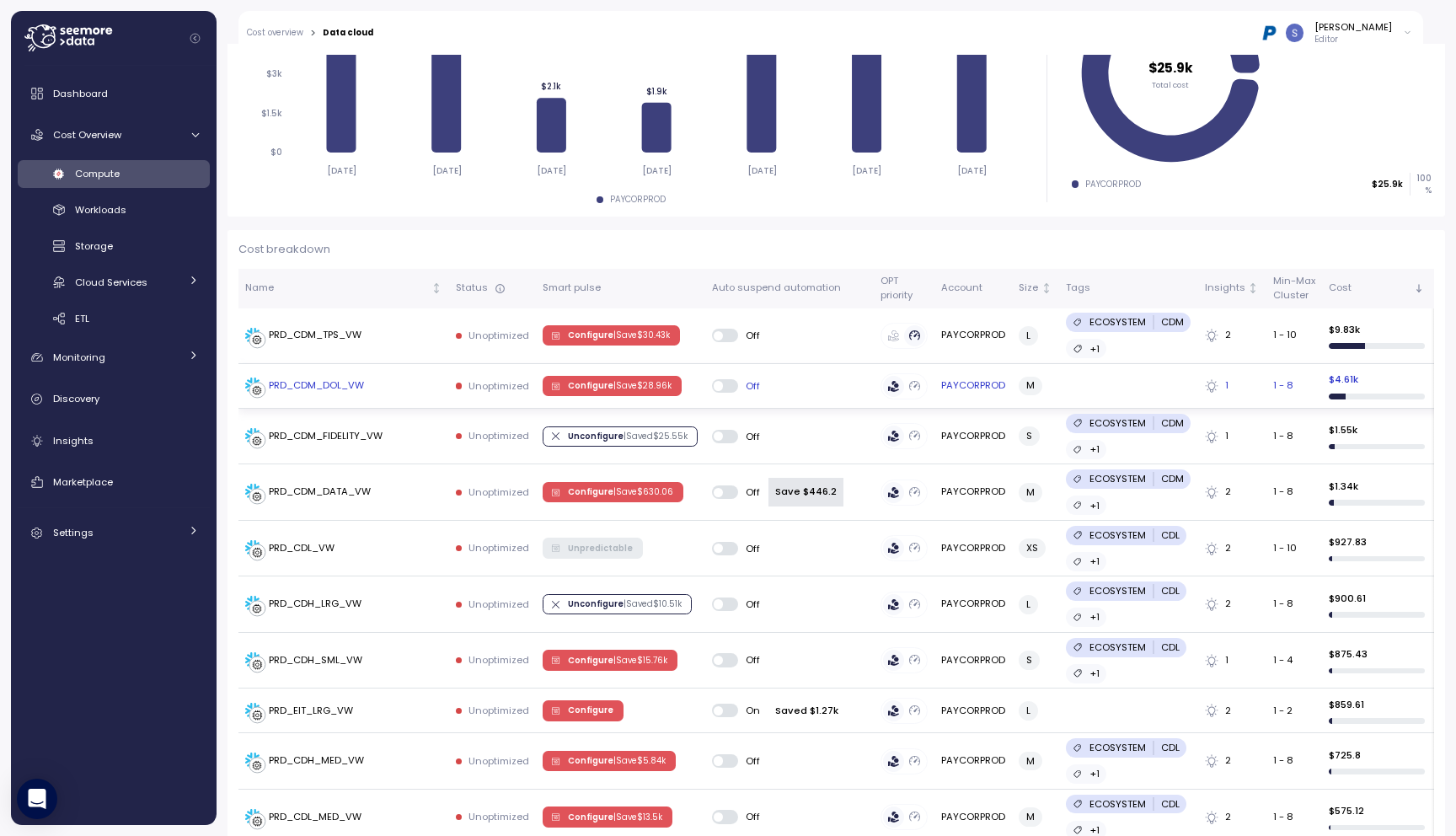
click at [332, 384] on div "PRD_CDM_DOL_VW" at bounding box center [316, 386] width 95 height 15
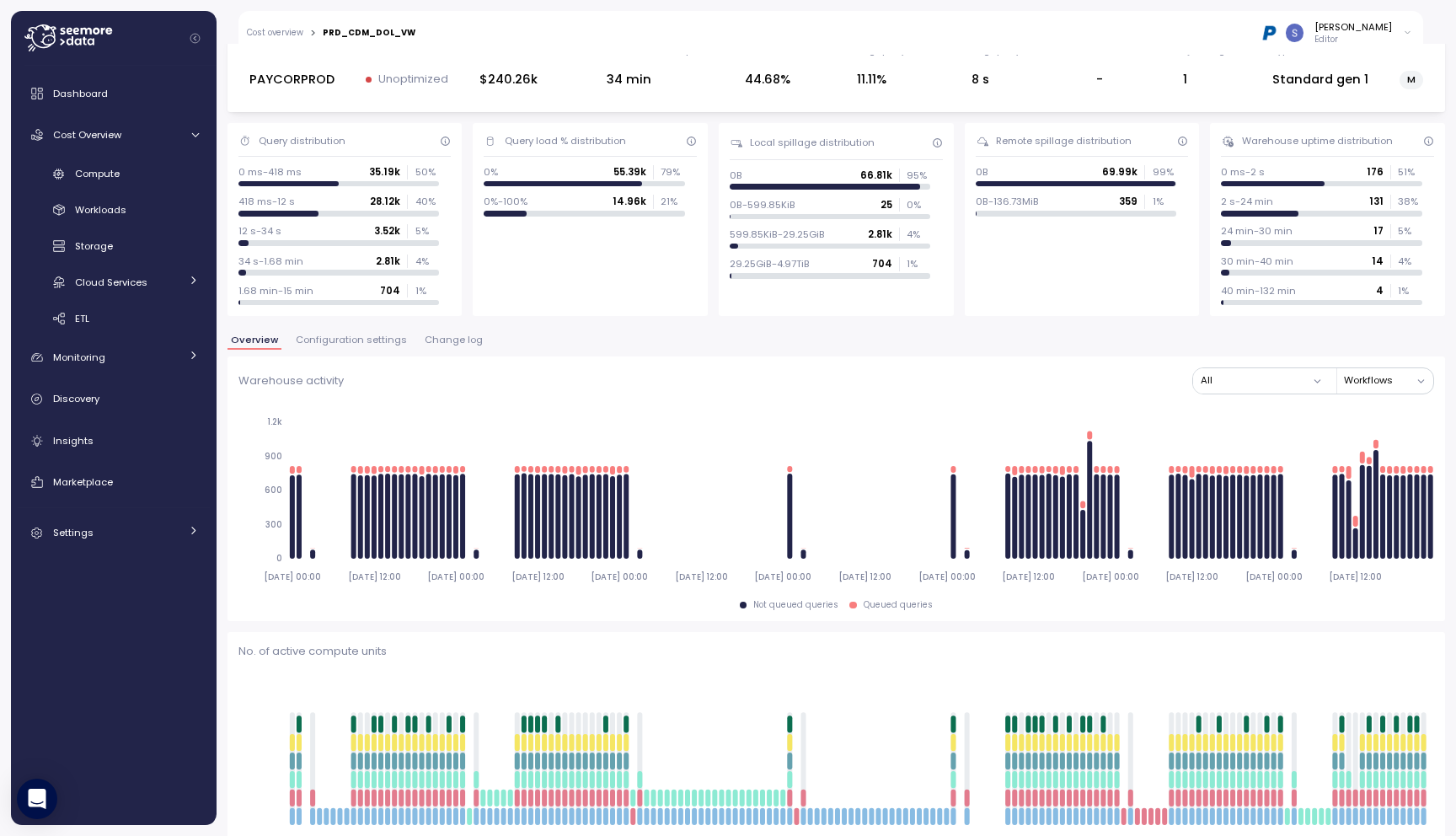
scroll to position [70, 0]
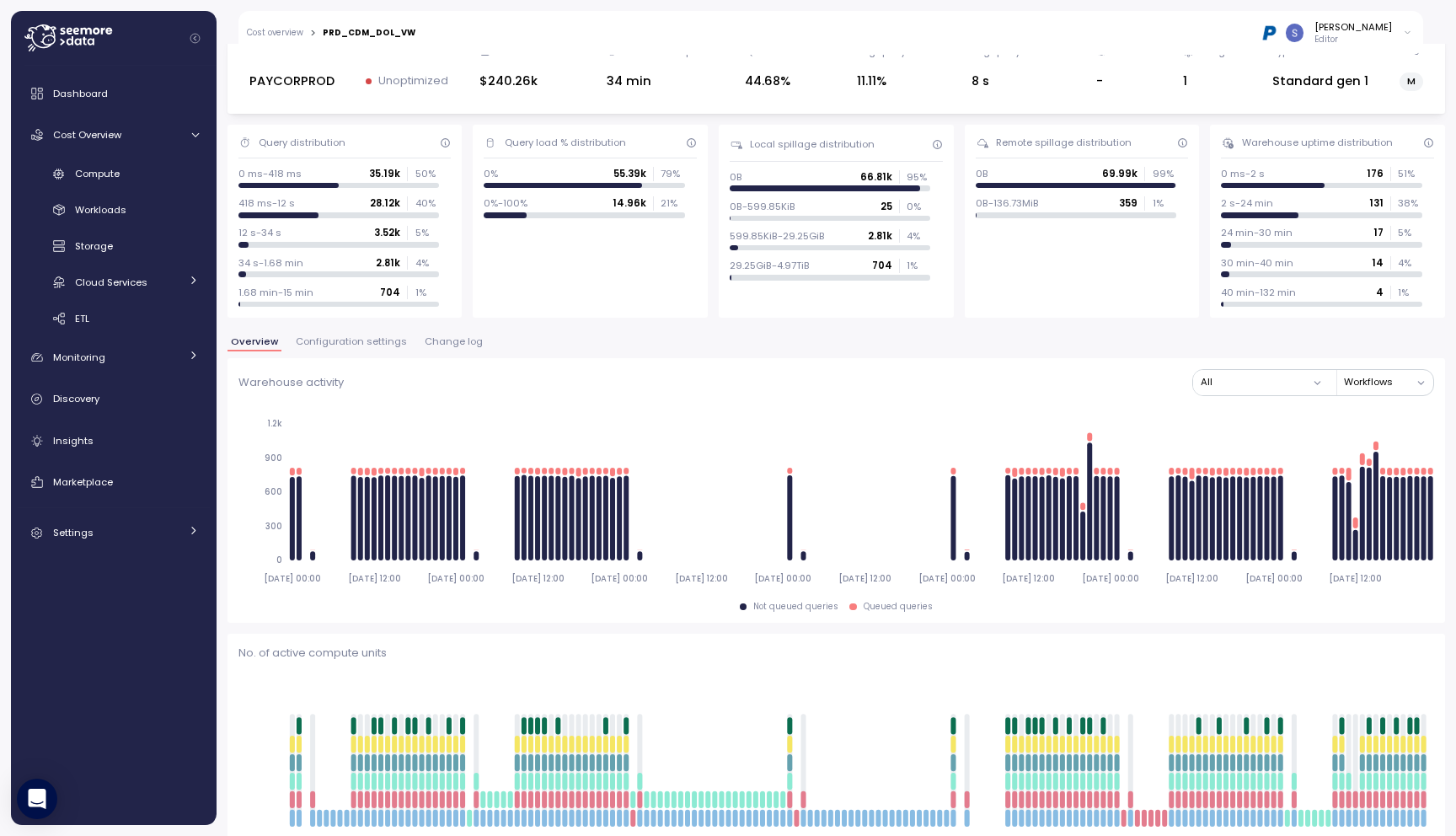
click at [351, 342] on span "Configuration settings" at bounding box center [351, 342] width 111 height 9
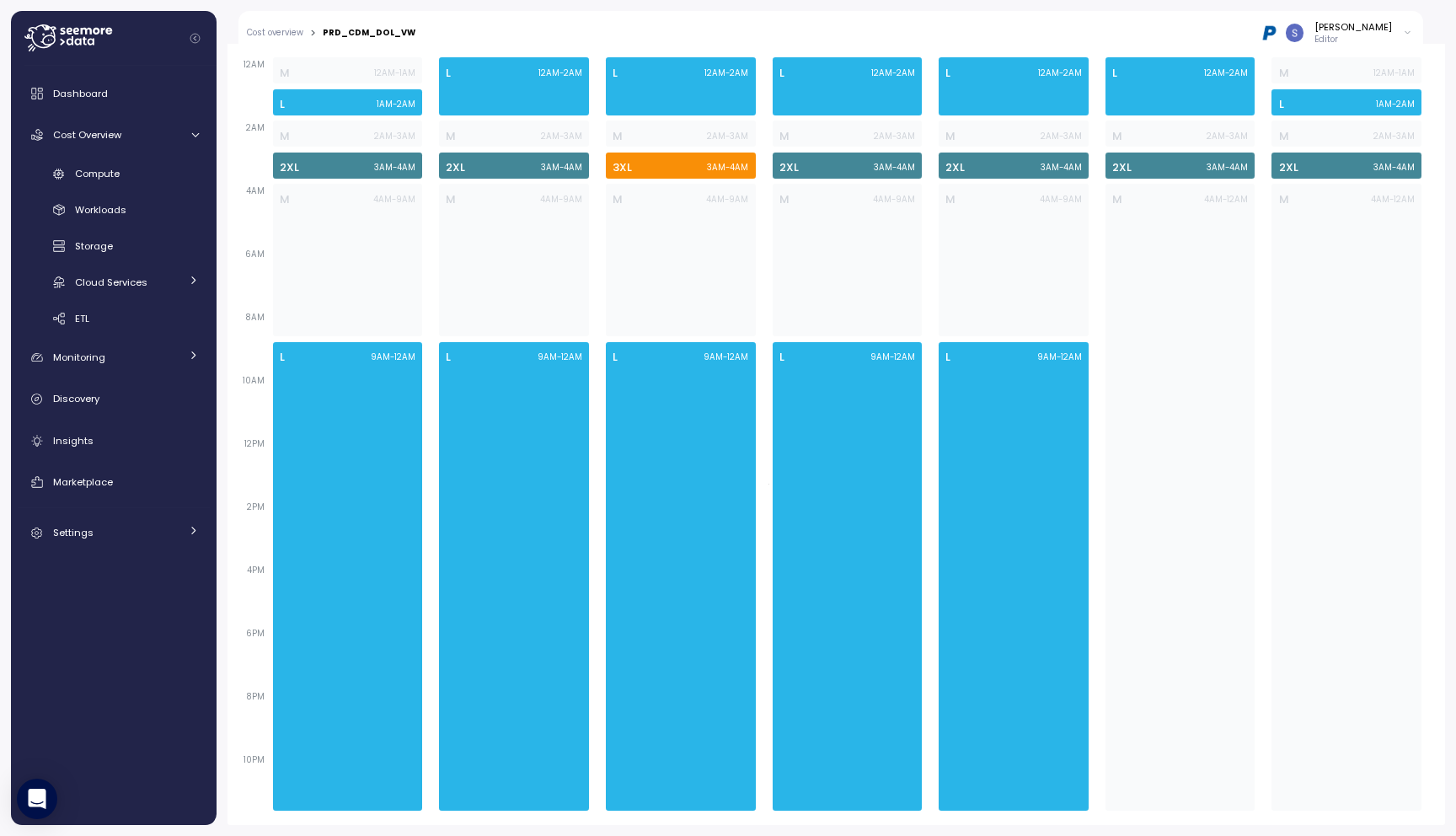
scroll to position [926, 0]
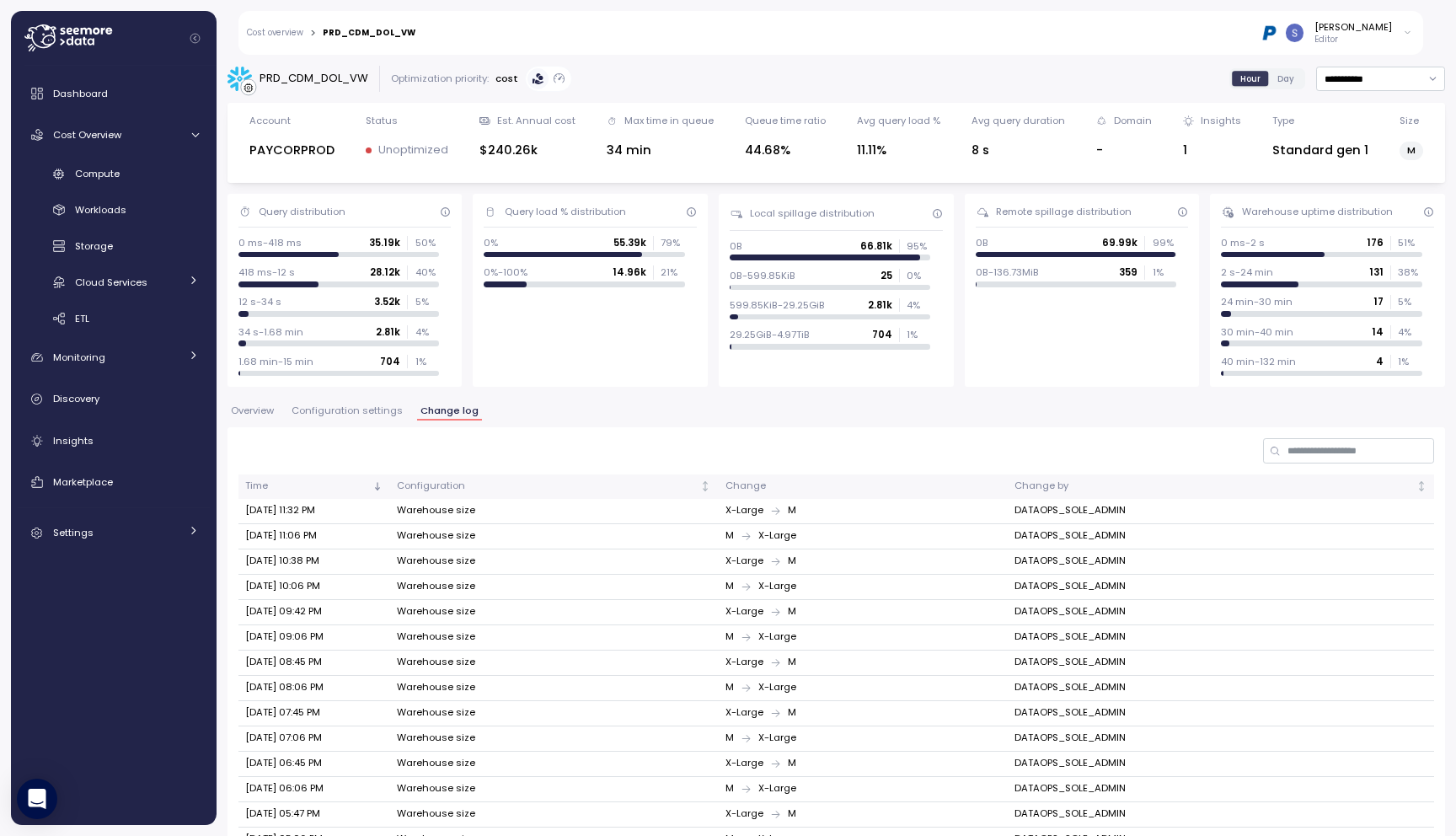
scroll to position [224, 0]
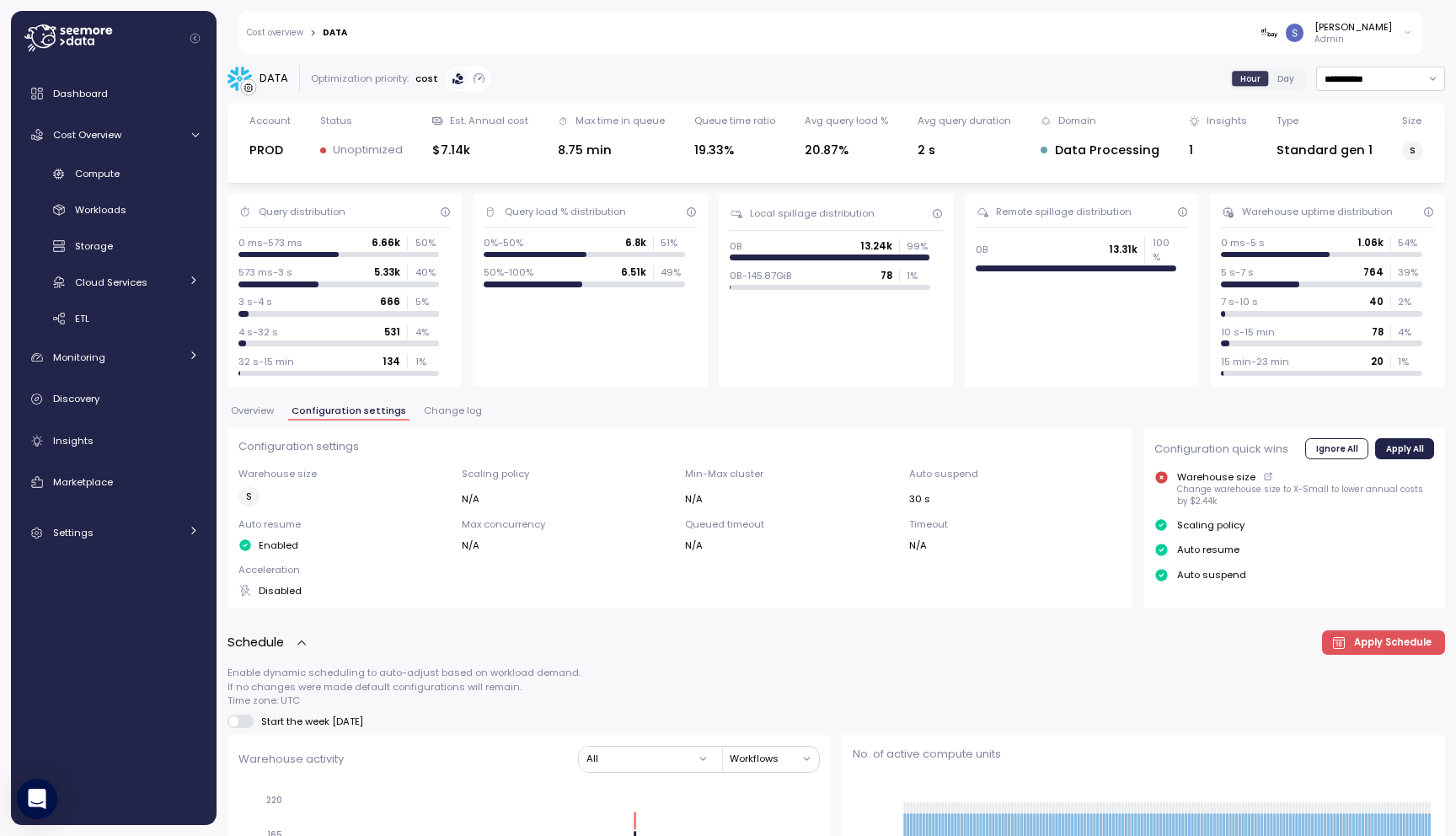
scroll to position [29, 0]
